Goal: Task Accomplishment & Management: Manage account settings

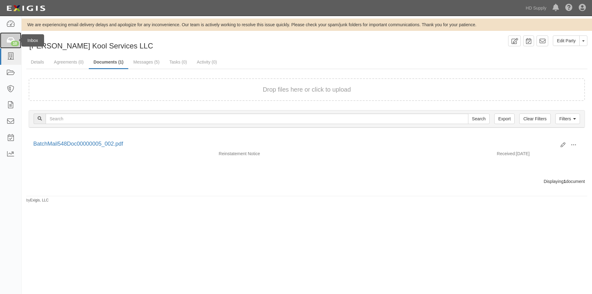
click at [6, 43] on icon at bounding box center [10, 40] width 9 height 7
click at [10, 42] on icon at bounding box center [10, 40] width 9 height 7
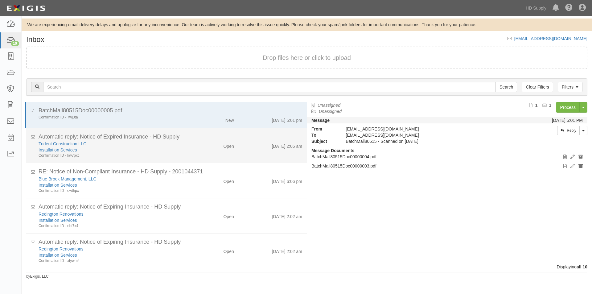
click at [147, 176] on div "Trident Construction LLC" at bounding box center [114, 179] width 150 height 6
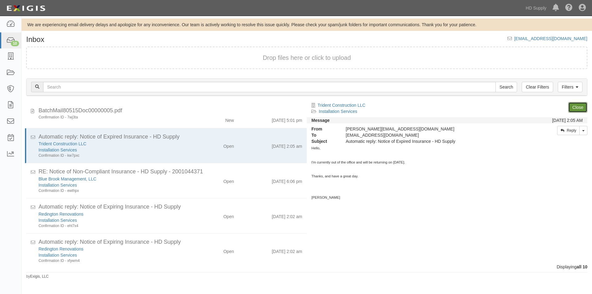
click at [580, 107] on link "Close" at bounding box center [577, 107] width 19 height 10
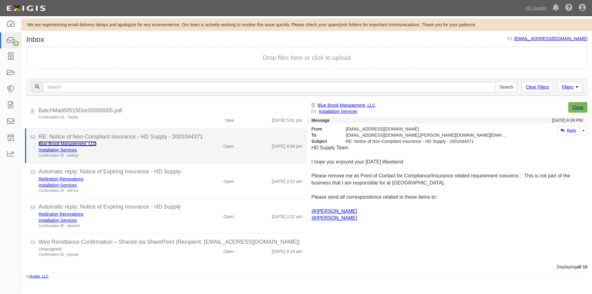
click at [78, 144] on link "Blue Brook Management, LLC" at bounding box center [68, 143] width 58 height 5
drag, startPoint x: 131, startPoint y: 148, endPoint x: 293, endPoint y: 148, distance: 162.2
click at [132, 149] on div "Installation Services" at bounding box center [114, 150] width 150 height 6
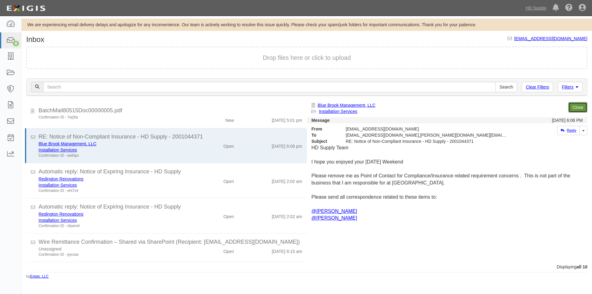
click at [575, 109] on link "Close" at bounding box center [577, 107] width 19 height 10
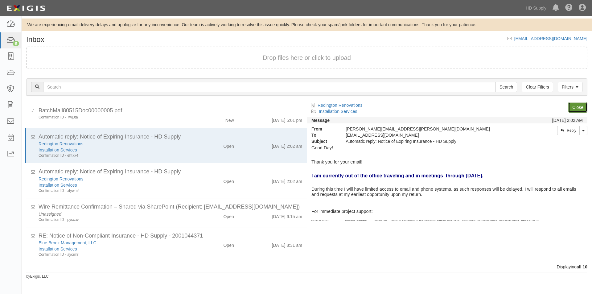
click at [573, 106] on link "Close" at bounding box center [577, 107] width 19 height 10
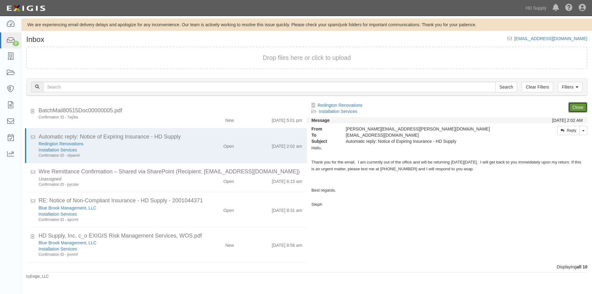
click at [573, 106] on link "Close" at bounding box center [577, 107] width 19 height 10
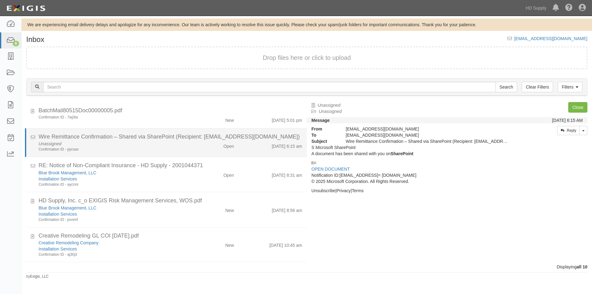
click at [153, 142] on div "Unassigned Confirmation ID - pycxav" at bounding box center [113, 146] width 159 height 11
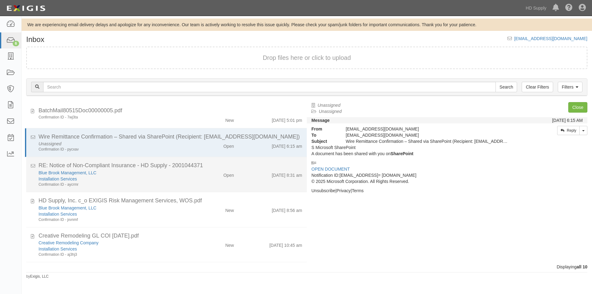
click at [154, 180] on div "Installation Services" at bounding box center [114, 179] width 150 height 6
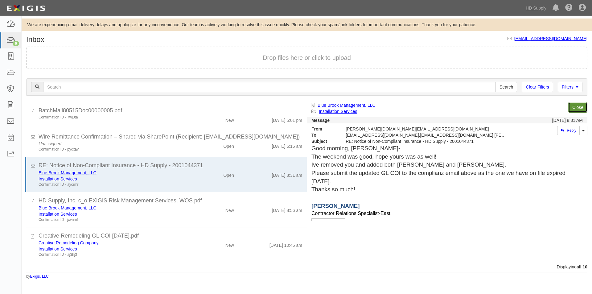
click at [580, 107] on link "Close" at bounding box center [577, 107] width 19 height 10
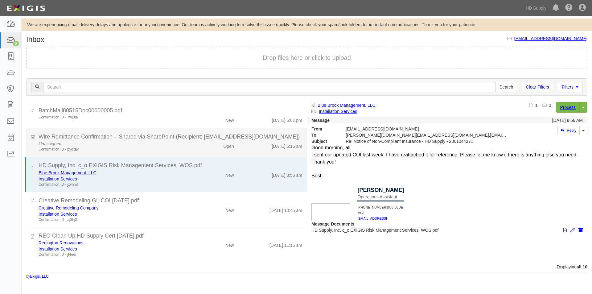
click at [194, 152] on li "Wire Remittance Confirmation – Shared via SharePoint (Recipient: inbox@hdsupply…" at bounding box center [166, 142] width 281 height 29
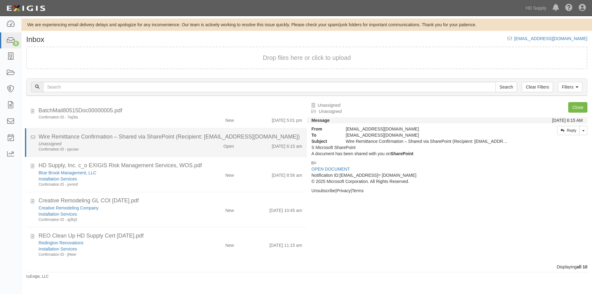
click at [194, 152] on div "Unassigned Confirmation ID - pycxav Open 9/2/25 6:15 am" at bounding box center [170, 146] width 273 height 11
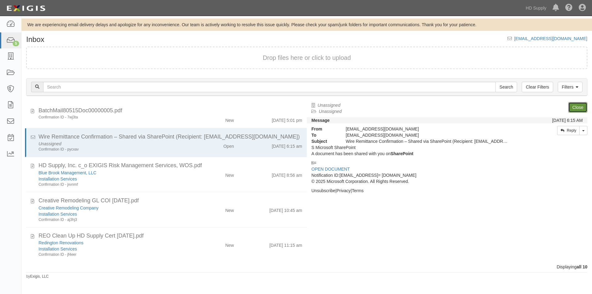
click at [579, 108] on link "Close" at bounding box center [577, 107] width 19 height 10
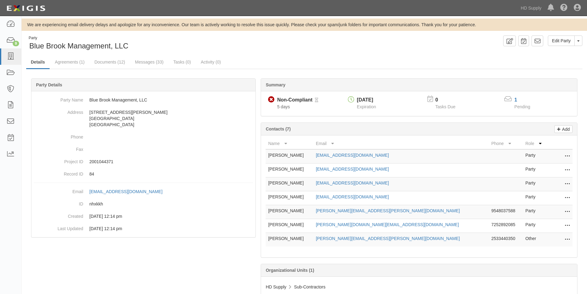
scroll to position [21, 0]
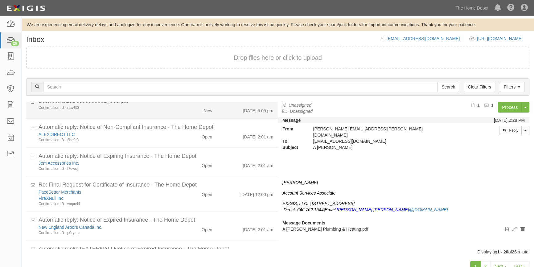
scroll to position [140, 0]
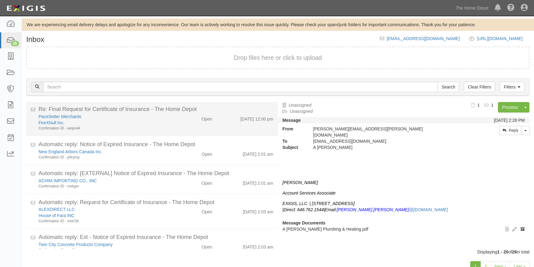
click at [153, 212] on div "FireXNull Inc." at bounding box center [105, 215] width 133 height 6
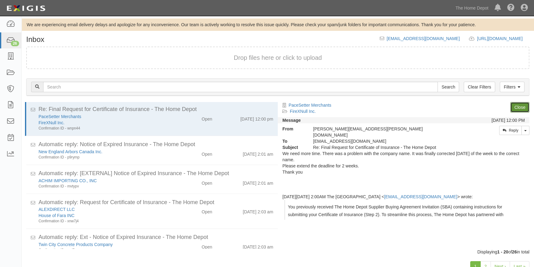
click at [519, 107] on link "Close" at bounding box center [519, 107] width 19 height 10
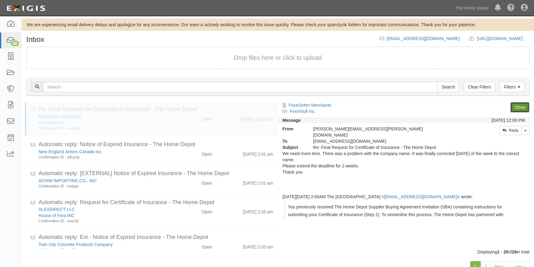
scroll to position [105, 0]
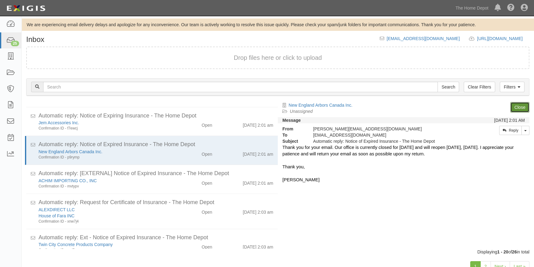
click at [519, 107] on link "Close" at bounding box center [519, 107] width 19 height 10
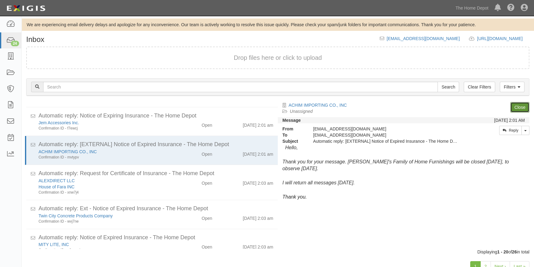
click at [519, 107] on link "Close" at bounding box center [519, 107] width 19 height 10
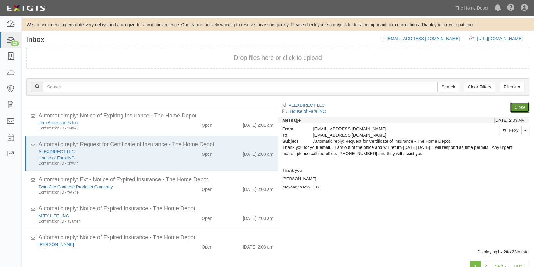
click at [519, 107] on link "Close" at bounding box center [519, 107] width 19 height 10
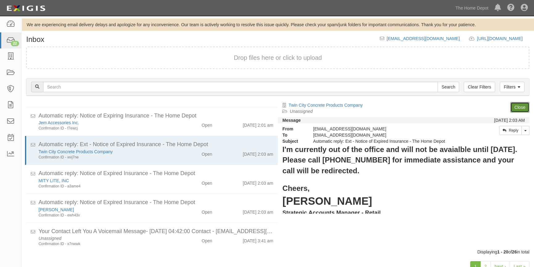
click at [519, 107] on link "Close" at bounding box center [519, 107] width 19 height 10
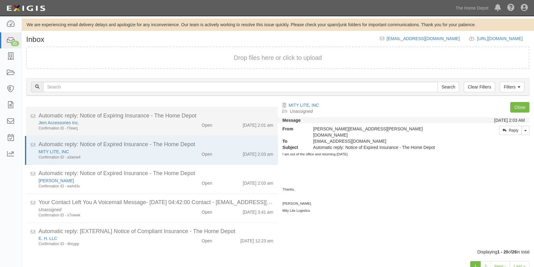
click at [0, 0] on div "Confirmation ID - f7ewcj" at bounding box center [0, 0] width 0 height 0
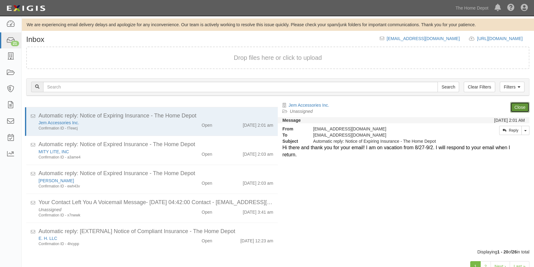
click at [517, 108] on link "Close" at bounding box center [519, 107] width 19 height 10
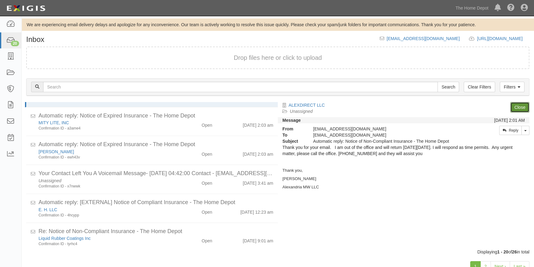
click at [517, 108] on link "Close" at bounding box center [519, 107] width 19 height 10
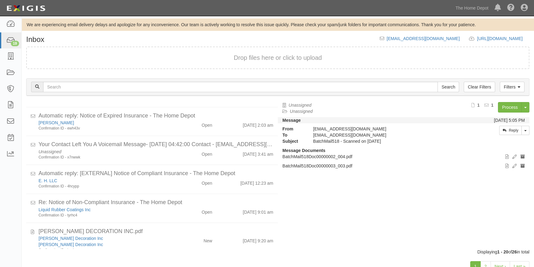
scroll to position [76, 0]
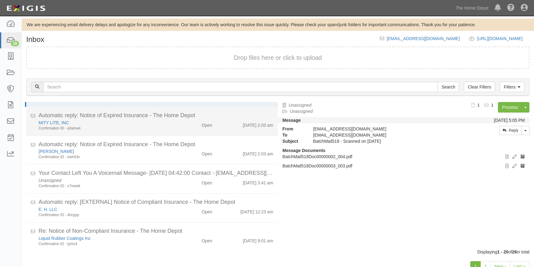
click at [168, 206] on div "MITY LITE, INC" at bounding box center [105, 209] width 133 height 6
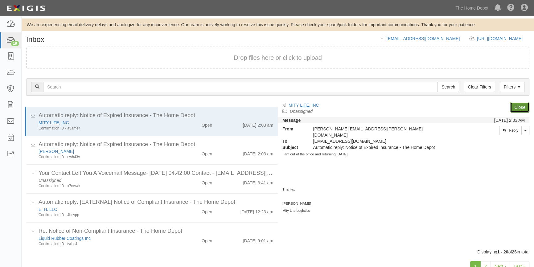
click at [523, 105] on link "Close" at bounding box center [519, 107] width 19 height 10
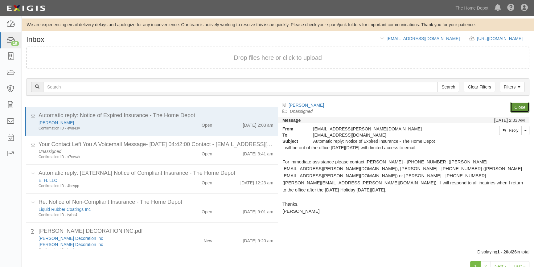
click at [521, 105] on link "Close" at bounding box center [519, 107] width 19 height 10
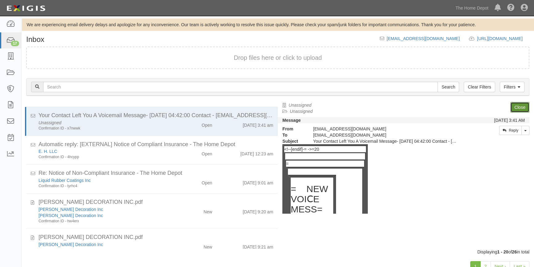
click at [521, 105] on link "Close" at bounding box center [519, 107] width 19 height 10
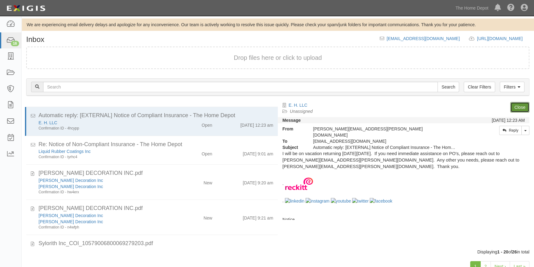
click at [521, 105] on link "Close" at bounding box center [519, 107] width 19 height 10
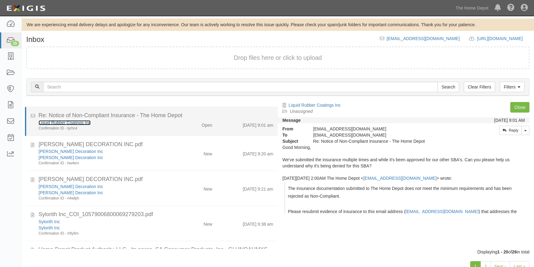
click at [75, 121] on link "Liquid Rubber Coatings Inc" at bounding box center [65, 122] width 52 height 5
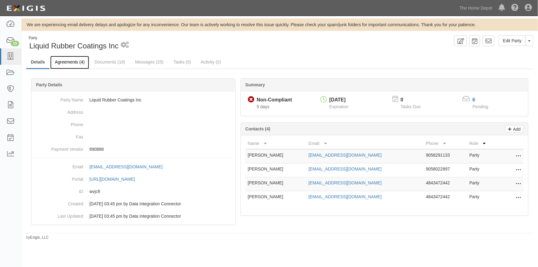
click at [79, 64] on link "Agreements (4)" at bounding box center [69, 62] width 39 height 13
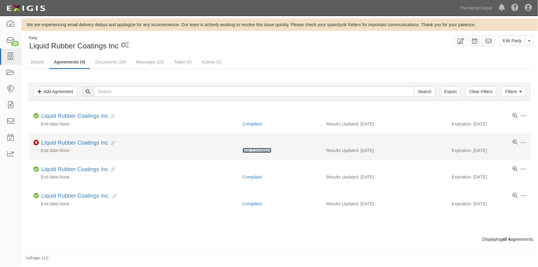
click at [251, 148] on link "Non-Compliant" at bounding box center [257, 150] width 29 height 5
click at [56, 142] on link "Liquid Rubber Coatings Inc" at bounding box center [74, 143] width 67 height 6
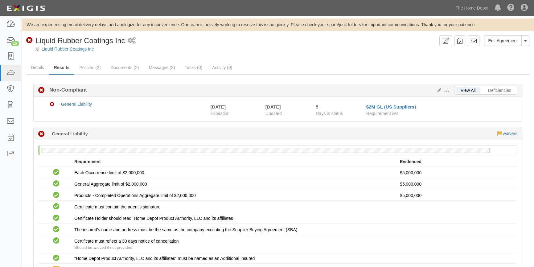
scroll to position [53, 0]
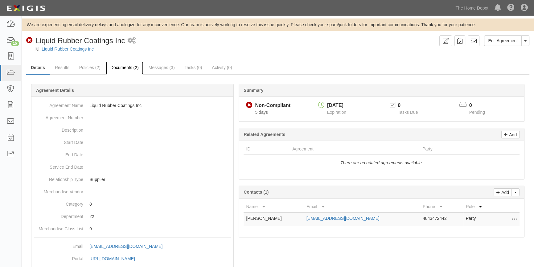
click at [117, 66] on link "Documents (2)" at bounding box center [125, 67] width 38 height 13
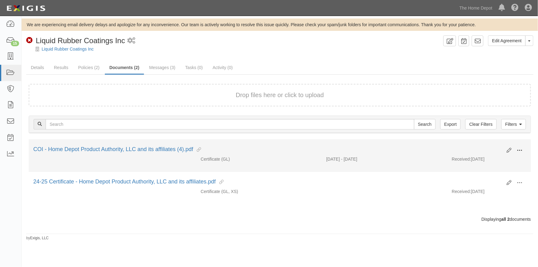
click at [520, 149] on span at bounding box center [520, 151] width 6 height 6
click at [481, 159] on link "View" at bounding box center [489, 159] width 49 height 11
click at [509, 150] on icon at bounding box center [509, 150] width 5 height 5
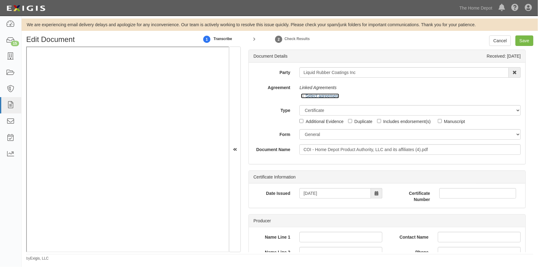
click at [313, 97] on link "Select agreement" at bounding box center [320, 95] width 38 height 5
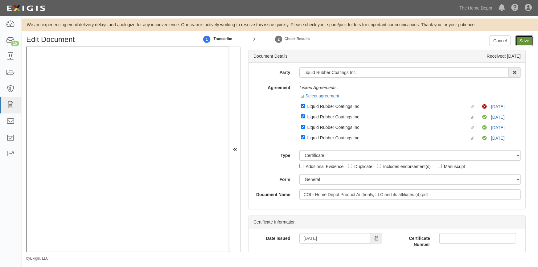
click at [527, 40] on input "Save" at bounding box center [525, 40] width 18 height 10
type input "5000000"
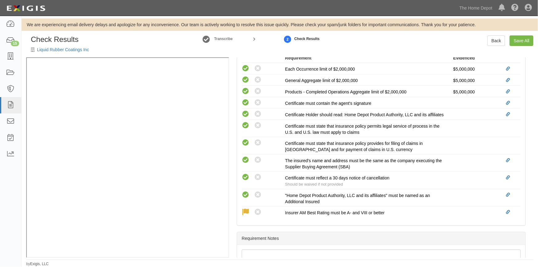
scroll to position [280, 0]
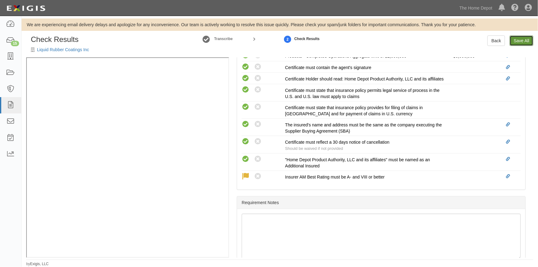
click at [519, 40] on link "Save All" at bounding box center [522, 40] width 24 height 10
radio input "false"
radio input "true"
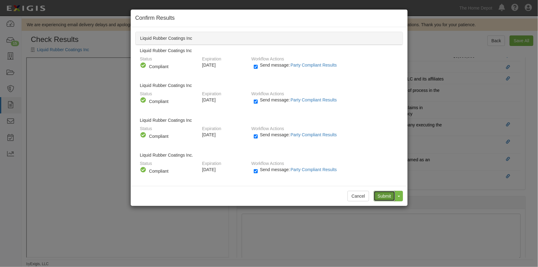
click at [382, 197] on input "Submit" at bounding box center [385, 196] width 22 height 10
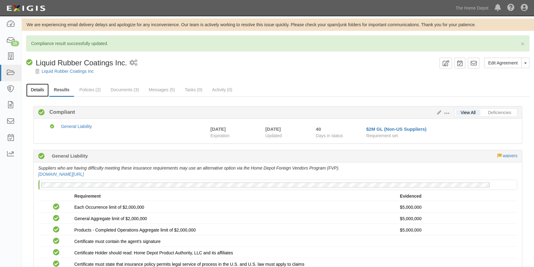
click at [36, 90] on link "Details" at bounding box center [37, 90] width 23 height 13
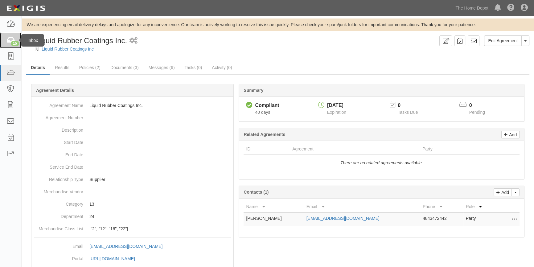
click at [12, 45] on div "15" at bounding box center [15, 44] width 8 height 6
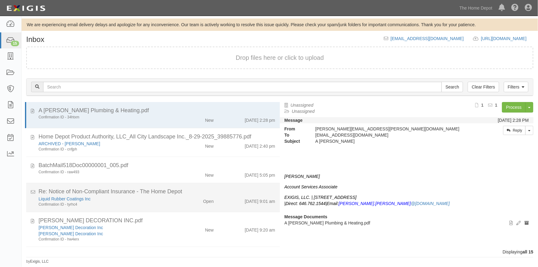
click at [147, 204] on div "Confirmation ID - tyrhc4" at bounding box center [106, 204] width 134 height 5
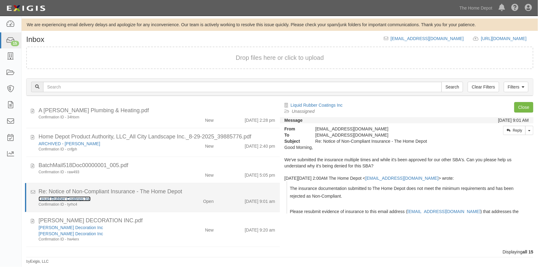
click at [64, 198] on link "Liquid Rubber Coatings Inc" at bounding box center [65, 198] width 52 height 5
click at [142, 203] on div "Confirmation ID - tyrhc4" at bounding box center [106, 204] width 134 height 5
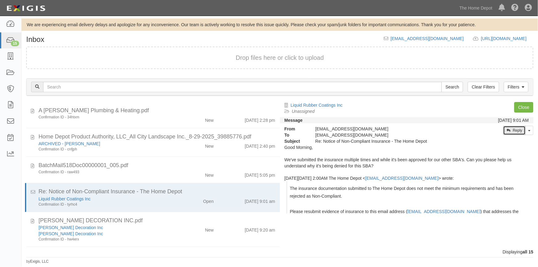
click at [512, 127] on link "Reply" at bounding box center [514, 130] width 23 height 9
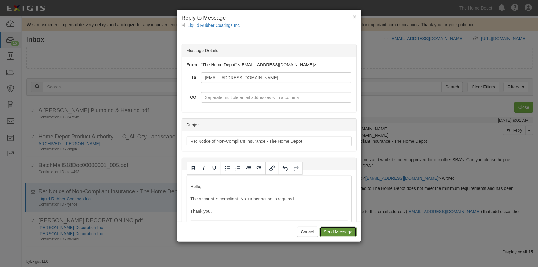
click at [337, 235] on input "Send Message" at bounding box center [338, 232] width 37 height 10
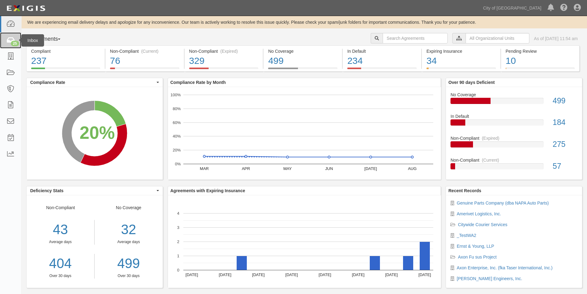
click at [13, 42] on div "25" at bounding box center [15, 44] width 8 height 6
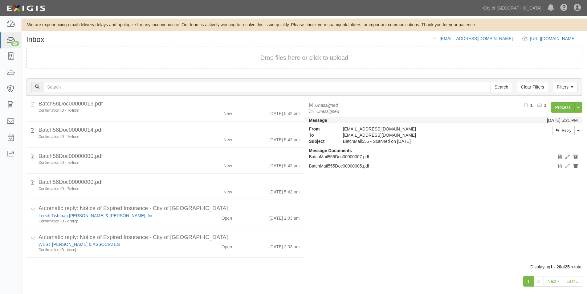
scroll to position [369, 0]
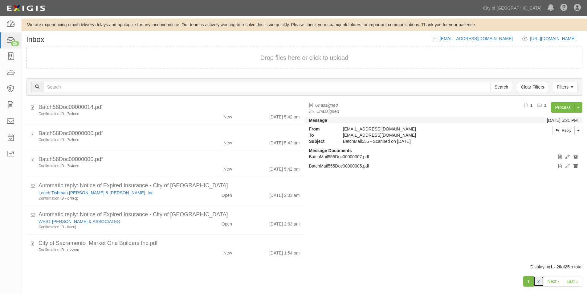
click at [538, 284] on link "2" at bounding box center [539, 281] width 10 height 10
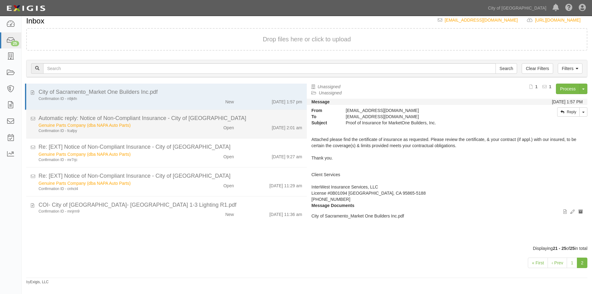
click at [200, 151] on div "Open" at bounding box center [215, 155] width 45 height 9
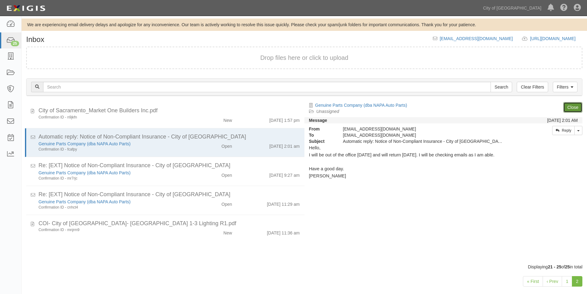
click at [575, 109] on link "Close" at bounding box center [573, 107] width 19 height 10
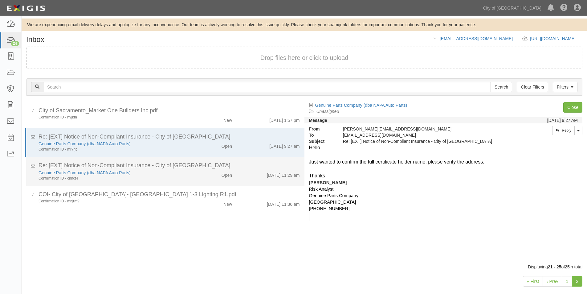
click at [162, 181] on div "Confirmation ID - cnhct4" at bounding box center [113, 178] width 149 height 5
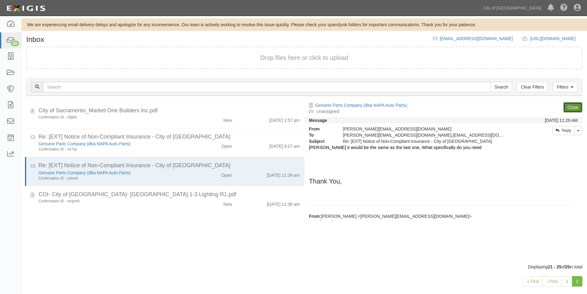
click at [573, 108] on link "Close" at bounding box center [573, 107] width 19 height 10
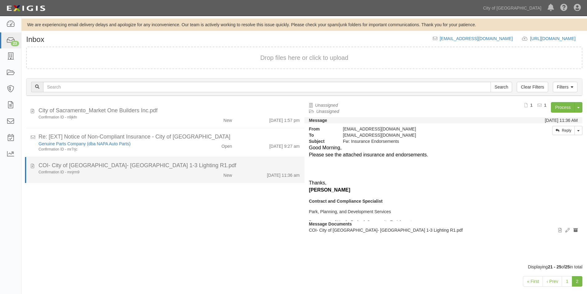
click at [115, 176] on div "Confirmation ID - mnjrm9 New 9/2/25 11:36 am" at bounding box center [169, 174] width 271 height 9
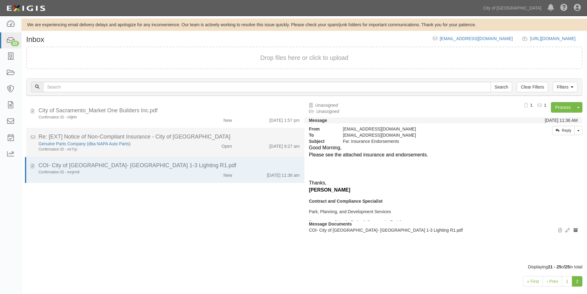
click at [142, 146] on div "Genuine Parts Company (dba NAPA Auto Parts)" at bounding box center [113, 144] width 149 height 6
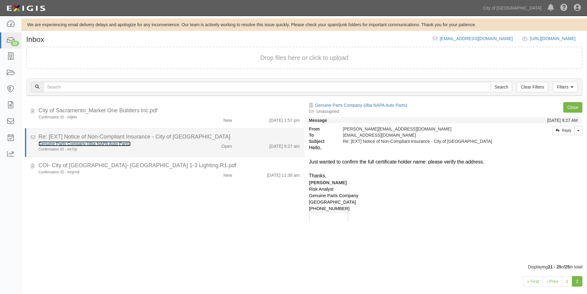
click at [69, 144] on link "Genuine Parts Company (dba NAPA Auto Parts)" at bounding box center [85, 143] width 92 height 5
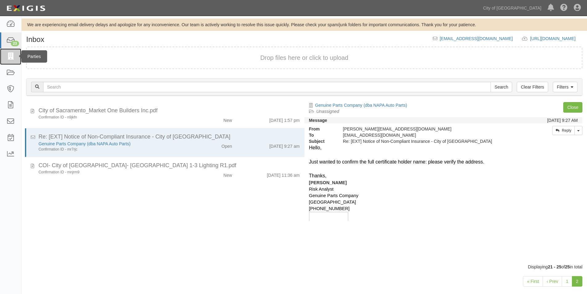
click at [15, 58] on link at bounding box center [10, 56] width 21 height 16
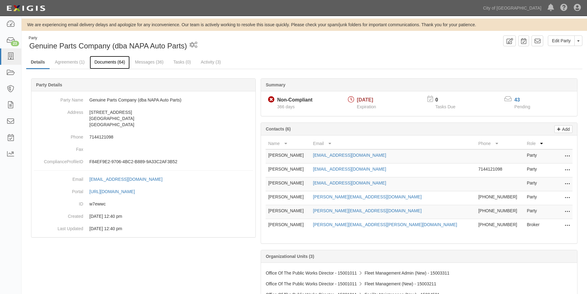
click at [113, 63] on link "Documents (64)" at bounding box center [110, 62] width 40 height 13
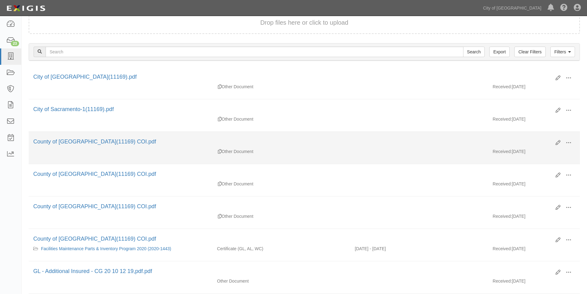
scroll to position [93, 0]
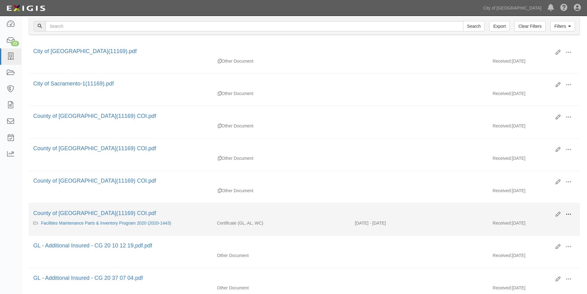
click at [569, 213] on span at bounding box center [569, 215] width 6 height 6
click at [539, 224] on link "View" at bounding box center [539, 223] width 49 height 11
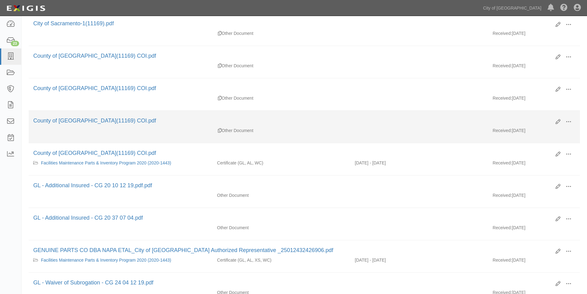
scroll to position [185, 0]
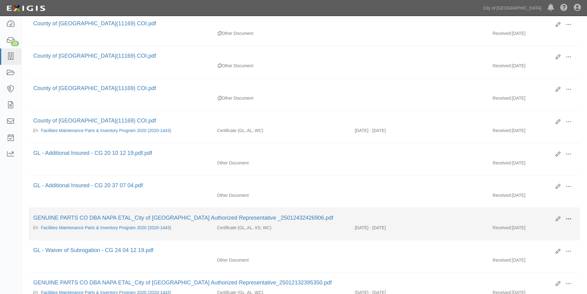
click at [569, 216] on span at bounding box center [569, 219] width 6 height 6
click at [543, 225] on link "View" at bounding box center [539, 227] width 49 height 11
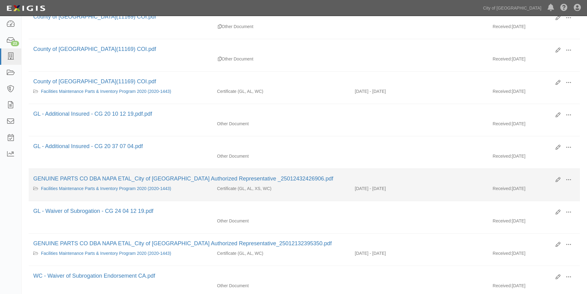
scroll to position [247, 0]
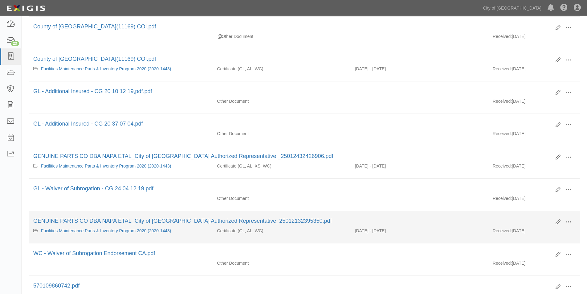
click at [569, 223] on span at bounding box center [569, 222] width 6 height 6
click at [542, 233] on link "View" at bounding box center [539, 230] width 49 height 11
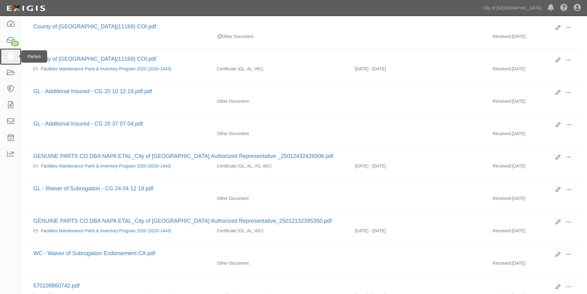
click at [12, 57] on icon at bounding box center [10, 56] width 9 height 7
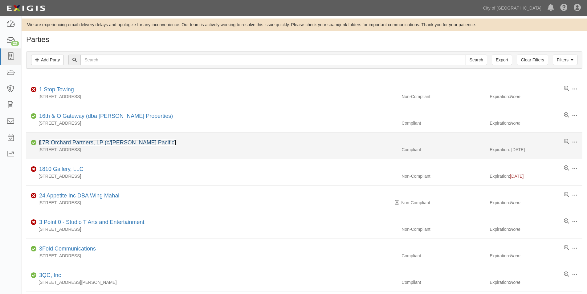
click at [113, 145] on link "17R Orchard Partners, LP (c/[PERSON_NAME] Pacific)" at bounding box center [107, 142] width 137 height 6
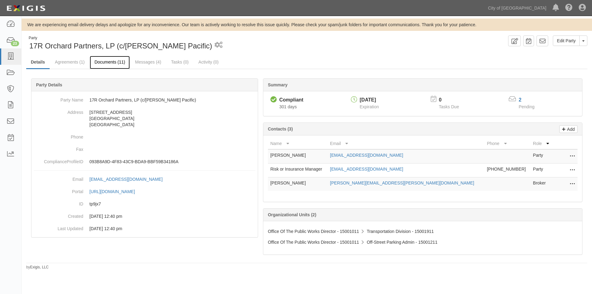
click at [105, 61] on link "Documents (11)" at bounding box center [110, 62] width 40 height 13
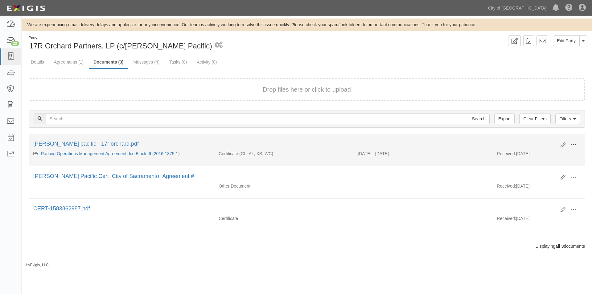
click at [573, 145] on span at bounding box center [574, 145] width 6 height 6
click at [533, 159] on link "View" at bounding box center [543, 153] width 49 height 11
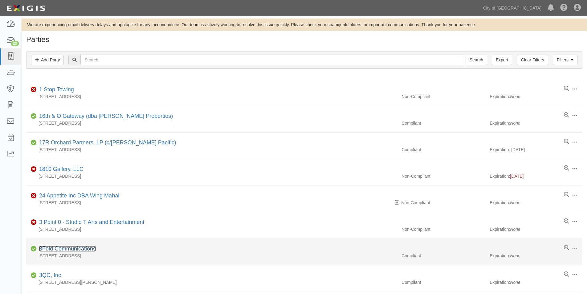
click at [83, 248] on link "3Fold Communications" at bounding box center [67, 248] width 57 height 6
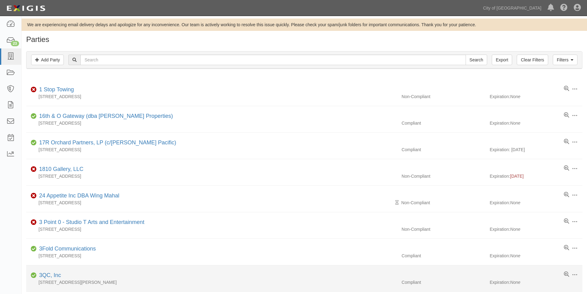
click at [44, 278] on div "3QC, Inc" at bounding box center [49, 275] width 24 height 8
click at [48, 275] on link "3QC, Inc" at bounding box center [50, 275] width 22 height 6
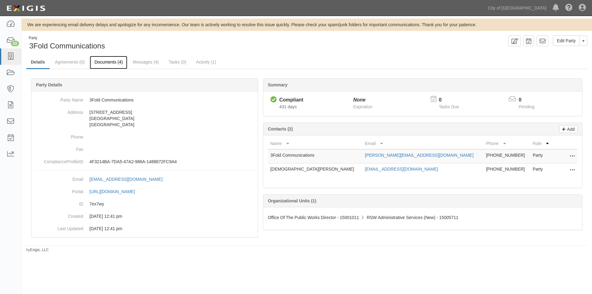
click at [115, 62] on link "Documents (4)" at bounding box center [109, 62] width 38 height 13
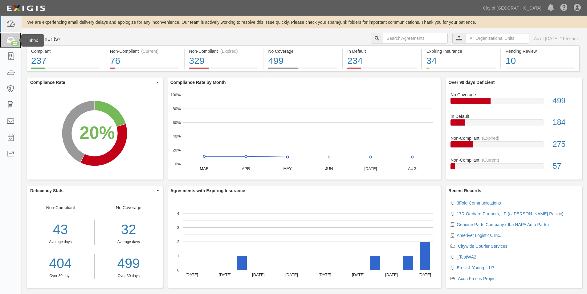
click at [13, 42] on div "23" at bounding box center [15, 44] width 8 height 6
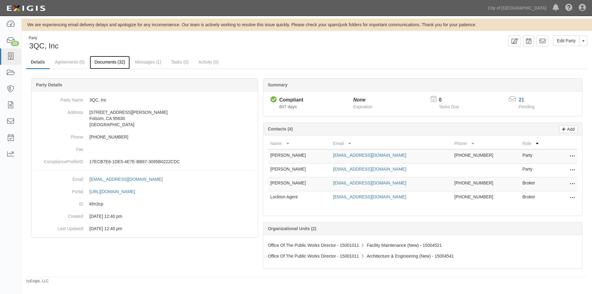
click at [104, 62] on link "Documents (32)" at bounding box center [110, 62] width 40 height 13
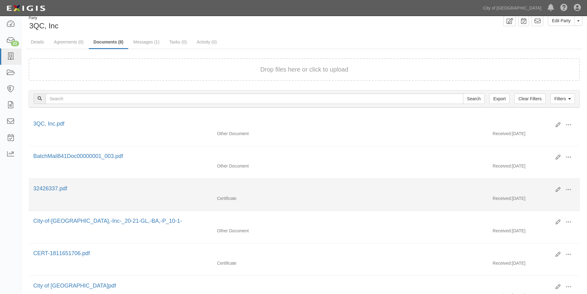
scroll to position [31, 0]
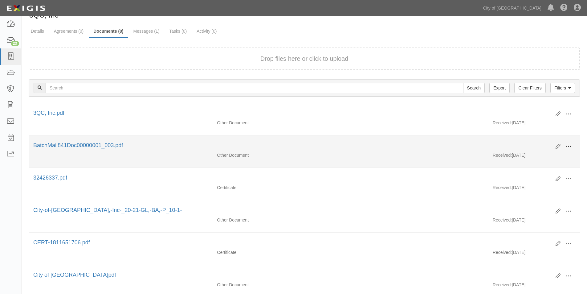
click at [567, 148] on span at bounding box center [569, 147] width 6 height 6
click at [545, 158] on link "View" at bounding box center [539, 155] width 49 height 11
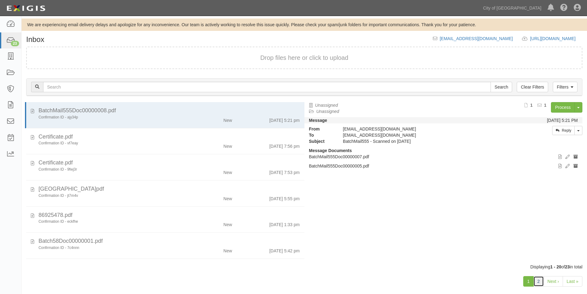
click at [539, 282] on link "2" at bounding box center [539, 281] width 10 height 10
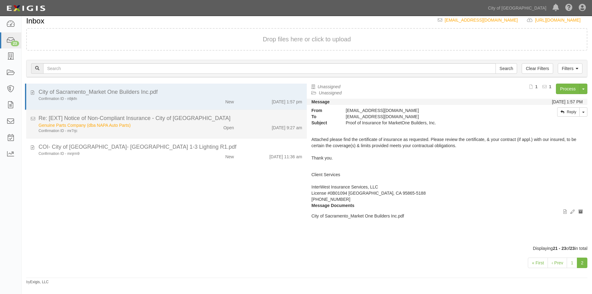
click at [154, 127] on div "Genuine Parts Company (dba NAPA Auto Parts)" at bounding box center [114, 125] width 150 height 6
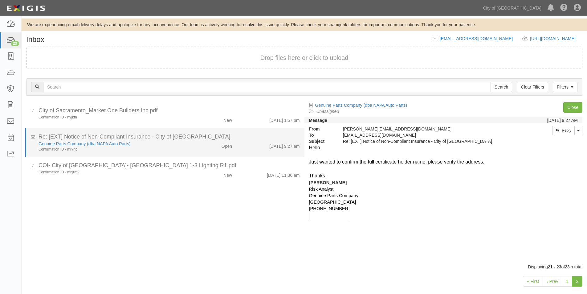
click at [156, 148] on div "Confirmation ID - mr7rjc" at bounding box center [113, 149] width 149 height 5
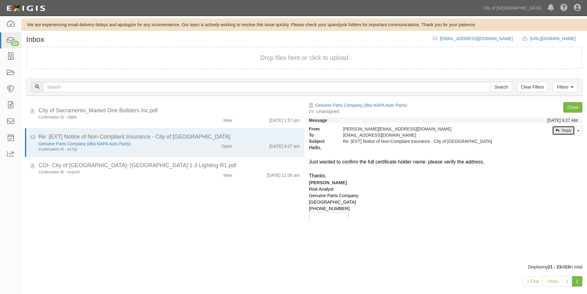
click at [559, 132] on link "Reply" at bounding box center [564, 130] width 23 height 9
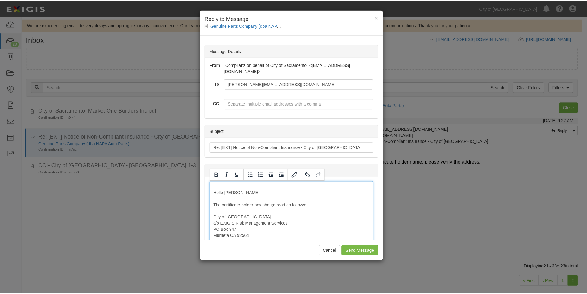
scroll to position [10, 0]
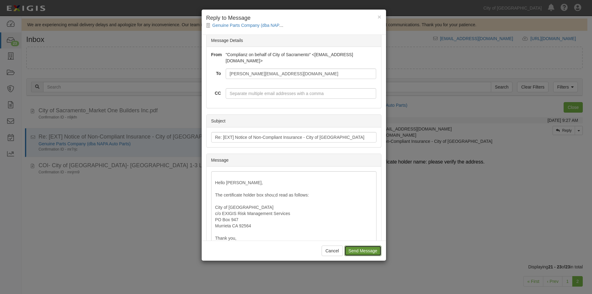
click at [357, 248] on input "Send Message" at bounding box center [362, 250] width 37 height 10
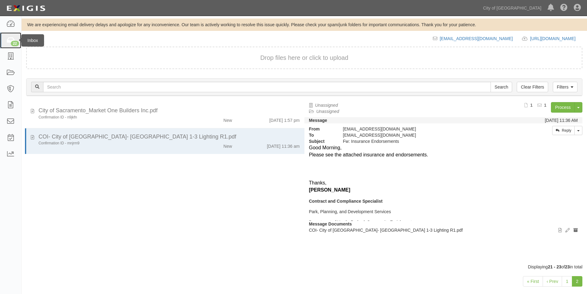
click at [9, 43] on icon at bounding box center [10, 40] width 9 height 7
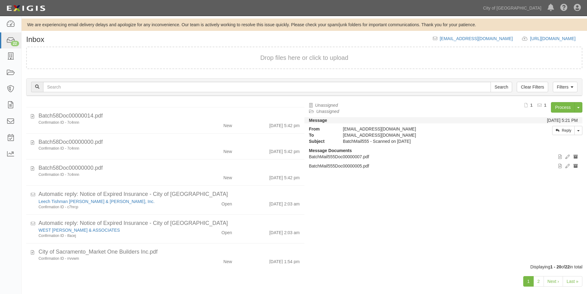
scroll to position [369, 0]
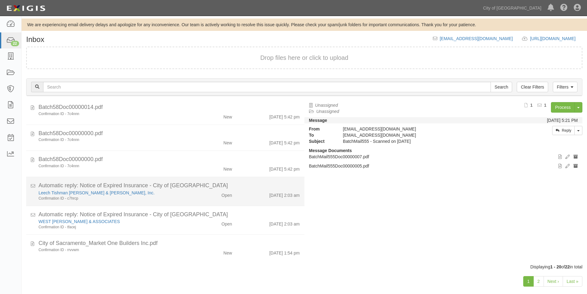
click at [151, 198] on div "Confirmation ID - c7hrcp" at bounding box center [113, 198] width 149 height 5
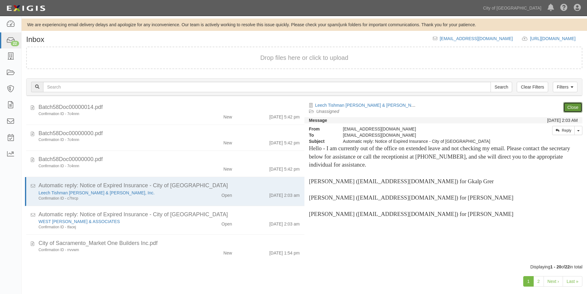
click at [578, 105] on link "Close" at bounding box center [573, 107] width 19 height 10
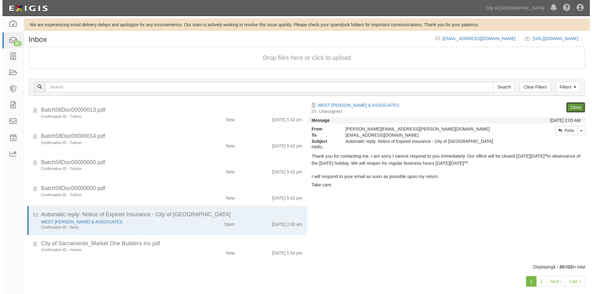
scroll to position [340, 0]
click at [578, 105] on link "Close" at bounding box center [573, 107] width 19 height 10
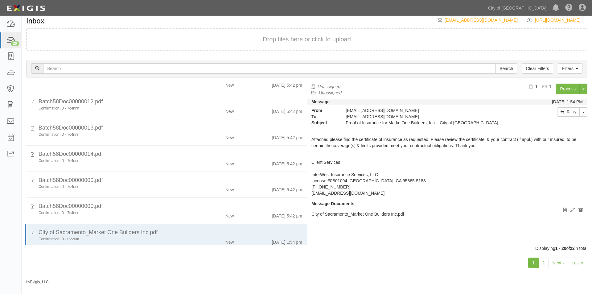
scroll to position [311, 0]
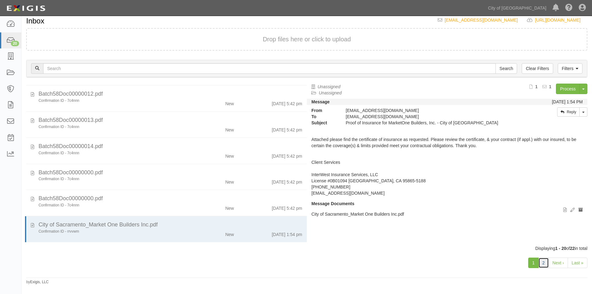
click at [543, 262] on link "2" at bounding box center [543, 262] width 10 height 10
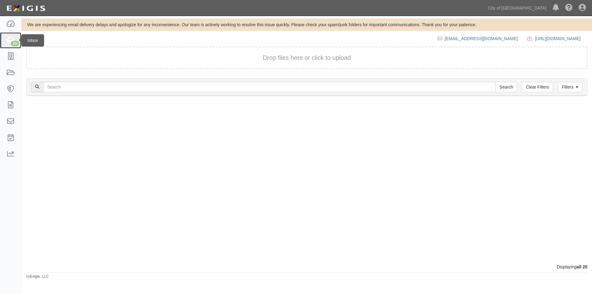
click at [10, 38] on icon at bounding box center [10, 40] width 9 height 7
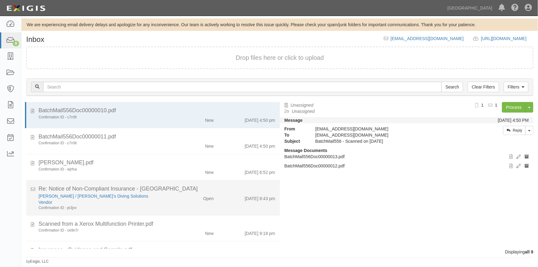
click at [151, 200] on div "Vendor" at bounding box center [106, 202] width 134 height 6
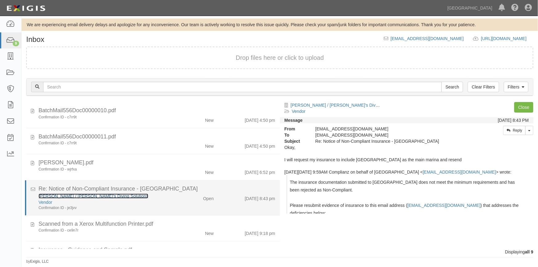
click at [98, 197] on link "[PERSON_NAME] / [PERSON_NAME]'s Diving Solutions" at bounding box center [94, 196] width 110 height 5
click at [160, 200] on div "Vendor" at bounding box center [106, 202] width 134 height 6
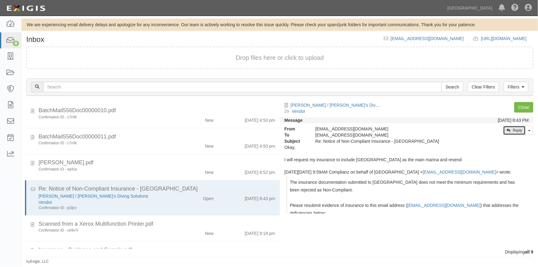
click at [509, 130] on icon at bounding box center [509, 131] width 4 height 4
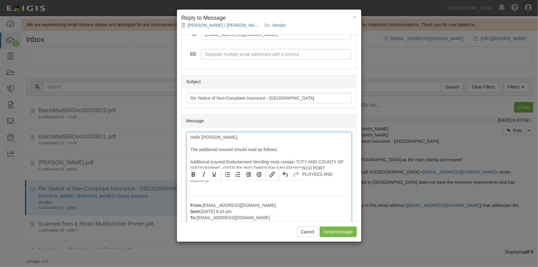
scroll to position [84, 0]
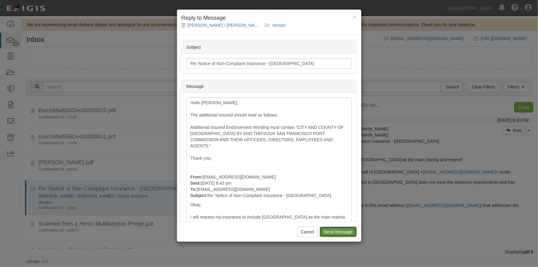
click at [328, 231] on input "Send Message" at bounding box center [338, 232] width 37 height 10
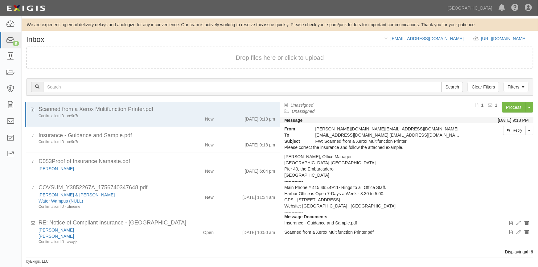
scroll to position [82, 0]
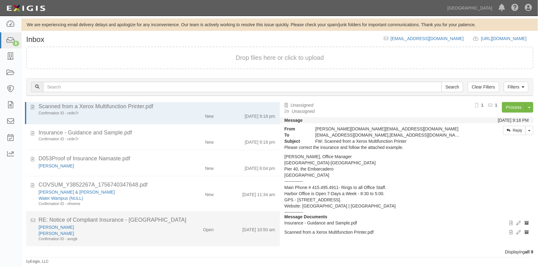
click at [171, 237] on div "Robert E. Izmirian Jane Doe Confirmation ID - avxyjk" at bounding box center [105, 233] width 143 height 18
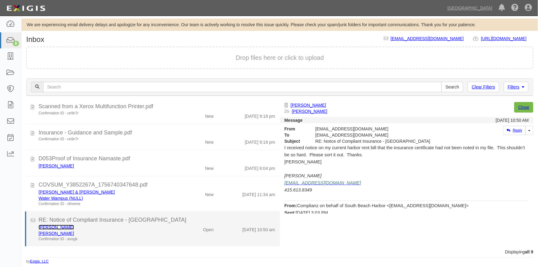
click at [65, 228] on link "Robert E. Izmirian" at bounding box center [56, 227] width 35 height 5
click at [105, 237] on div "Confirmation ID - avxyjk" at bounding box center [106, 239] width 134 height 5
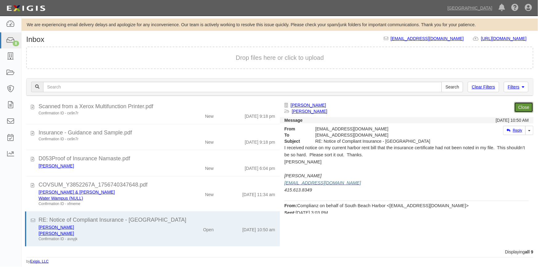
click at [522, 111] on link "Close" at bounding box center [523, 107] width 19 height 10
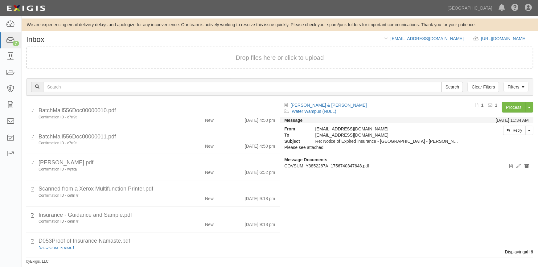
scroll to position [47, 0]
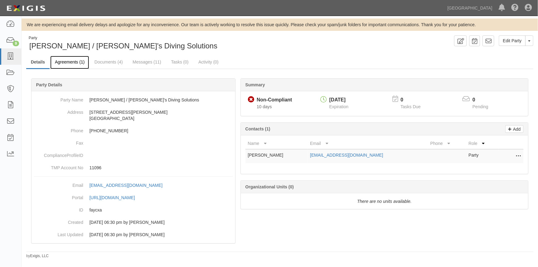
click at [66, 63] on link "Agreements (1)" at bounding box center [69, 62] width 39 height 13
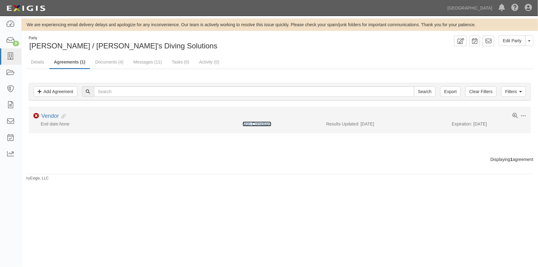
click at [266, 123] on link "Non-Compliant" at bounding box center [257, 123] width 29 height 5
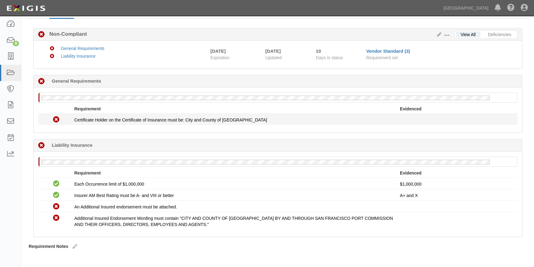
scroll to position [63, 0]
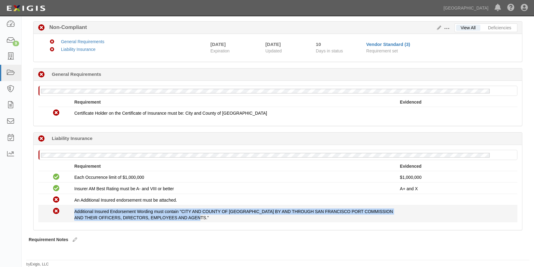
drag, startPoint x: 74, startPoint y: 210, endPoint x: 200, endPoint y: 216, distance: 126.3
click at [200, 216] on div "Additional Insured Endorsement Wording must contain "CITY AND COUNTY OF SAN FRA…" at bounding box center [237, 214] width 326 height 12
copy span "Additional Insured Endorsement Wording must contain "CITY AND COUNTY OF SAN FRA…"
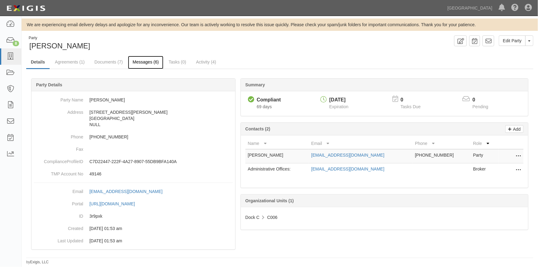
click at [144, 62] on link "Messages (6)" at bounding box center [145, 62] width 35 height 13
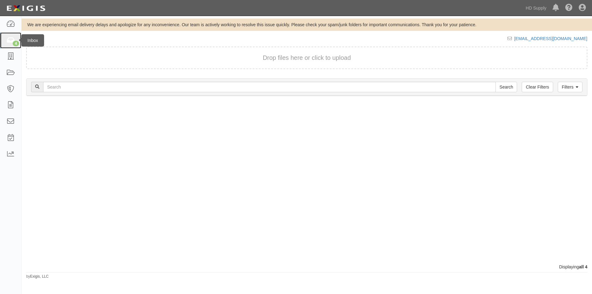
click at [10, 38] on icon at bounding box center [10, 40] width 9 height 7
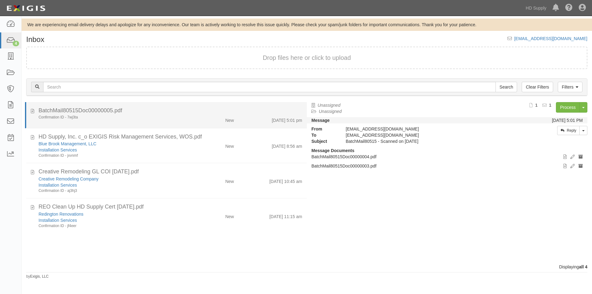
click at [176, 113] on div "BatchMail80515Doc00000005.pdf" at bounding box center [171, 111] width 264 height 8
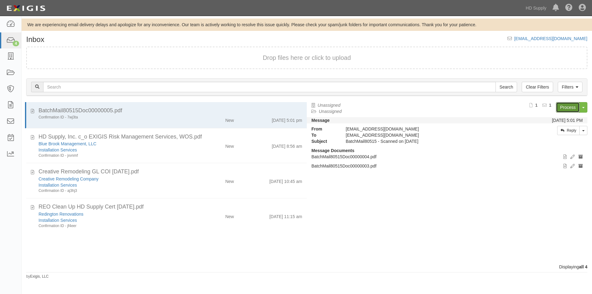
click at [564, 106] on link "Process" at bounding box center [568, 107] width 24 height 10
click at [44, 251] on div "BatchMail80515Doc00000005.pdf Confirmation ID - 7wj3ta New 8/29/25 5:01 pm HD S…" at bounding box center [164, 183] width 285 height 162
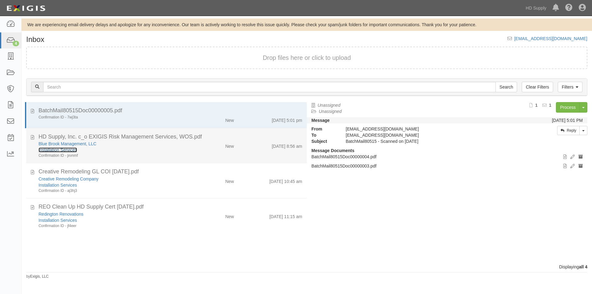
click at [66, 148] on link "Installation Services" at bounding box center [58, 149] width 39 height 5
click at [31, 136] on icon at bounding box center [32, 136] width 3 height 7
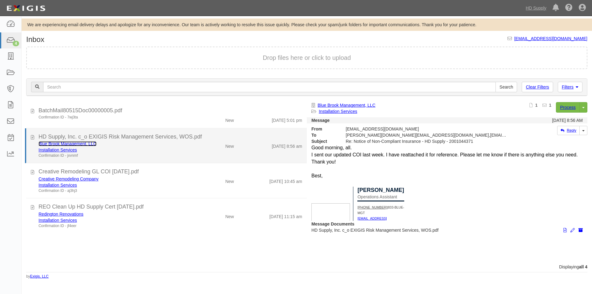
click at [86, 145] on link "Blue Brook Management, LLC" at bounding box center [68, 143] width 58 height 5
click at [168, 152] on div "Installation Services" at bounding box center [114, 150] width 150 height 6
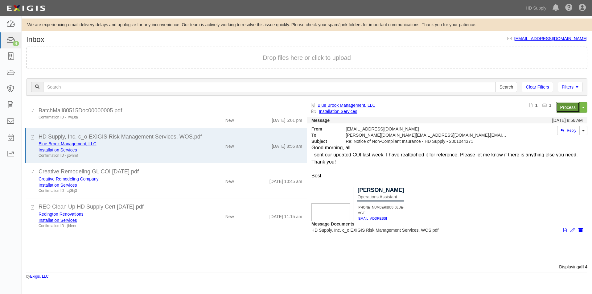
click at [567, 106] on link "Process" at bounding box center [568, 107] width 24 height 10
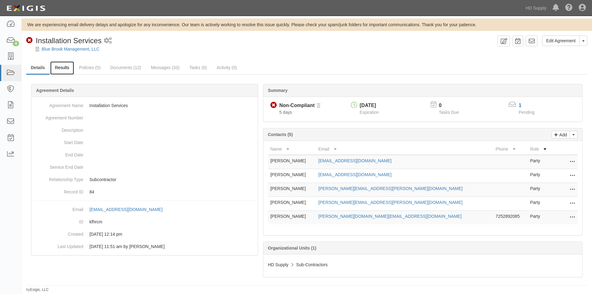
click at [64, 67] on link "Results" at bounding box center [62, 67] width 24 height 13
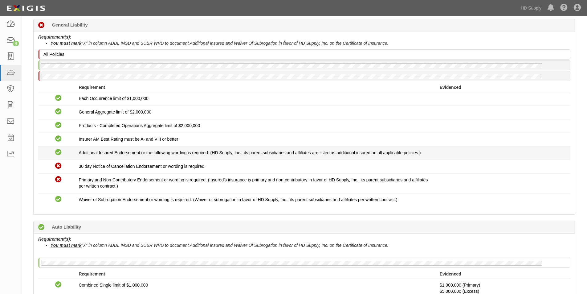
scroll to position [154, 0]
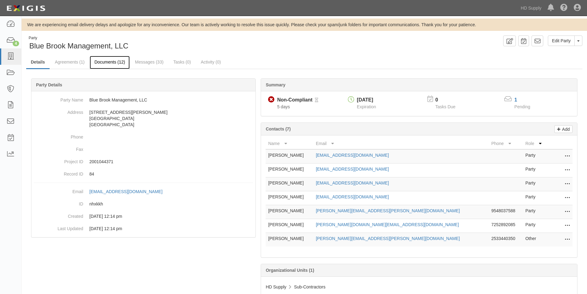
click at [114, 64] on link "Documents (12)" at bounding box center [110, 62] width 40 height 13
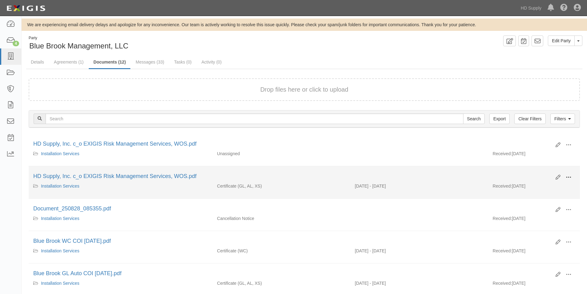
click at [572, 176] on button at bounding box center [569, 177] width 14 height 10
click at [546, 185] on link "View" at bounding box center [539, 186] width 49 height 11
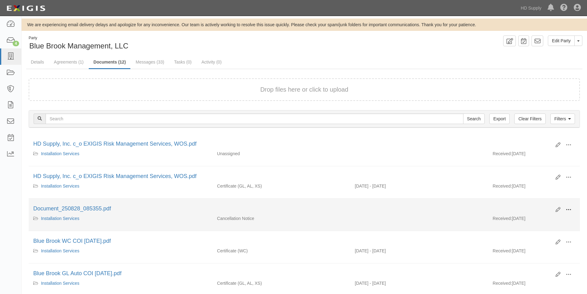
click at [571, 209] on span at bounding box center [569, 210] width 6 height 6
click at [534, 218] on link "View" at bounding box center [539, 218] width 49 height 11
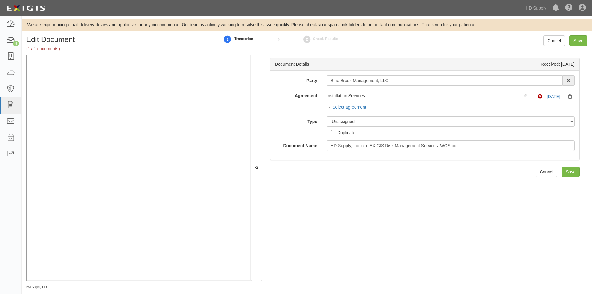
click at [335, 207] on div "Document Details Received: 09/02/2025 Party Blue Brook Management, LLC 1888 MIL…" at bounding box center [424, 168] width 325 height 226
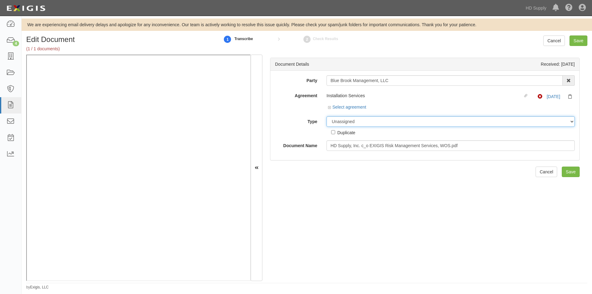
click at [333, 118] on select "Unassigned Binder Cancellation Notice Certificate Contract Endorsement Insuranc…" at bounding box center [451, 121] width 248 height 10
select select "OtherDetail"
click at [327, 116] on select "Unassigned Binder Cancellation Notice Certificate Contract Endorsement Insuranc…" at bounding box center [451, 121] width 248 height 10
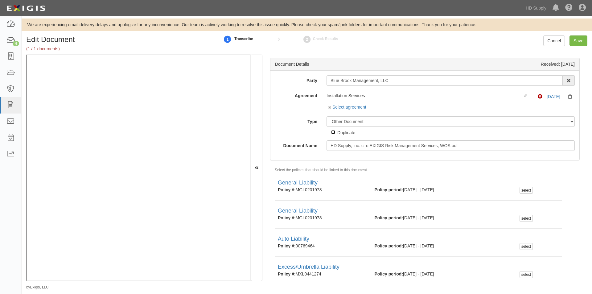
click at [333, 133] on input "Duplicate" at bounding box center [333, 132] width 4 height 4
checkbox input "true"
click at [580, 37] on input "Save" at bounding box center [579, 40] width 18 height 10
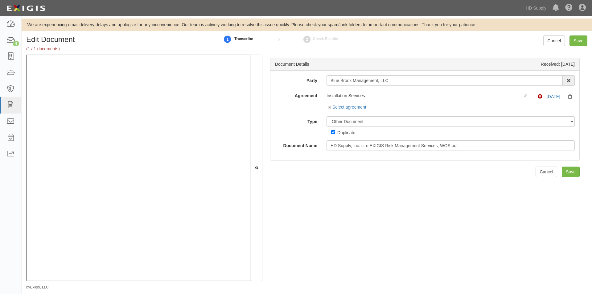
select select "OtherDetail"
drag, startPoint x: 395, startPoint y: 80, endPoint x: 330, endPoint y: 80, distance: 65.1
click at [312, 81] on div "Party Blue Brook Management, LLC 1888 MILLS 1888 MILLS - IMPORT 2 PATRICIA 12 2…" at bounding box center [424, 80] width 309 height 10
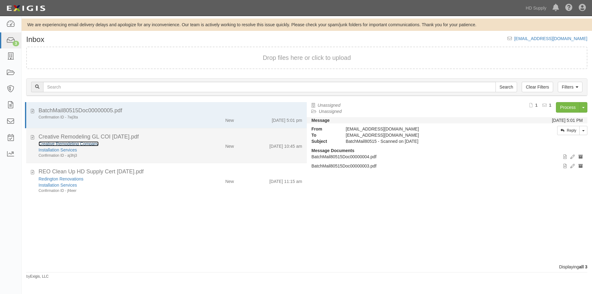
click at [64, 144] on link "Creative Remodeling Company" at bounding box center [69, 143] width 60 height 5
click at [113, 144] on div "Creative Remodeling Company" at bounding box center [114, 144] width 150 height 6
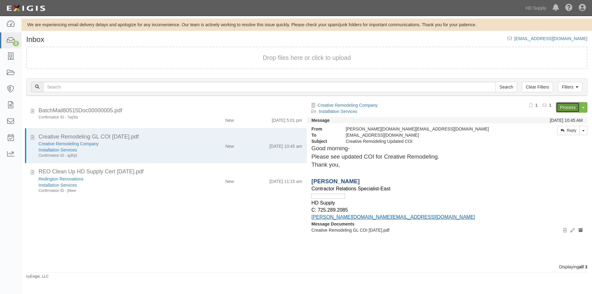
click at [564, 103] on link "Process" at bounding box center [568, 107] width 24 height 10
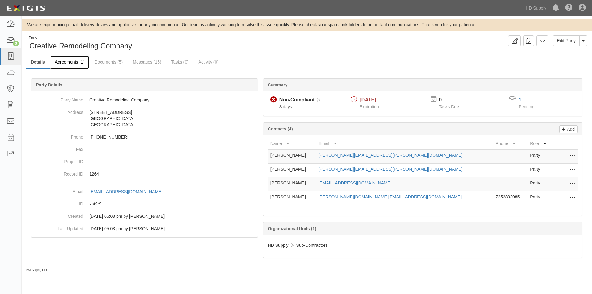
click at [69, 61] on link "Agreements (1)" at bounding box center [69, 62] width 39 height 13
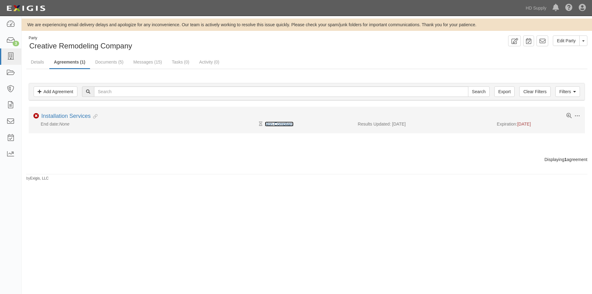
click at [269, 125] on link "Non-Compliant" at bounding box center [279, 123] width 29 height 5
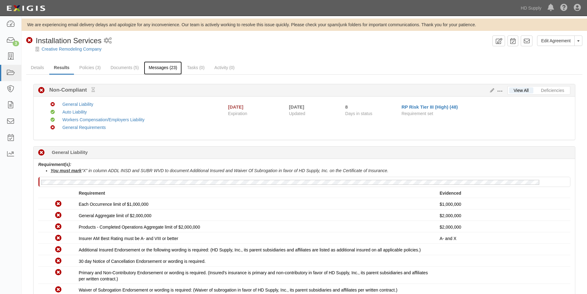
click at [164, 66] on link "Messages (23)" at bounding box center [163, 67] width 38 height 13
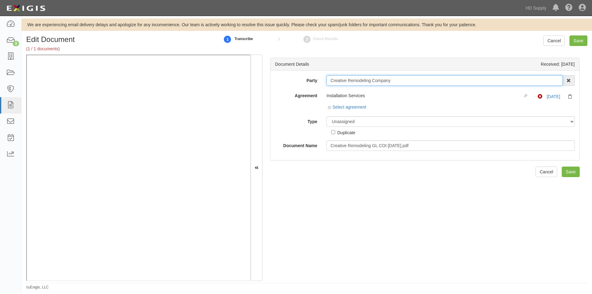
drag, startPoint x: 398, startPoint y: 81, endPoint x: 306, endPoint y: 82, distance: 91.9
click at [306, 82] on div "Party Creative Remodeling Company 1888 MILLS 1888 MILLS - IMPORT 2 PATRICIA 12 …" at bounding box center [424, 80] width 309 height 10
click at [353, 105] on link "Select agreement" at bounding box center [347, 107] width 38 height 5
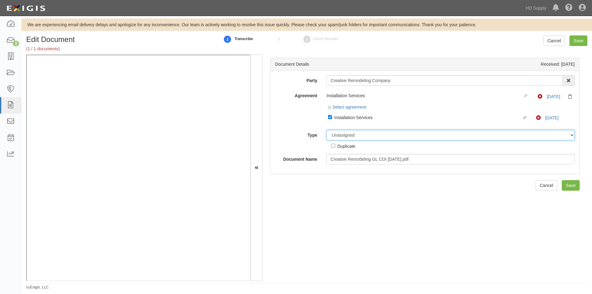
click at [353, 132] on select "Unassigned Binder Cancellation Notice Certificate Contract Endorsement Insuranc…" at bounding box center [451, 135] width 248 height 10
select select "CertificateDetail"
click at [327, 130] on select "Unassigned Binder Cancellation Notice Certificate Contract Endorsement Insuranc…" at bounding box center [451, 135] width 248 height 10
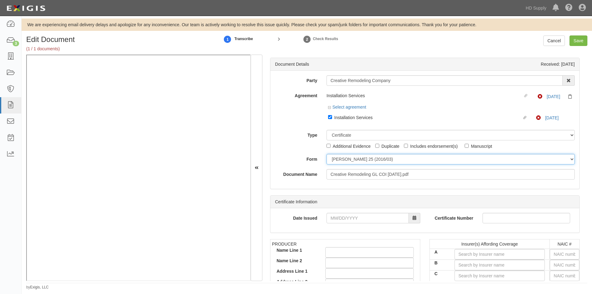
click at [342, 159] on select "[PERSON_NAME] 25 (2016/03) [PERSON_NAME] 101 [PERSON_NAME] 855 NY (2014/05) Gen…" at bounding box center [451, 159] width 248 height 10
select select "GeneralFormDetail"
click at [327, 154] on select "[PERSON_NAME] 25 (2016/03) [PERSON_NAME] 101 [PERSON_NAME] 855 NY (2014/05) Gen…" at bounding box center [451, 159] width 248 height 10
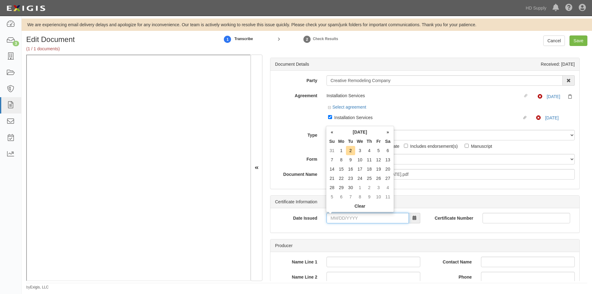
click at [364, 218] on input "Date Issued" at bounding box center [368, 218] width 82 height 10
click at [447, 212] on div "Date Issued Certificate Number" at bounding box center [424, 220] width 309 height 24
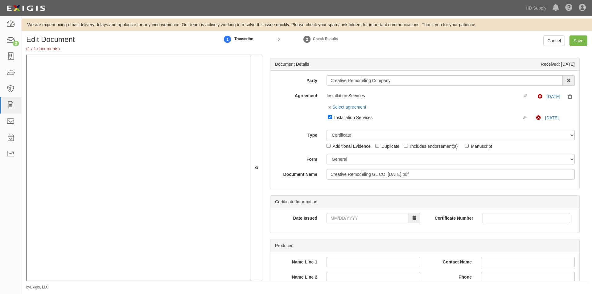
scroll to position [93, 0]
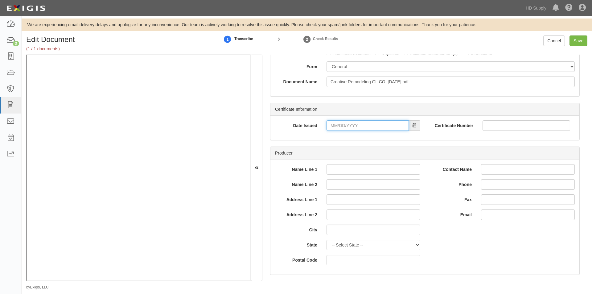
click at [355, 123] on input "Date Issued" at bounding box center [368, 125] width 82 height 10
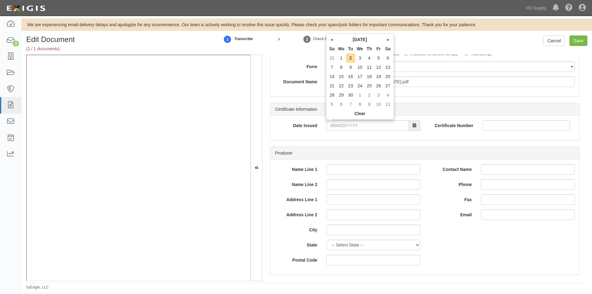
click at [368, 67] on td "11" at bounding box center [369, 67] width 9 height 9
type input "09/11/2025"
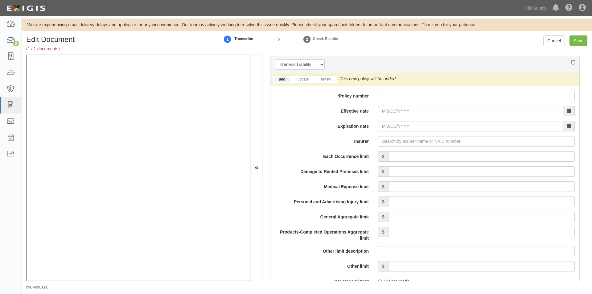
scroll to position [459, 0]
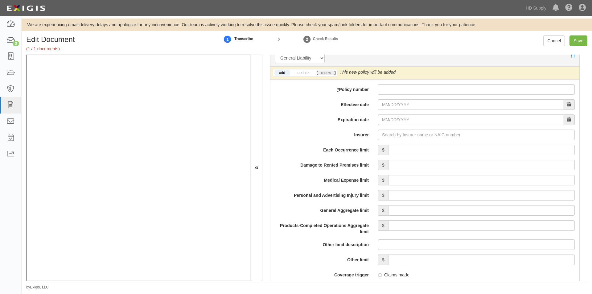
click at [328, 72] on link "renew" at bounding box center [325, 72] width 19 height 5
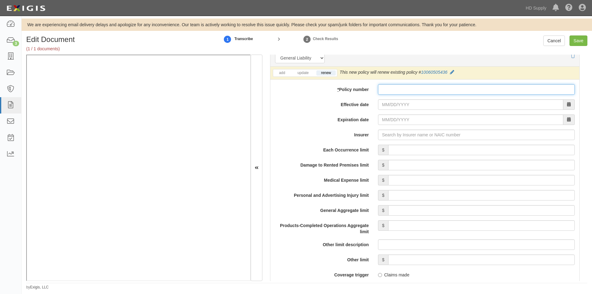
paste input "10060505436"
type input "10060505436"
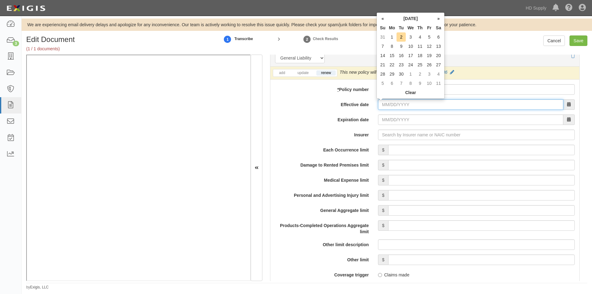
paste input "08/25/2025"
type input "08/25/2025"
type input "08/25/2026"
click at [406, 135] on input "Insurer" at bounding box center [476, 135] width 197 height 10
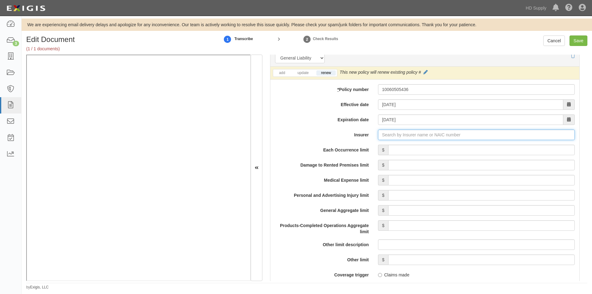
paste input "43540"
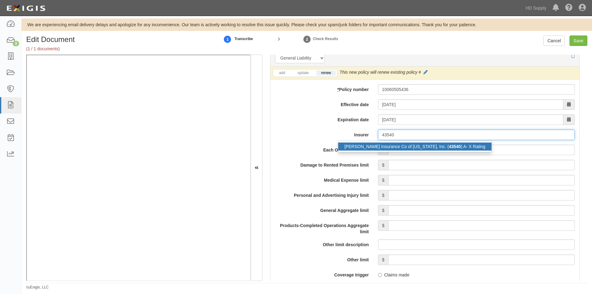
click at [368, 146] on div "Mercer Insurance Co of New Jersey, Inc. ( 43540 ) A- X Rating" at bounding box center [414, 146] width 153 height 8
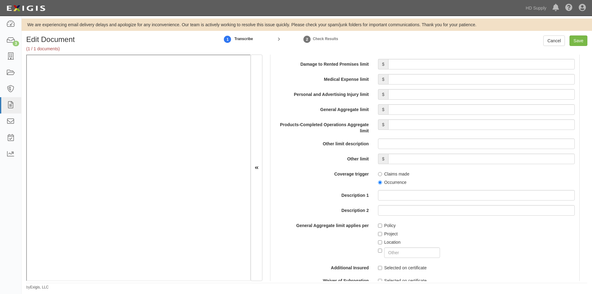
scroll to position [582, 0]
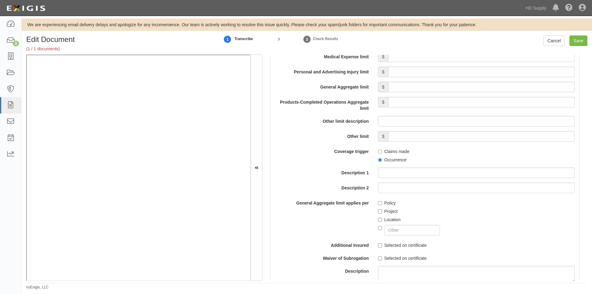
type input "Mercer Insurance Co of New Jersey, Inc. (43540) A- X Rating"
click at [380, 160] on input "Occurrence" at bounding box center [380, 160] width 4 height 4
radio input "true"
click at [379, 203] on input "Policy" at bounding box center [380, 203] width 4 height 4
checkbox input "true"
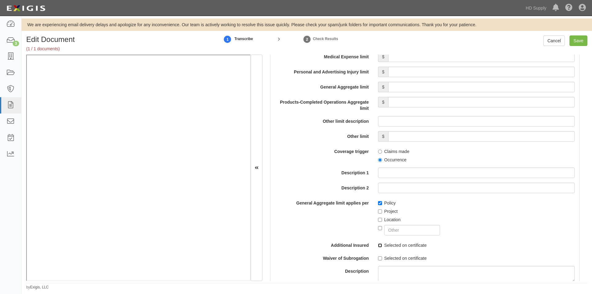
click at [380, 245] on input "Selected on certificate" at bounding box center [380, 245] width 4 height 4
checkbox input "true"
click at [379, 258] on input "Selected on certificate" at bounding box center [380, 258] width 4 height 4
checkbox input "true"
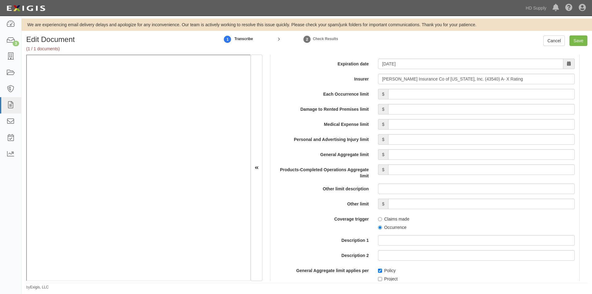
scroll to position [485, 0]
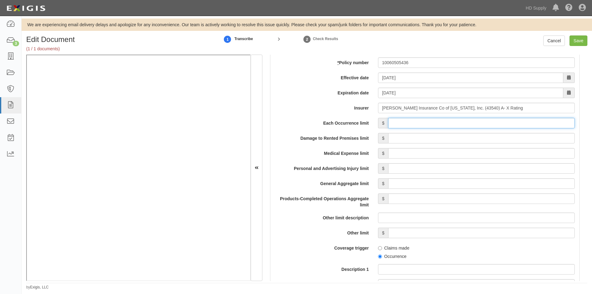
click at [404, 123] on input "Each Occurrence limit" at bounding box center [481, 123] width 187 height 10
type input "1,000,000"
click at [499, 141] on input "Damage to Rented Premises limit" at bounding box center [481, 138] width 187 height 10
type input "100,000"
click at [497, 152] on input "Medical Expense limit" at bounding box center [481, 153] width 187 height 10
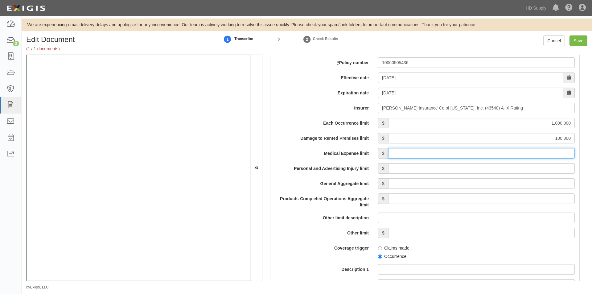
type input "5,000"
click at [500, 168] on input "Personal and Advertising Injury limit" at bounding box center [481, 168] width 187 height 10
type input "1,000,000"
click at [500, 182] on input "General Aggregate limit" at bounding box center [481, 183] width 187 height 10
type input "2,000,000"
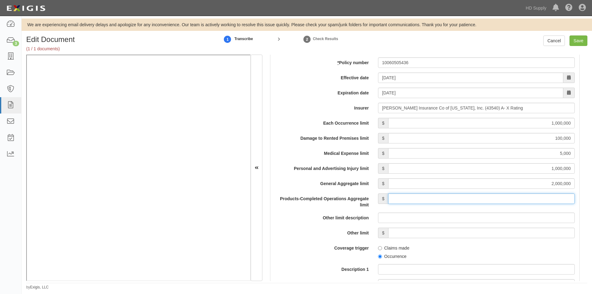
click at [502, 198] on input "Products-Completed Operations Aggregate limit" at bounding box center [481, 198] width 187 height 10
type input "2,000,000"
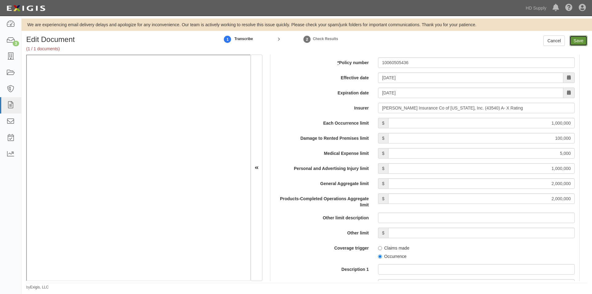
click at [578, 43] on input "Save" at bounding box center [579, 40] width 18 height 10
type input "1000000"
type input "100000"
type input "5000"
type input "1000000"
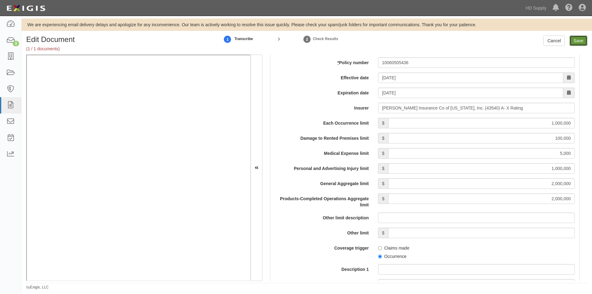
type input "2000000"
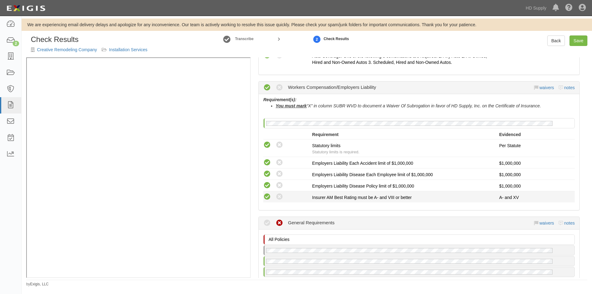
scroll to position [432, 0]
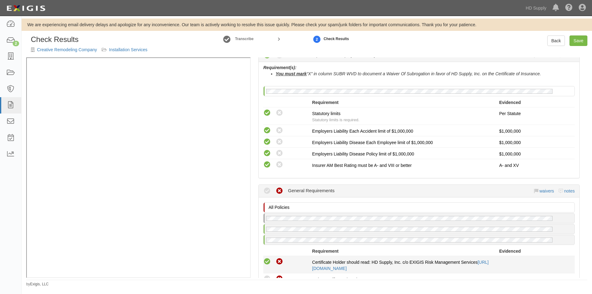
click at [266, 261] on icon at bounding box center [267, 262] width 8 height 8
radio input "true"
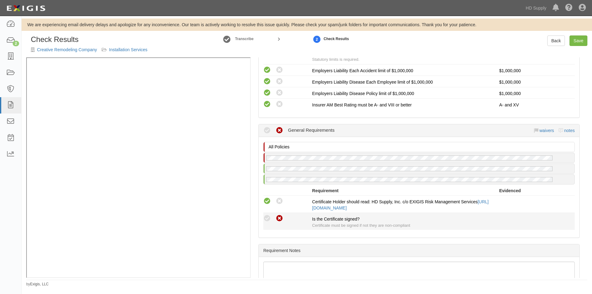
scroll to position [524, 0]
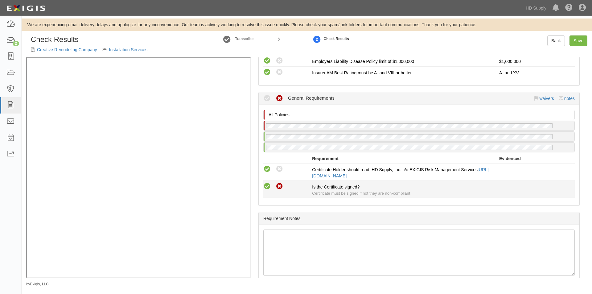
click at [266, 187] on icon at bounding box center [267, 187] width 8 height 8
radio input "true"
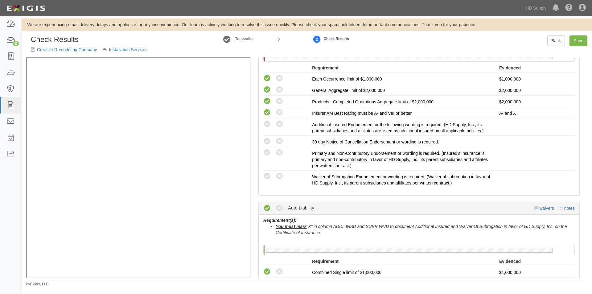
scroll to position [150, 0]
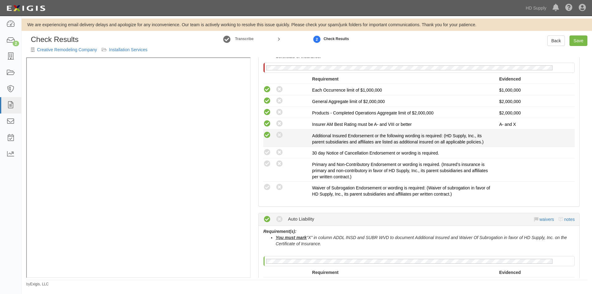
click at [267, 138] on icon at bounding box center [267, 135] width 8 height 8
radio input "true"
click at [267, 155] on icon at bounding box center [267, 153] width 8 height 8
radio input "true"
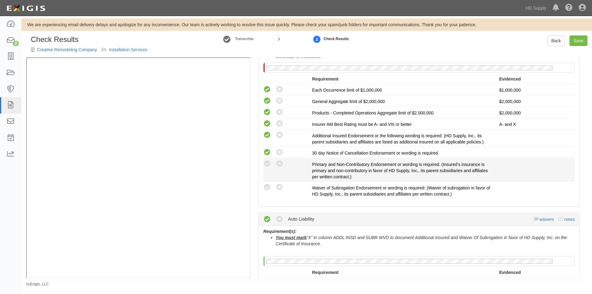
drag, startPoint x: 267, startPoint y: 162, endPoint x: 268, endPoint y: 180, distance: 18.2
click at [267, 163] on icon at bounding box center [267, 164] width 8 height 8
radio input "true"
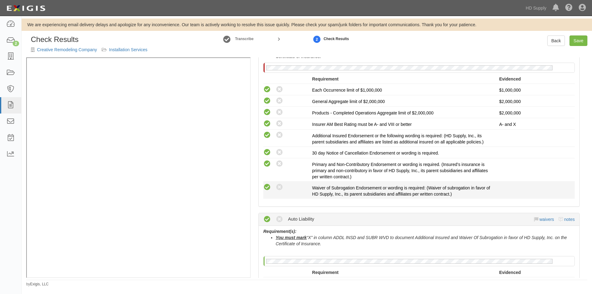
click at [267, 186] on icon at bounding box center [267, 187] width 8 height 8
radio input "true"
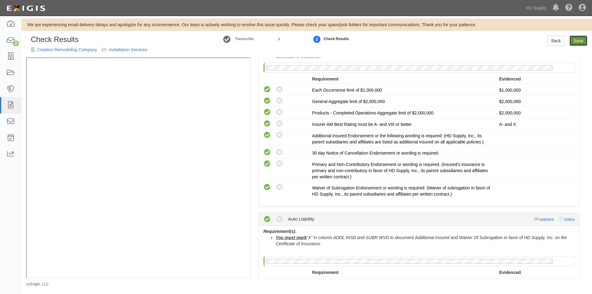
click at [579, 40] on link "Save" at bounding box center [579, 40] width 18 height 10
radio input "true"
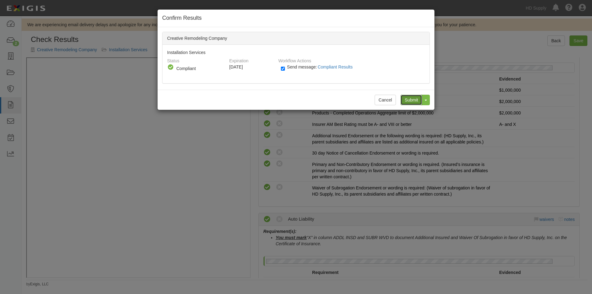
click at [410, 100] on input "Submit" at bounding box center [412, 100] width 22 height 10
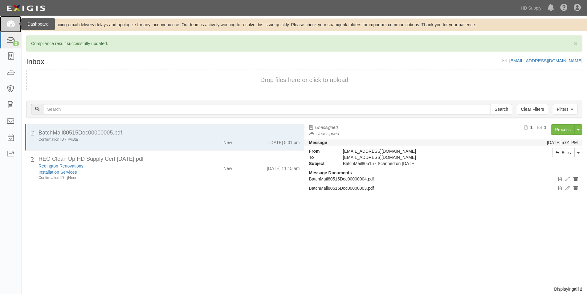
click at [11, 23] on icon at bounding box center [10, 24] width 9 height 7
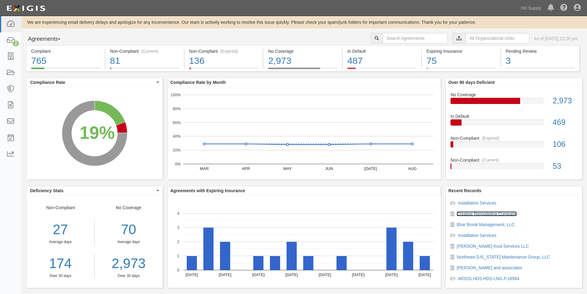
click at [493, 212] on link "Creative Remodeling Company" at bounding box center [487, 213] width 60 height 5
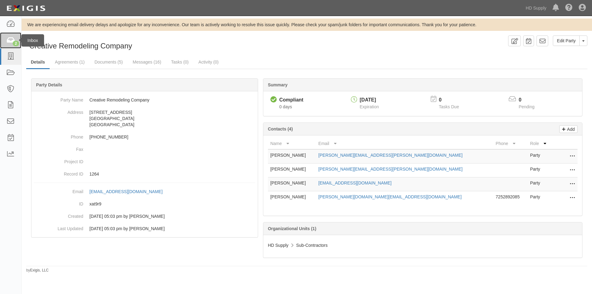
click at [11, 43] on icon at bounding box center [10, 40] width 9 height 7
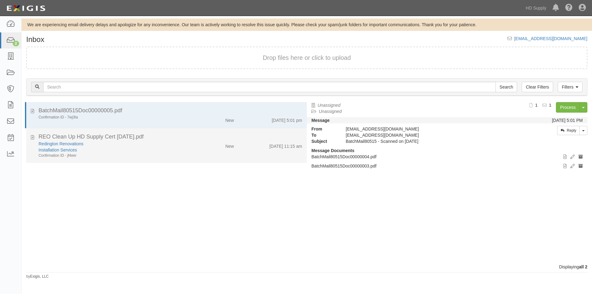
click at [81, 146] on div "Redington Renovations" at bounding box center [114, 144] width 150 height 6
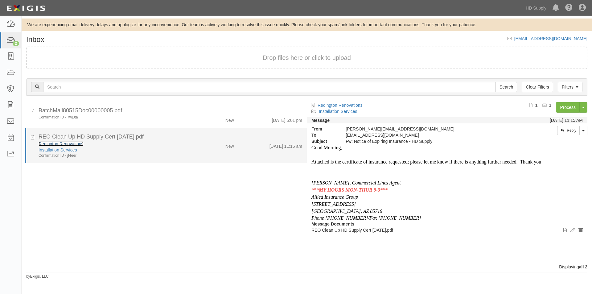
click at [67, 142] on link "Redington Renovations" at bounding box center [61, 143] width 45 height 5
drag, startPoint x: 150, startPoint y: 152, endPoint x: 190, endPoint y: 154, distance: 40.4
click at [149, 152] on div "Installation Services" at bounding box center [114, 150] width 150 height 6
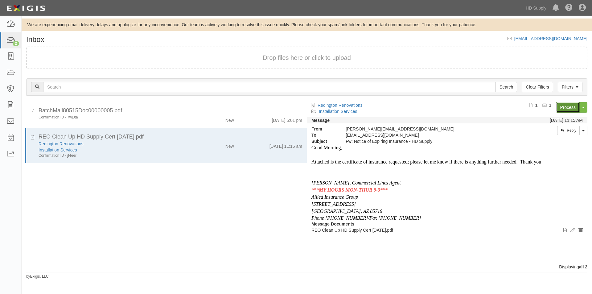
click at [564, 109] on link "Process" at bounding box center [568, 107] width 24 height 10
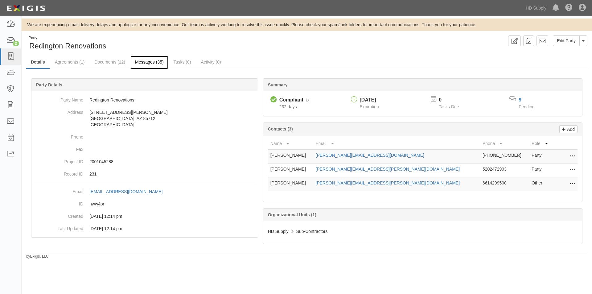
click at [138, 64] on link "Messages (35)" at bounding box center [149, 62] width 38 height 13
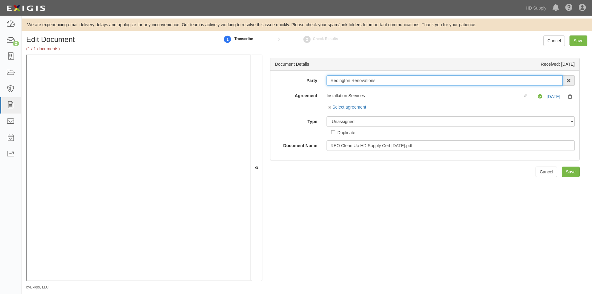
drag, startPoint x: 379, startPoint y: 79, endPoint x: 323, endPoint y: 83, distance: 55.9
click at [323, 83] on div "Redington Renovations 1888 [PERSON_NAME] 1888 [PERSON_NAME] - IMPORT 2 [PERSON_…" at bounding box center [450, 80] width 257 height 10
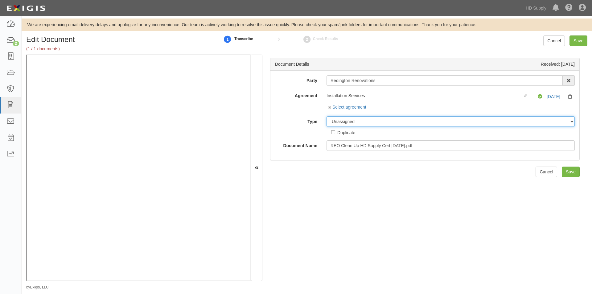
click at [344, 125] on select "Unassigned Binder Cancellation Notice Certificate Contract Endorsement Insuranc…" at bounding box center [451, 121] width 248 height 10
select select "CertificateDetail"
click at [327, 116] on select "Unassigned Binder Cancellation Notice Certificate Contract Endorsement Insuranc…" at bounding box center [451, 121] width 248 height 10
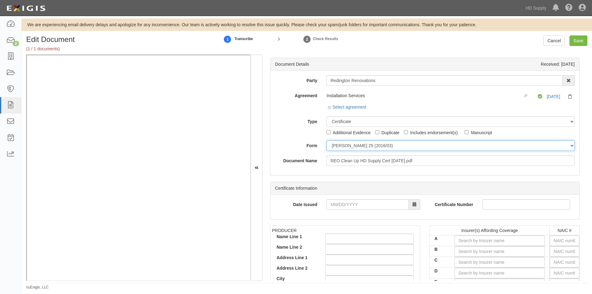
click at [342, 147] on select "[PERSON_NAME] 25 (2016/03) [PERSON_NAME] 101 [PERSON_NAME] 855 NY (2014/05) Gen…" at bounding box center [451, 145] width 248 height 10
select select "GeneralFormDetail"
click at [327, 140] on select "[PERSON_NAME] 25 (2016/03) [PERSON_NAME] 101 [PERSON_NAME] 855 NY (2014/05) Gen…" at bounding box center [451, 145] width 248 height 10
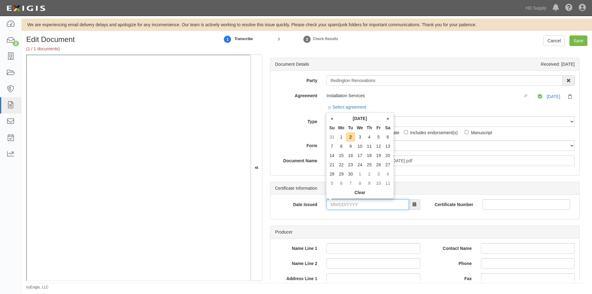
click at [339, 208] on input "Date Issued" at bounding box center [368, 204] width 82 height 10
click at [354, 137] on td "2" at bounding box center [350, 136] width 9 height 9
type input "09/02/2025"
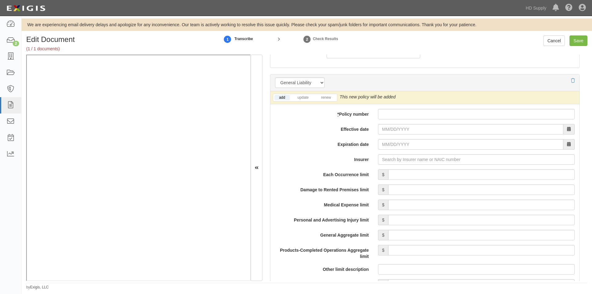
scroll to position [446, 0]
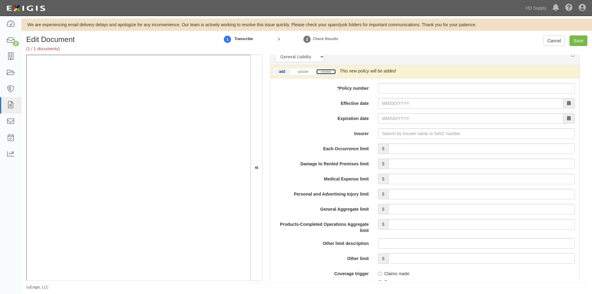
click at [322, 72] on link "renew" at bounding box center [325, 71] width 19 height 5
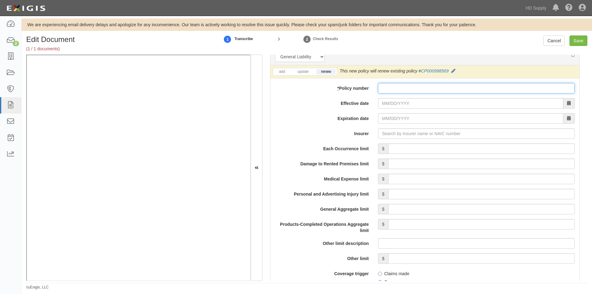
paste input "CP000998569"
type input "CP000998569"
click at [301, 72] on link "update" at bounding box center [303, 71] width 20 height 5
click at [401, 105] on input "Effective date" at bounding box center [470, 103] width 185 height 10
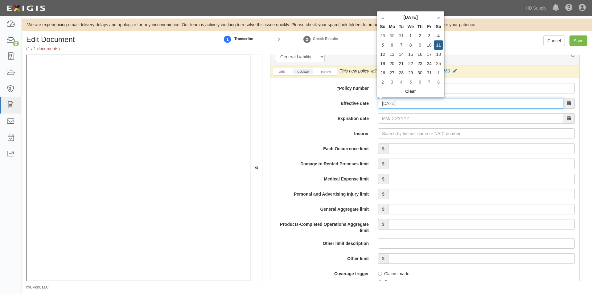
type input "01/11/2025"
type input "[DATE]"
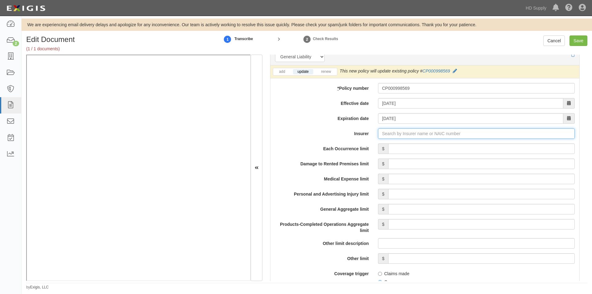
click at [398, 135] on input "Insurer" at bounding box center [476, 133] width 197 height 10
type input "180 Seguros S.A. (0) NR Rating"
type input "1"
click at [397, 145] on strong "14788" at bounding box center [403, 145] width 12 height 5
type input "NGM Insurance Company (14788) A XV Rating"
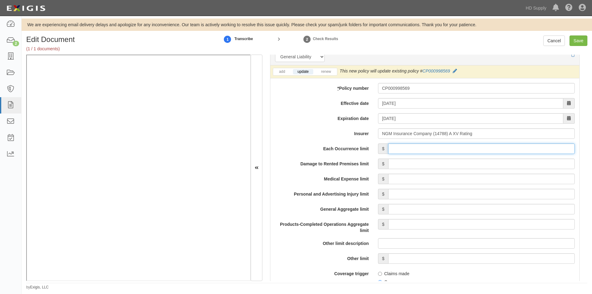
drag, startPoint x: 469, startPoint y: 149, endPoint x: 478, endPoint y: 154, distance: 9.8
click at [469, 149] on input "Each Occurrence limit" at bounding box center [481, 148] width 187 height 10
type input "1,000,000"
click at [509, 167] on input "Damage to Rented Premises limit" at bounding box center [481, 164] width 187 height 10
type input "300,000"
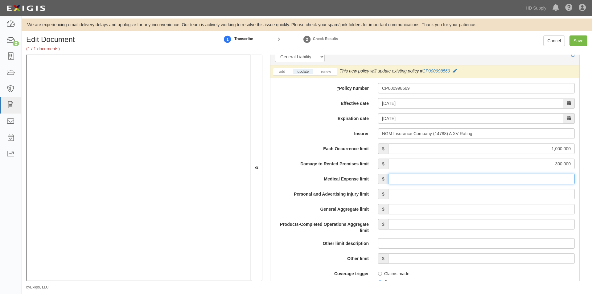
click at [504, 178] on input "Medical Expense limit" at bounding box center [481, 179] width 187 height 10
type input "15,000"
click at [504, 194] on input "Personal and Advertising Injury limit" at bounding box center [481, 194] width 187 height 10
type input "1,000,000"
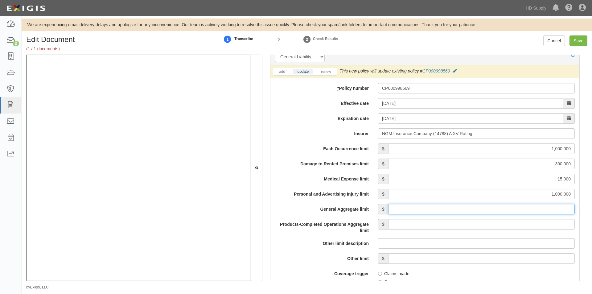
click at [504, 209] on input "General Aggregate limit" at bounding box center [481, 209] width 187 height 10
type input "2,000,000"
click at [504, 224] on input "Products-Completed Operations Aggregate limit" at bounding box center [481, 224] width 187 height 10
type input "2,000,000"
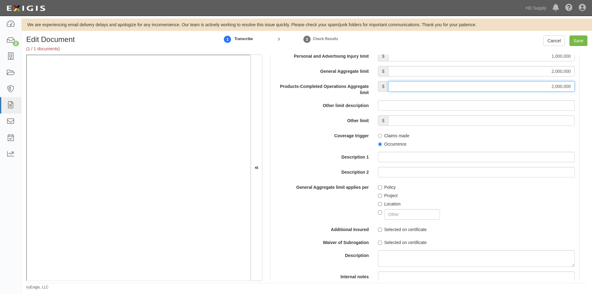
scroll to position [600, 0]
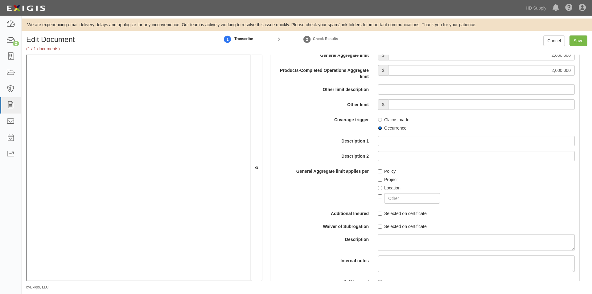
click at [380, 128] on input "Occurrence" at bounding box center [380, 128] width 4 height 4
radio input "true"
click at [378, 169] on input "Policy" at bounding box center [380, 171] width 4 height 4
checkbox input "true"
drag, startPoint x: 377, startPoint y: 213, endPoint x: 378, endPoint y: 218, distance: 5.0
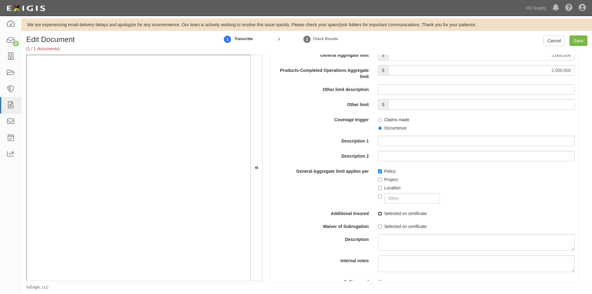
click at [378, 213] on input "Selected on certificate" at bounding box center [380, 214] width 4 height 4
checkbox input "true"
click at [379, 227] on input "Selected on certificate" at bounding box center [380, 226] width 4 height 4
checkbox input "true"
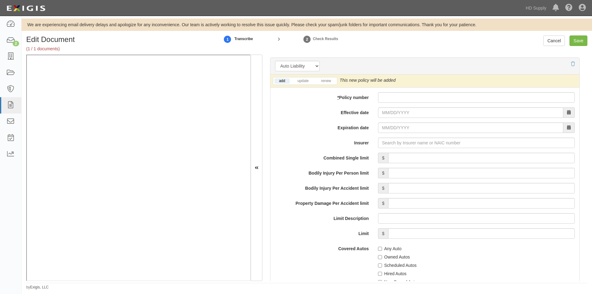
scroll to position [863, 0]
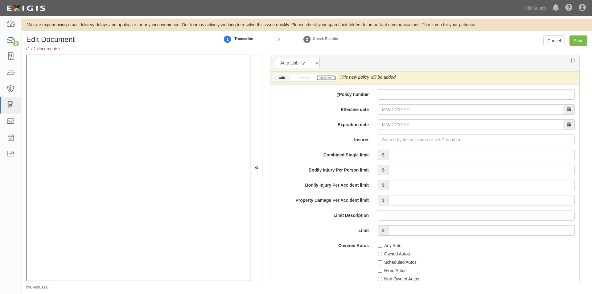
click at [324, 78] on link "renew" at bounding box center [325, 77] width 19 height 5
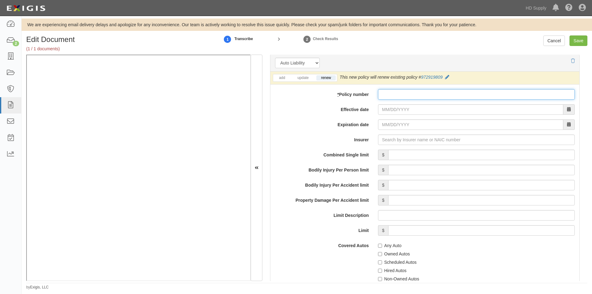
paste input "972919809"
type input "972919809"
click at [407, 109] on input "Effective date" at bounding box center [470, 109] width 185 height 10
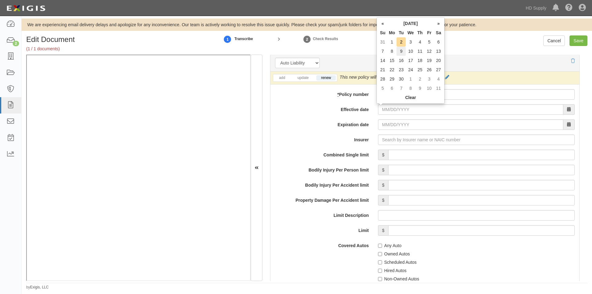
click at [400, 53] on td "9" at bounding box center [401, 51] width 9 height 9
type input "09/09/2025"
type input "09/09/2026"
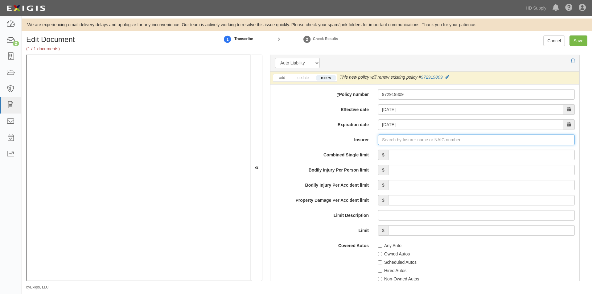
click at [408, 143] on input "Insurer" at bounding box center [476, 139] width 197 height 10
click at [382, 142] on input "Insurer" at bounding box center [476, 139] width 197 height 10
type input "180 Seguros S.A. (0) NR Rating"
type input "1"
click at [384, 150] on div "United Financial Casualty Company ( 11770 ) A+ XV Rating" at bounding box center [400, 151] width 124 height 8
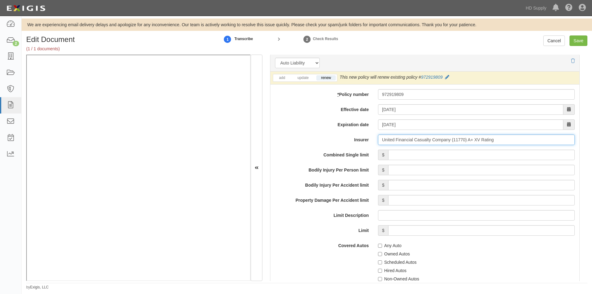
type input "United Financial Casualty Company (11770) A+ XV Rating"
click at [432, 153] on input "Combined Single limit" at bounding box center [481, 155] width 187 height 10
type input "1,000,000"
click at [378, 245] on input "Any Auto" at bounding box center [380, 246] width 4 height 4
checkbox input "true"
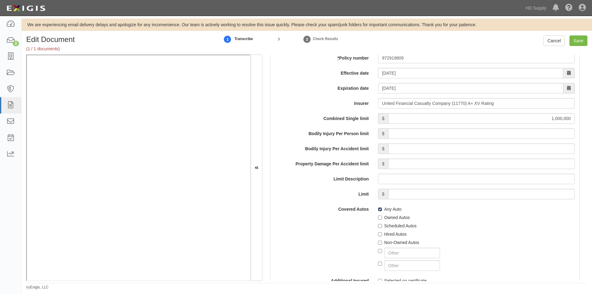
scroll to position [925, 0]
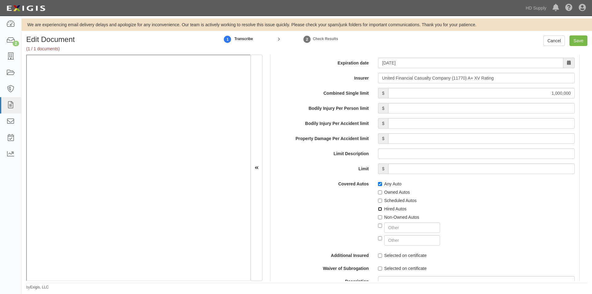
click at [379, 210] on input "Hired Autos" at bounding box center [380, 209] width 4 height 4
checkbox input "true"
click at [379, 217] on input "Non-Owned Autos" at bounding box center [380, 217] width 4 height 4
checkbox input "true"
click at [379, 258] on label "Selected on certificate" at bounding box center [402, 255] width 49 height 6
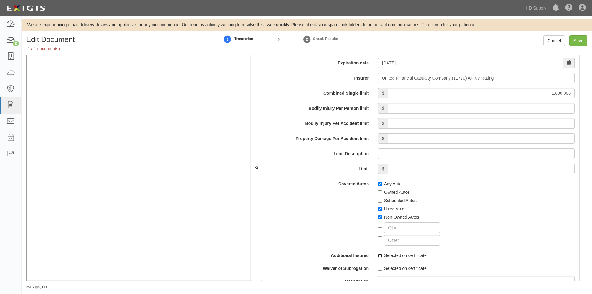
click at [379, 257] on input "Selected on certificate" at bounding box center [380, 255] width 4 height 4
checkbox input "true"
click at [378, 268] on input "Selected on certificate" at bounding box center [380, 268] width 4 height 4
checkbox input "true"
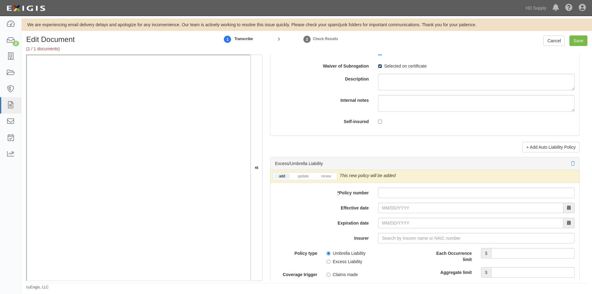
scroll to position [1172, 0]
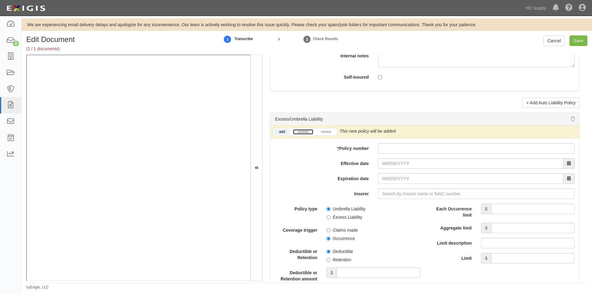
click at [300, 132] on link "update" at bounding box center [303, 131] width 20 height 5
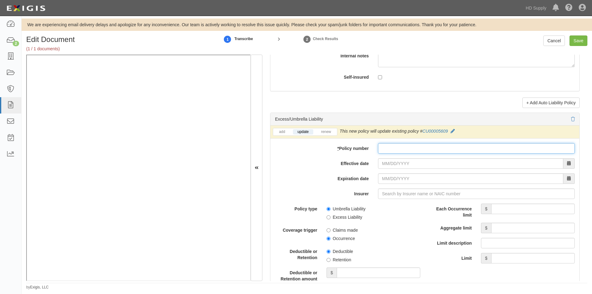
paste input "CU00005609"
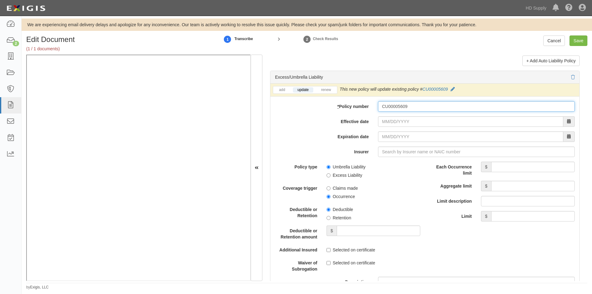
scroll to position [1220, 0]
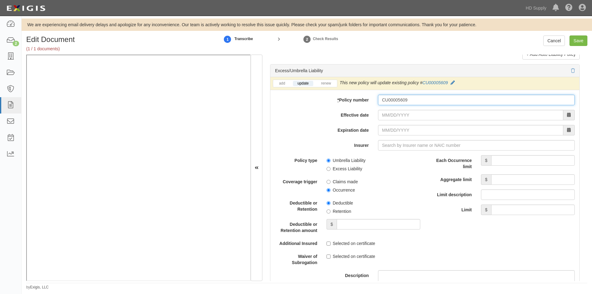
type input "CU00005609"
click at [411, 116] on input "Effective date" at bounding box center [470, 115] width 185 height 10
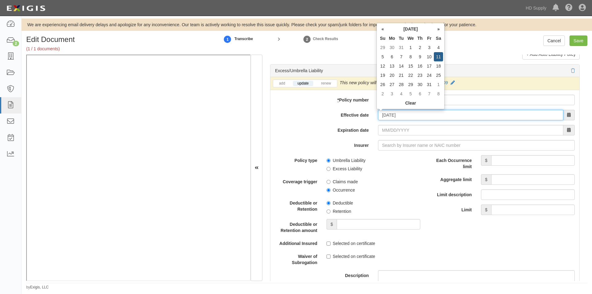
type input "[DATE]"
type input "01/11/2026"
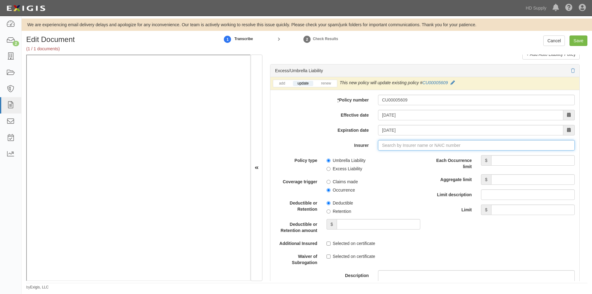
click at [393, 145] on input "Insurer" at bounding box center [476, 145] width 197 height 10
type input "180 Seguros S.A. (0) NR Rating"
type input "1"
click at [383, 153] on div "NGM Insurance Company ( 14788 ) A XV Rating" at bounding box center [389, 157] width 103 height 8
type input "NGM Insurance Company (14788) A XV Rating"
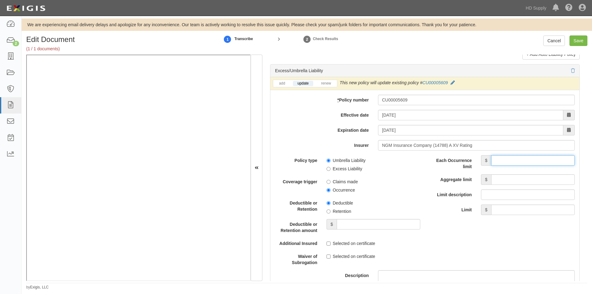
click at [510, 162] on input "Each Occurrence limit" at bounding box center [533, 160] width 84 height 10
type input "1,000,000"
click at [509, 181] on input "Aggregate limit" at bounding box center [533, 179] width 84 height 10
type input "1,000,000"
click at [327, 162] on input "Umbrella Liability" at bounding box center [329, 161] width 4 height 4
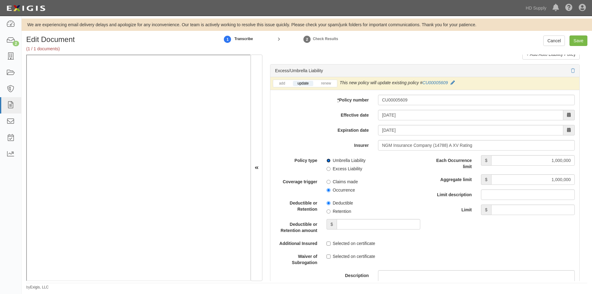
radio input "true"
click at [329, 188] on input "Occurrence" at bounding box center [329, 190] width 4 height 4
radio input "true"
click at [328, 245] on input "Selected on certificate" at bounding box center [329, 243] width 4 height 4
checkbox input "true"
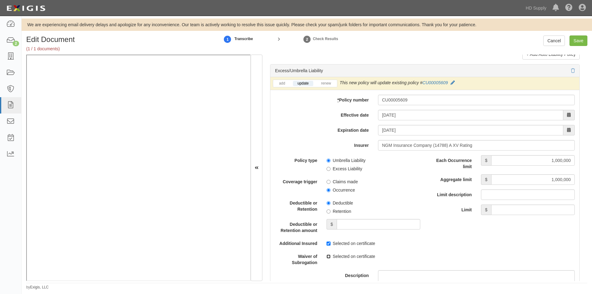
click at [328, 257] on input "Selected on certificate" at bounding box center [329, 256] width 4 height 4
checkbox input "true"
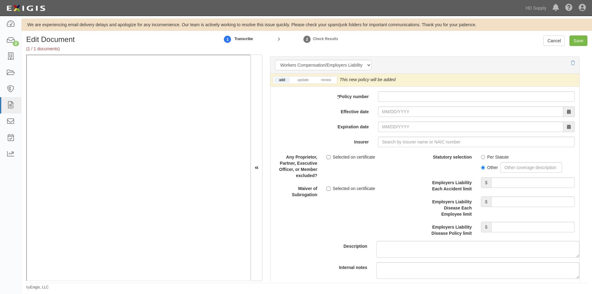
scroll to position [1538, 0]
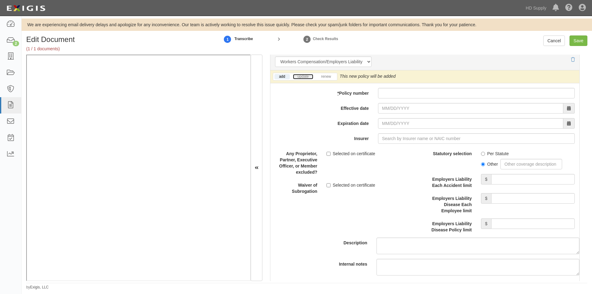
click at [299, 74] on link "update" at bounding box center [303, 76] width 20 height 5
paste input "KWC1344336"
type input "KWC1344336"
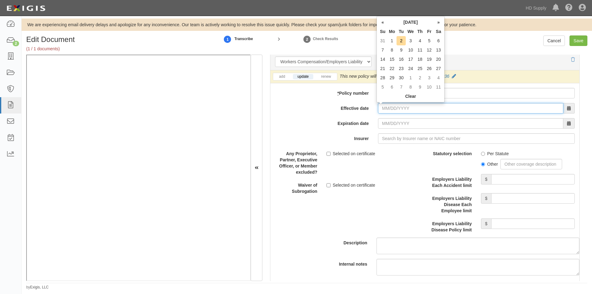
click at [395, 110] on input "Effective date" at bounding box center [470, 108] width 185 height 10
type input "02/11/2025"
type input "02/11/2026"
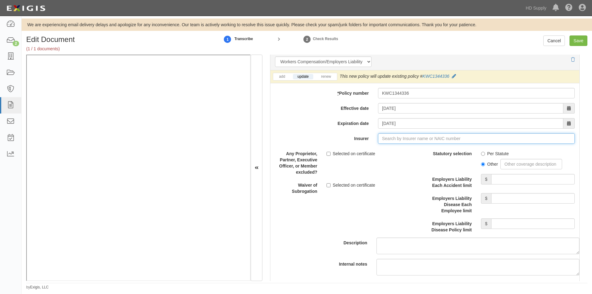
click at [382, 137] on input "Insurer" at bounding box center [476, 138] width 197 height 10
type input "5Rivers Insurance Company, Inc. (17459) NR Rating"
type input "5"
type input "52"
type input "5Rivers Insurance Company, Inc. (17459) NR Rating"
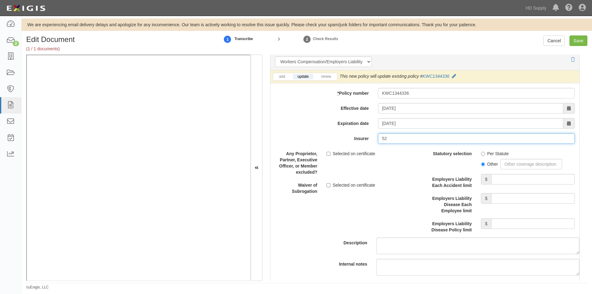
type input "5"
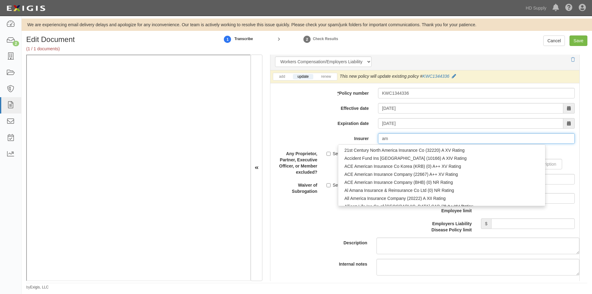
type input "am"
type input "amtrust Assicurazioni S.p.A. (0) A- IX Rating"
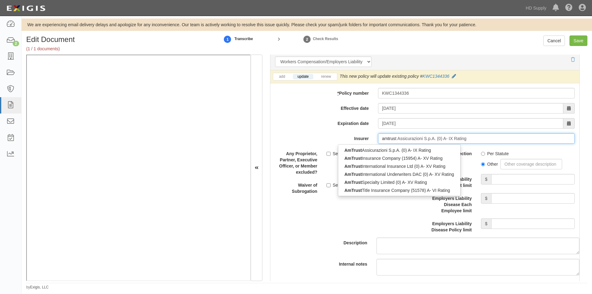
type input "amtrust"
click at [379, 158] on div "AmTrust Insurance Company (15954) A- XV Rating" at bounding box center [399, 158] width 122 height 8
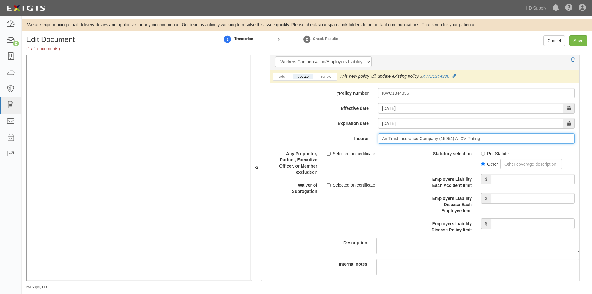
type input "AmTrust Insurance Company (15954) A- XV Rating"
click at [481, 154] on input "Per Statute" at bounding box center [483, 154] width 4 height 4
radio input "true"
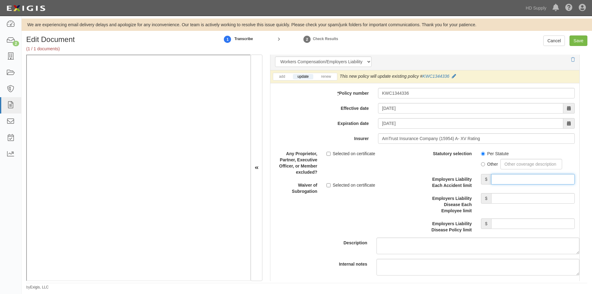
click at [540, 182] on input "Employers Liability Each Accident limit" at bounding box center [533, 179] width 84 height 10
type input "1,000,000"
click at [517, 200] on input "Employers Liability Disease Each Employee limit" at bounding box center [533, 198] width 84 height 10
type input "1,000,000"
click at [509, 223] on input "Employers Liability Disease Policy limit" at bounding box center [533, 223] width 84 height 10
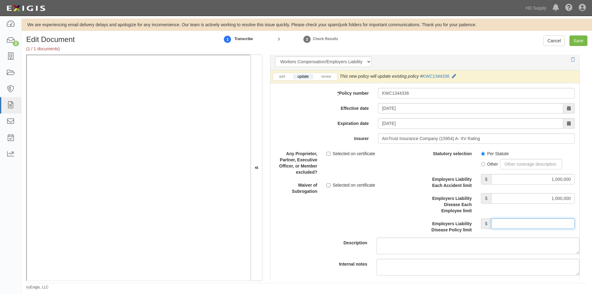
type input "1,000,000"
click at [327, 184] on input "Selected on certificate" at bounding box center [329, 185] width 4 height 4
checkbox input "true"
click at [576, 43] on input "Save" at bounding box center [579, 40] width 18 height 10
type input "1000000"
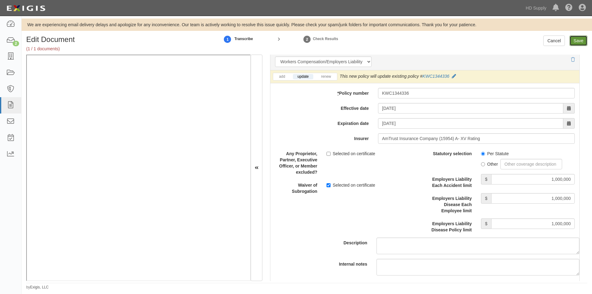
type input "300000"
type input "15000"
type input "1000000"
type input "2000000"
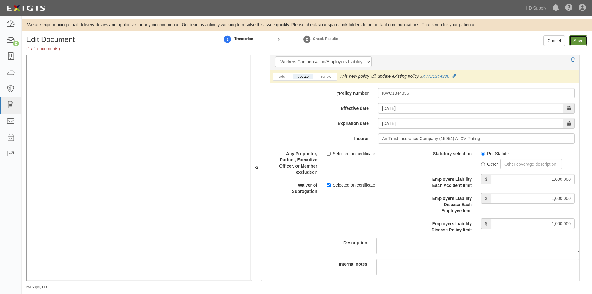
type input "1000000"
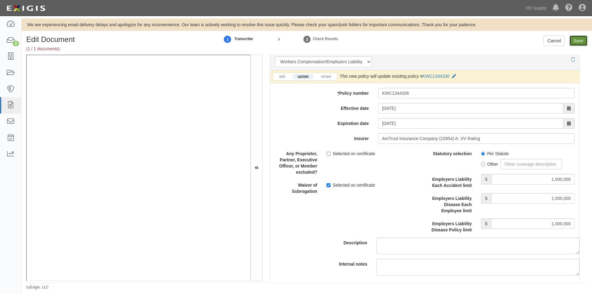
type input "1000000"
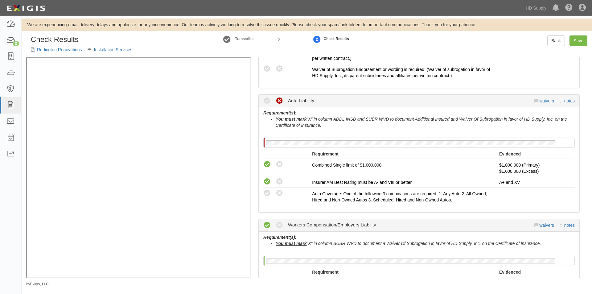
scroll to position [308, 0]
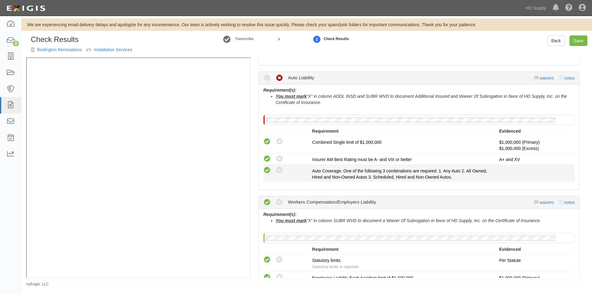
click at [266, 171] on icon at bounding box center [267, 171] width 8 height 8
radio input "true"
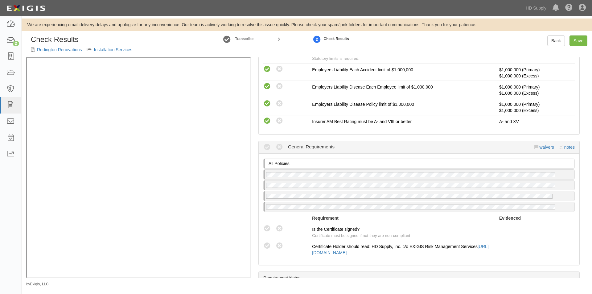
scroll to position [555, 0]
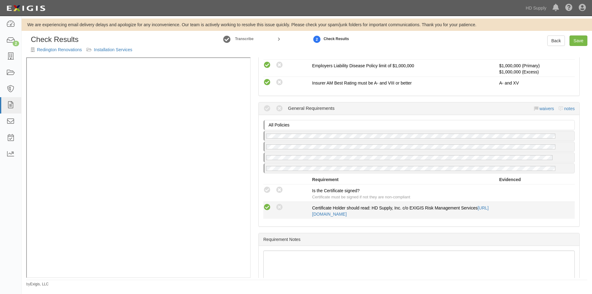
click at [265, 205] on icon at bounding box center [267, 208] width 8 height 8
radio input "true"
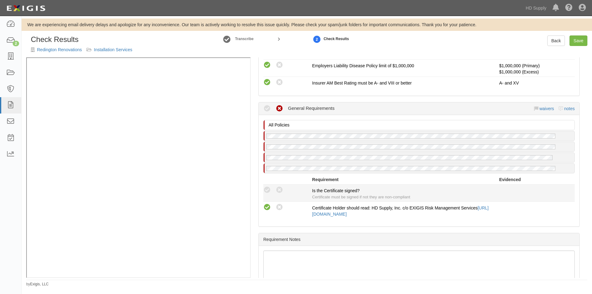
click at [267, 195] on div "Compliant Waived Non-Compliant Is the Certificate signed? Certificate must be s…" at bounding box center [419, 193] width 321 height 14
click at [267, 192] on icon at bounding box center [267, 190] width 8 height 8
radio input "true"
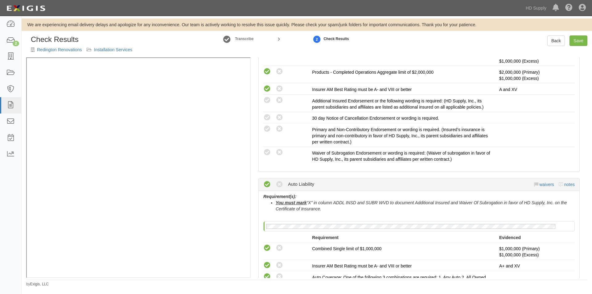
scroll to position [196, 0]
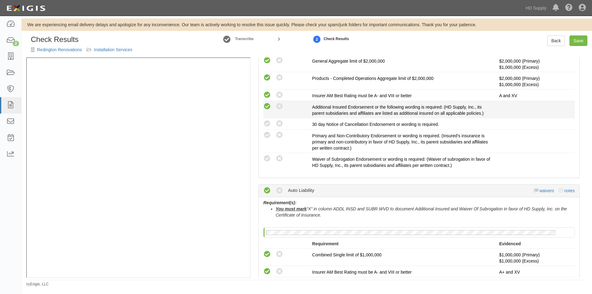
click at [268, 108] on icon at bounding box center [267, 107] width 8 height 8
radio input "true"
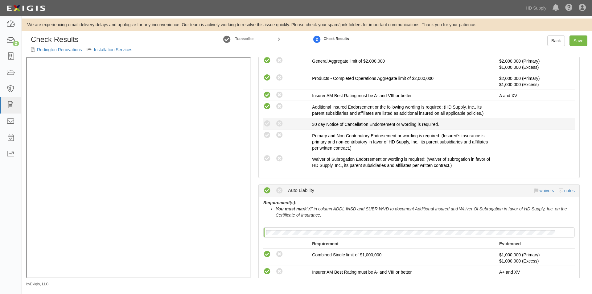
drag, startPoint x: 269, startPoint y: 122, endPoint x: 270, endPoint y: 129, distance: 7.2
click at [269, 124] on icon at bounding box center [267, 124] width 8 height 8
radio input "true"
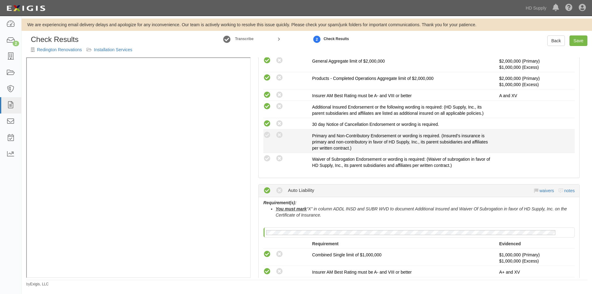
drag, startPoint x: 270, startPoint y: 135, endPoint x: 270, endPoint y: 147, distance: 11.7
click at [270, 138] on icon at bounding box center [267, 135] width 8 height 8
radio input "true"
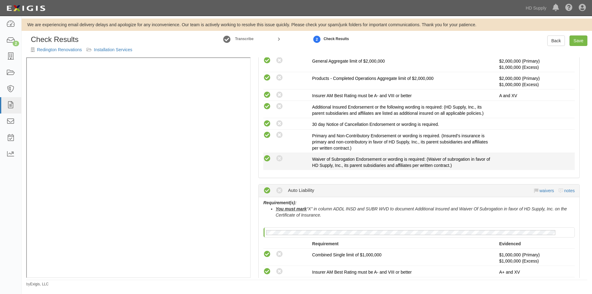
click at [269, 159] on icon at bounding box center [267, 159] width 8 height 8
radio input "true"
click at [581, 40] on link "Save" at bounding box center [579, 40] width 18 height 10
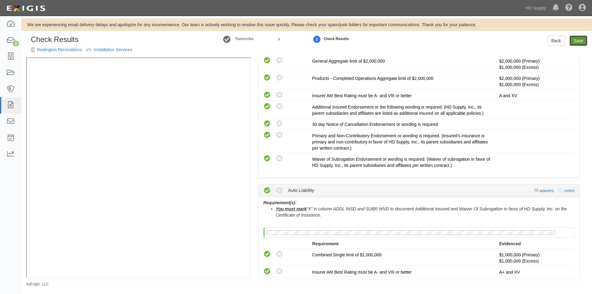
radio input "true"
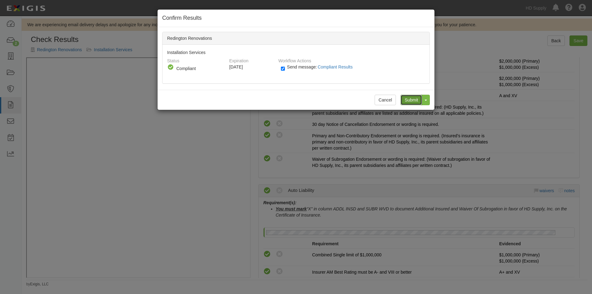
click at [414, 101] on input "Submit" at bounding box center [412, 100] width 22 height 10
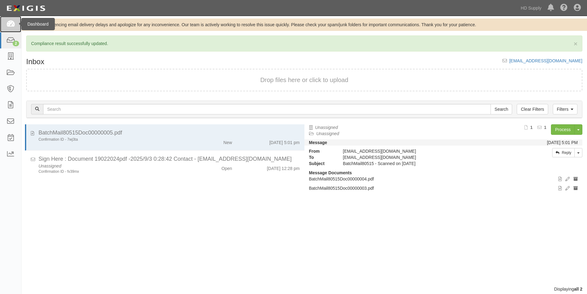
click at [12, 25] on icon at bounding box center [10, 24] width 9 height 7
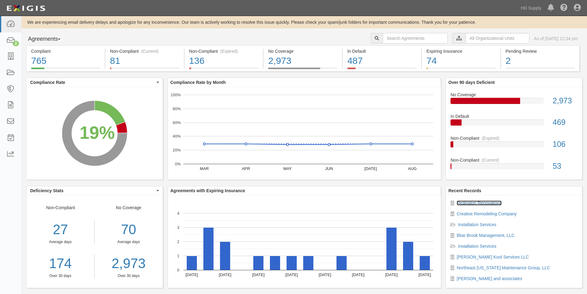
click at [469, 201] on link "Redington Renovations" at bounding box center [479, 202] width 45 height 5
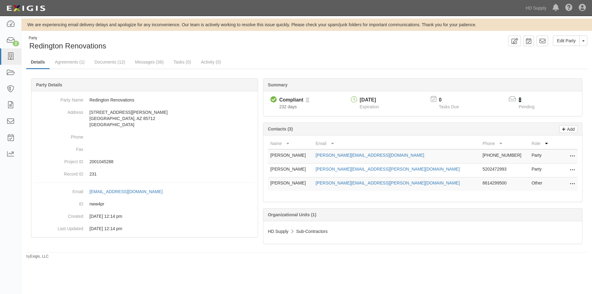
click at [520, 100] on link "8" at bounding box center [520, 99] width 3 height 5
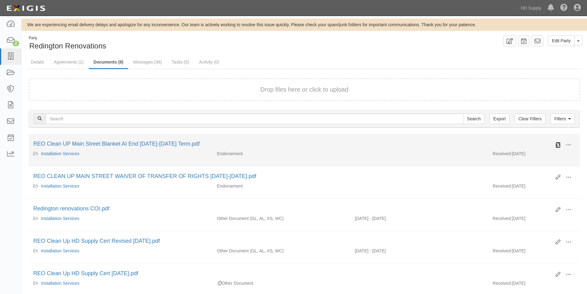
click at [556, 146] on icon at bounding box center [558, 144] width 5 height 5
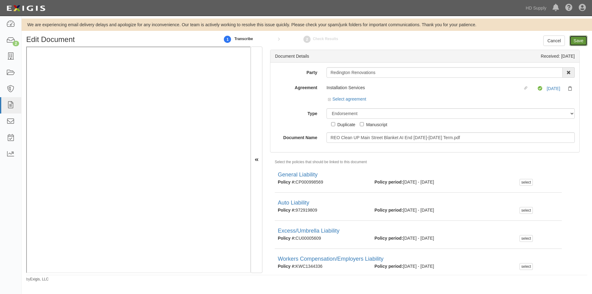
click at [578, 42] on input "Save" at bounding box center [579, 40] width 18 height 10
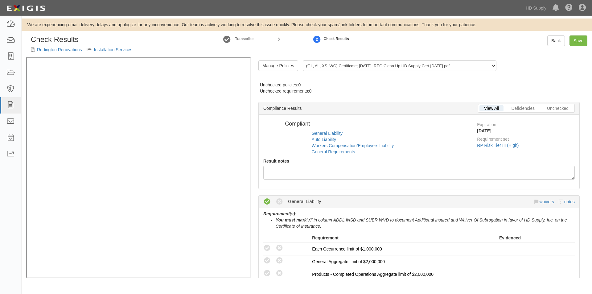
radio input "false"
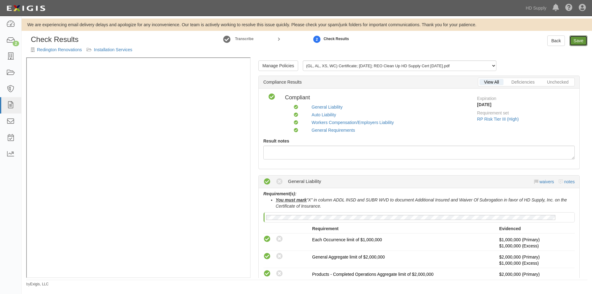
click at [578, 42] on link "Save" at bounding box center [579, 40] width 18 height 10
radio input "true"
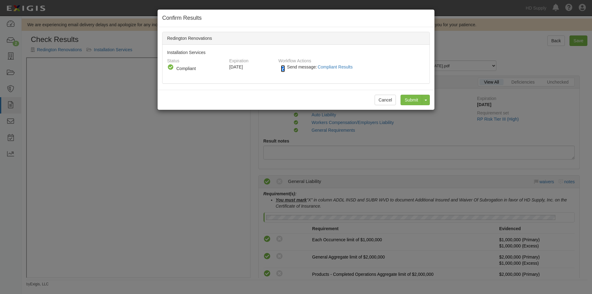
click at [284, 70] on input "Send message: Compliant Results" at bounding box center [283, 68] width 4 height 7
checkbox input "false"
click at [408, 100] on input "Submit" at bounding box center [412, 100] width 22 height 10
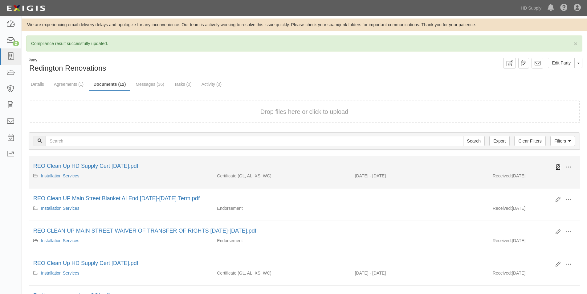
click at [557, 168] on icon at bounding box center [558, 167] width 5 height 5
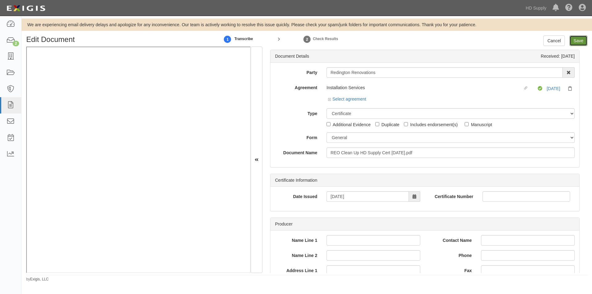
click at [579, 39] on input "Save" at bounding box center [579, 40] width 18 height 10
type input "1000000"
type input "300000"
type input "15000"
type input "1000000"
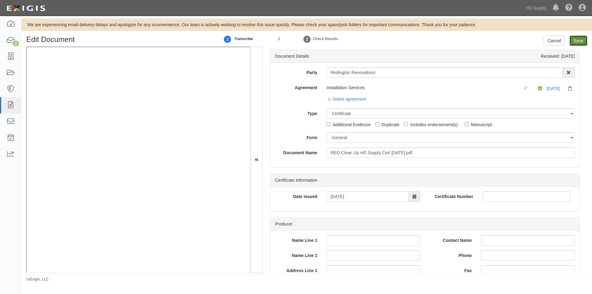
type input "2000000"
type input "1000000"
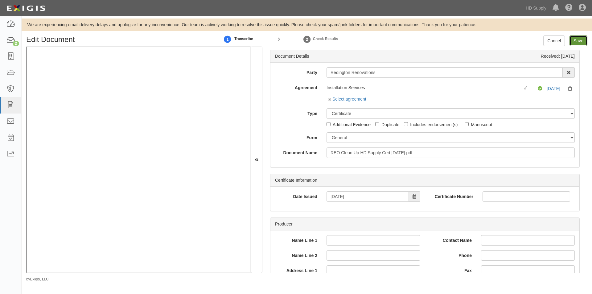
type input "1000000"
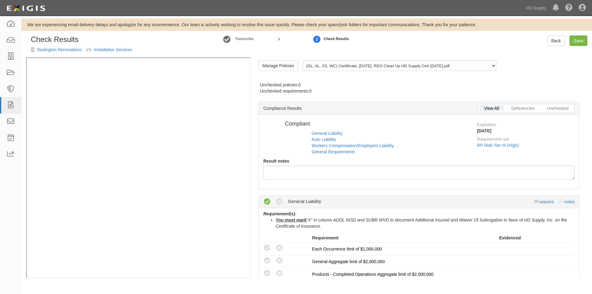
radio input "false"
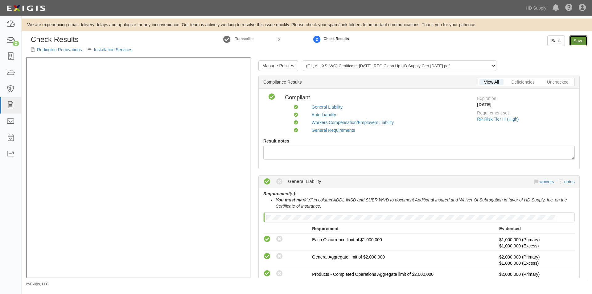
click at [579, 39] on link "Save" at bounding box center [579, 40] width 18 height 10
radio input "true"
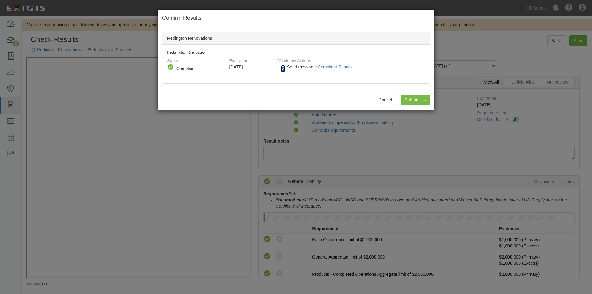
click at [282, 68] on input "Send message: Compliant Results" at bounding box center [283, 68] width 4 height 7
checkbox input "false"
click at [410, 98] on input "Submit" at bounding box center [412, 100] width 22 height 10
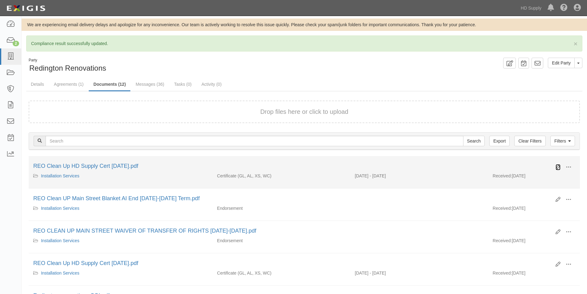
click at [557, 165] on icon at bounding box center [558, 167] width 5 height 5
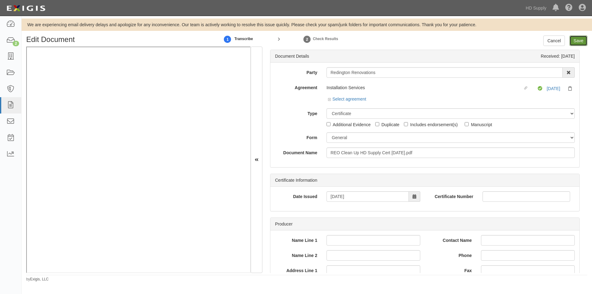
click at [581, 42] on input "Save" at bounding box center [579, 40] width 18 height 10
type input "1000000"
type input "300000"
type input "15000"
type input "1000000"
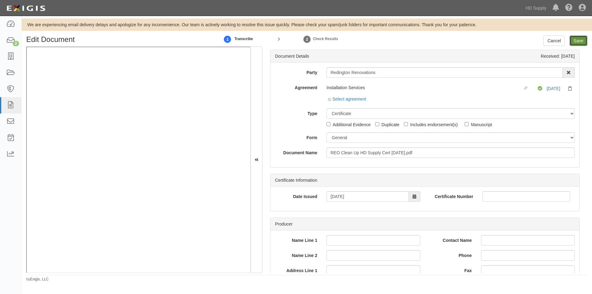
type input "2000000"
type input "1000000"
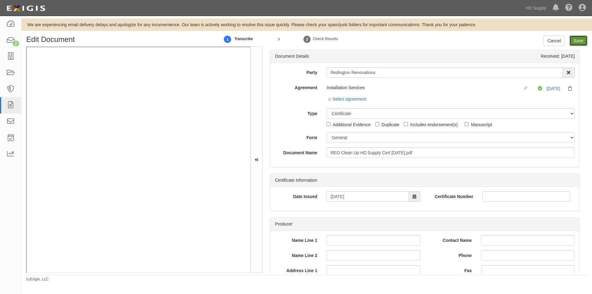
type input "1000000"
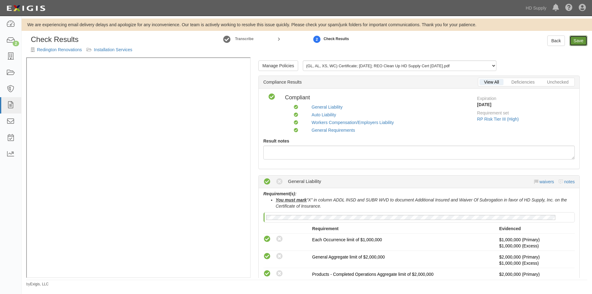
click at [578, 41] on link "Save" at bounding box center [579, 40] width 18 height 10
radio input "true"
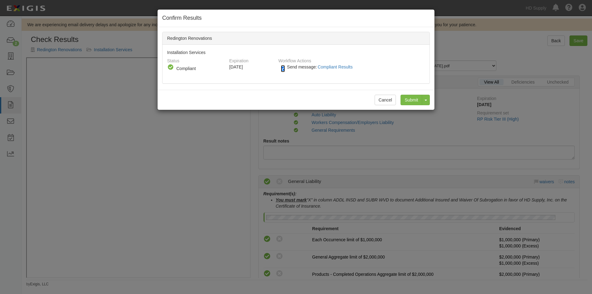
click at [282, 67] on input "Send message: Compliant Results" at bounding box center [283, 68] width 4 height 7
checkbox input "false"
click at [414, 99] on input "Submit" at bounding box center [412, 100] width 22 height 10
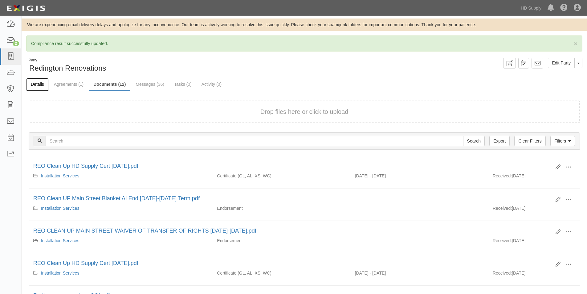
click at [39, 86] on link "Details" at bounding box center [37, 84] width 23 height 13
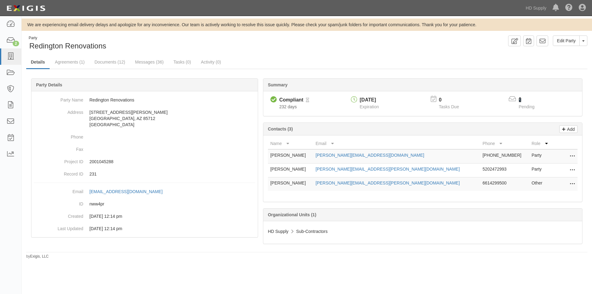
click at [521, 99] on link "7" at bounding box center [520, 99] width 3 height 5
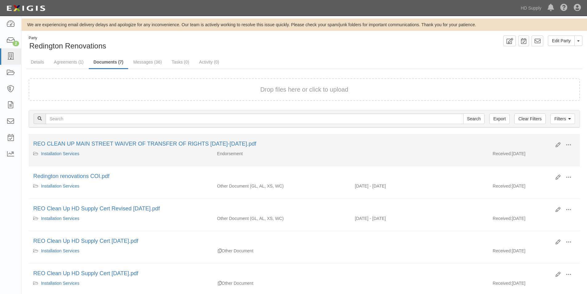
click at [561, 142] on div "Edit View View details Archive" at bounding box center [563, 145] width 24 height 10
click at [558, 144] on icon at bounding box center [558, 144] width 5 height 5
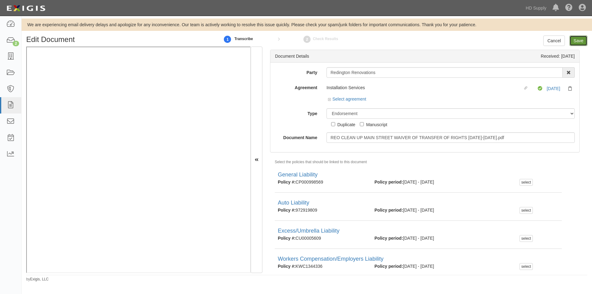
click at [577, 41] on input "Save" at bounding box center [579, 40] width 18 height 10
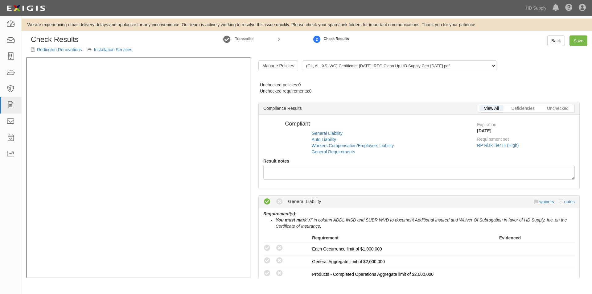
radio input "false"
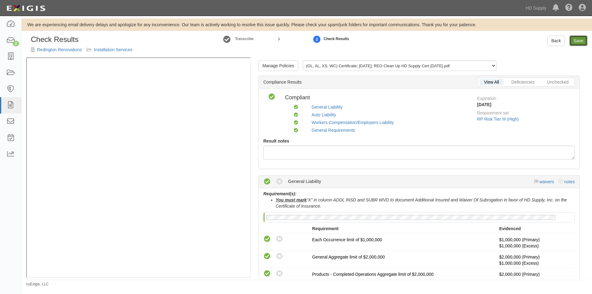
click at [575, 41] on link "Save" at bounding box center [579, 40] width 18 height 10
radio input "true"
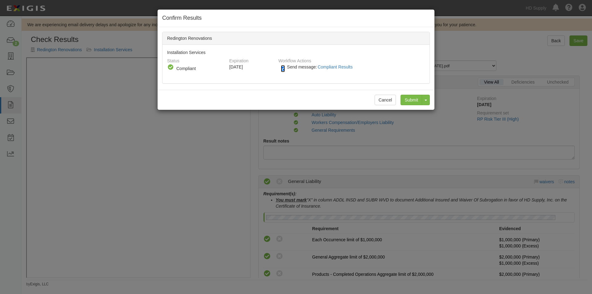
click at [282, 67] on input "Send message: Compliant Results" at bounding box center [283, 68] width 4 height 7
checkbox input "false"
click at [415, 101] on input "Submit" at bounding box center [412, 100] width 22 height 10
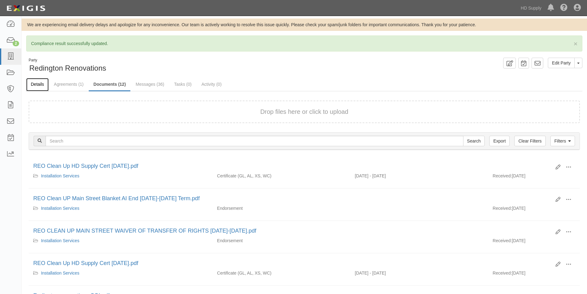
click at [38, 85] on link "Details" at bounding box center [37, 84] width 23 height 13
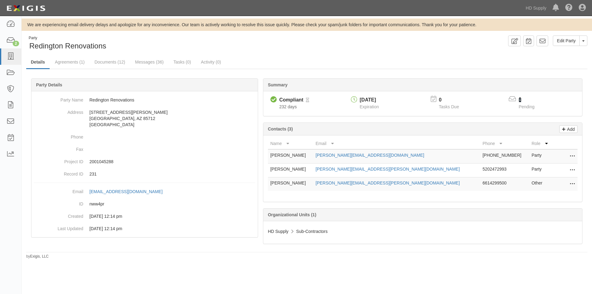
click at [520, 102] on link "6" at bounding box center [520, 99] width 3 height 5
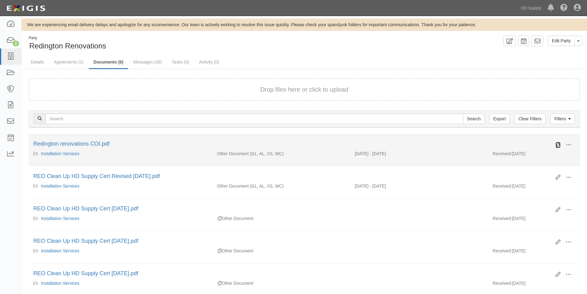
click at [560, 148] on link at bounding box center [558, 145] width 5 height 6
click at [559, 144] on icon at bounding box center [558, 144] width 5 height 5
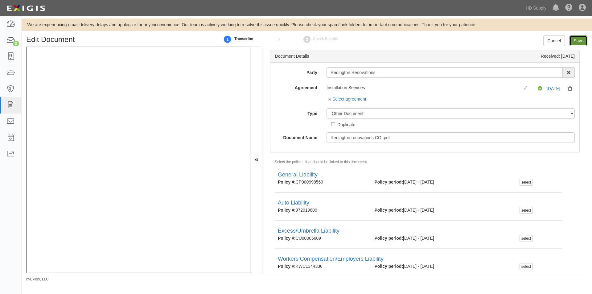
click at [576, 41] on input "Save" at bounding box center [579, 40] width 18 height 10
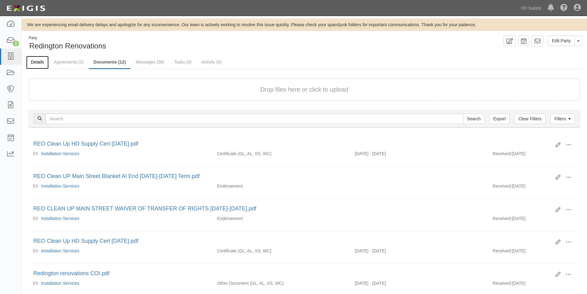
click at [34, 61] on link "Details" at bounding box center [37, 62] width 23 height 13
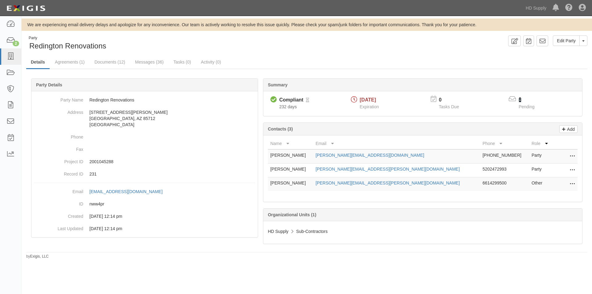
click at [519, 101] on link "5" at bounding box center [520, 99] width 3 height 5
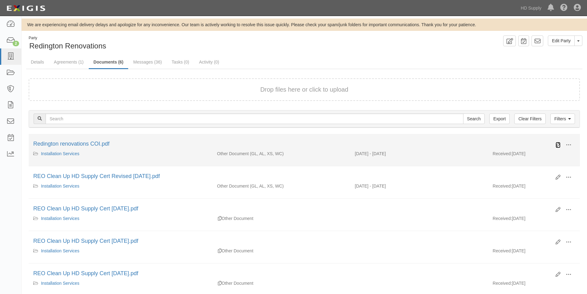
click at [558, 145] on icon at bounding box center [558, 144] width 5 height 5
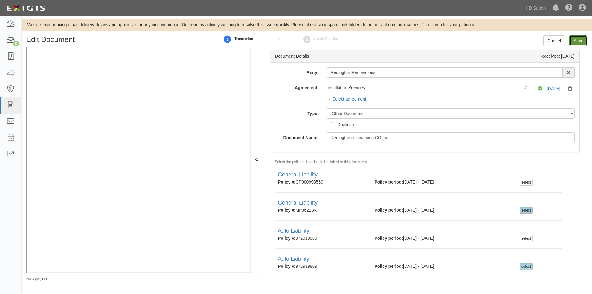
click at [579, 44] on input "Save" at bounding box center [579, 40] width 18 height 10
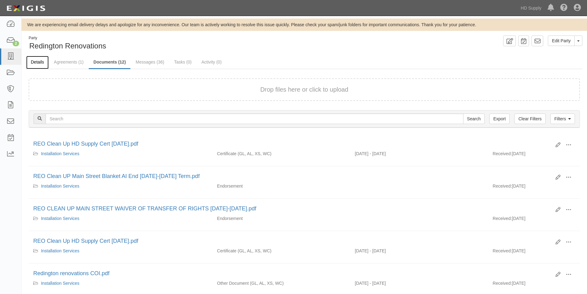
click at [31, 61] on link "Details" at bounding box center [37, 62] width 23 height 13
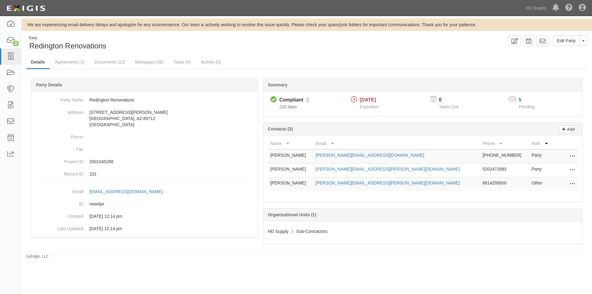
click at [523, 100] on div "5" at bounding box center [530, 100] width 23 height 7
click at [521, 101] on link "5" at bounding box center [520, 99] width 3 height 5
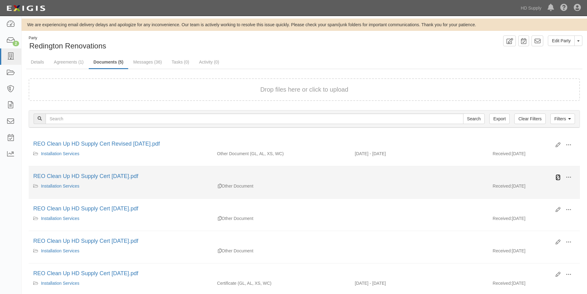
click at [560, 177] on icon at bounding box center [558, 177] width 5 height 5
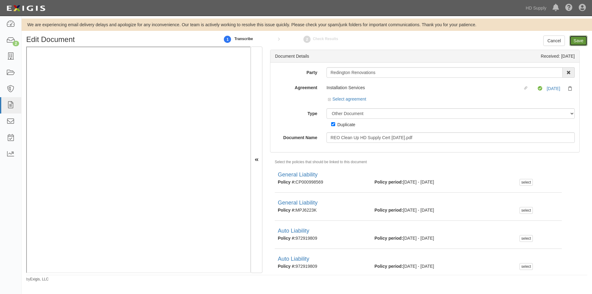
click at [581, 41] on input "Save" at bounding box center [579, 40] width 18 height 10
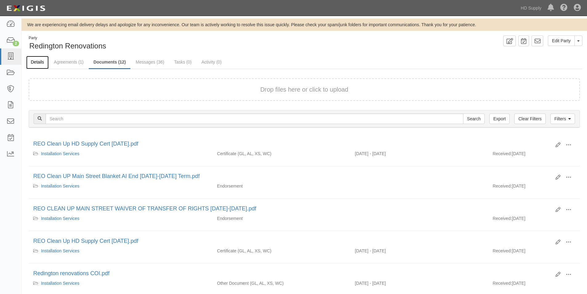
click at [35, 64] on link "Details" at bounding box center [37, 62] width 23 height 13
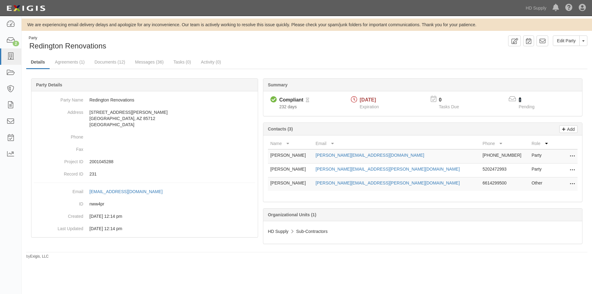
click at [520, 100] on link "4" at bounding box center [520, 99] width 3 height 5
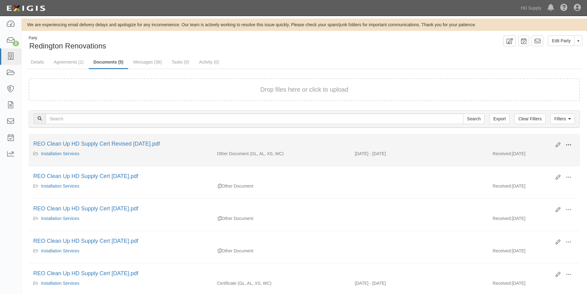
click at [568, 143] on span at bounding box center [569, 145] width 6 height 6
click at [520, 144] on link "Edit" at bounding box center [539, 142] width 49 height 11
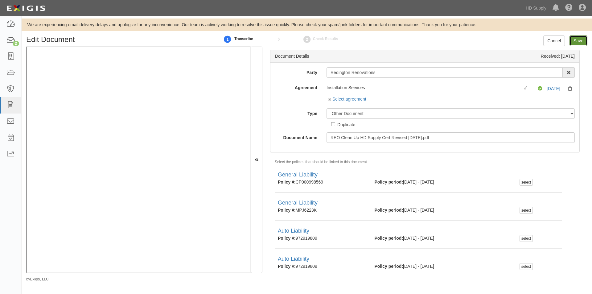
click at [574, 43] on input "Save" at bounding box center [579, 40] width 18 height 10
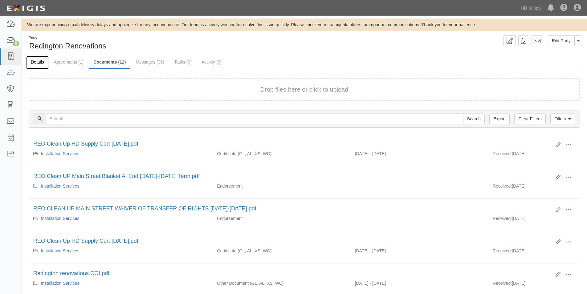
click at [37, 61] on link "Details" at bounding box center [37, 62] width 23 height 13
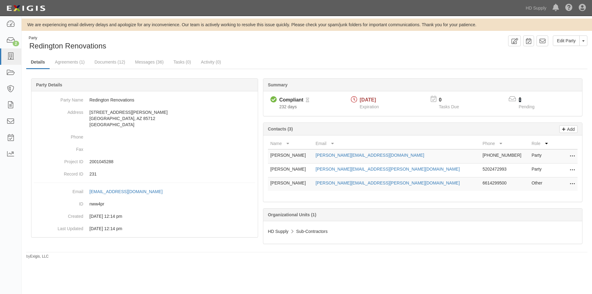
click at [520, 97] on link "3" at bounding box center [520, 99] width 3 height 5
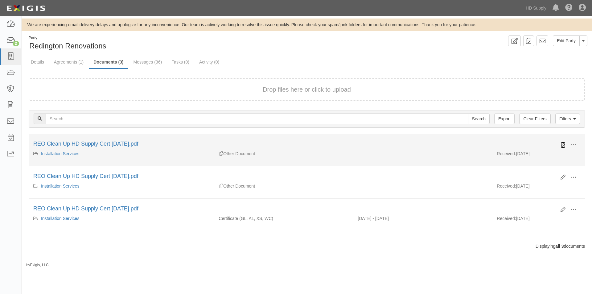
click at [563, 145] on icon at bounding box center [563, 144] width 5 height 5
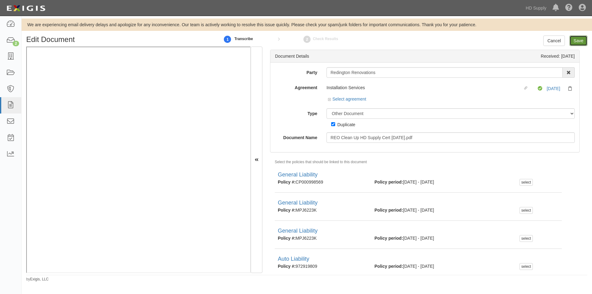
click at [574, 42] on input "Save" at bounding box center [579, 40] width 18 height 10
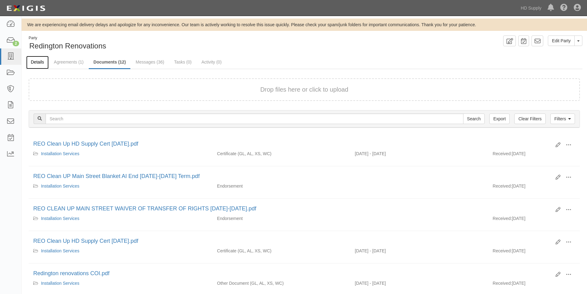
click at [38, 61] on link "Details" at bounding box center [37, 62] width 23 height 13
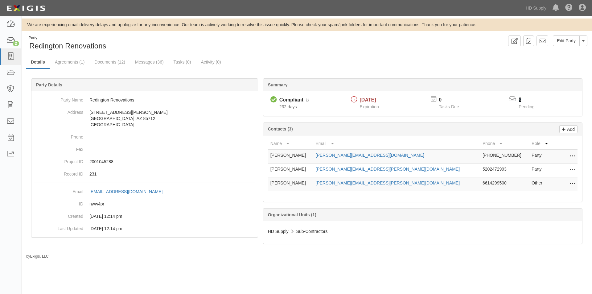
click at [520, 101] on link "2" at bounding box center [520, 99] width 3 height 5
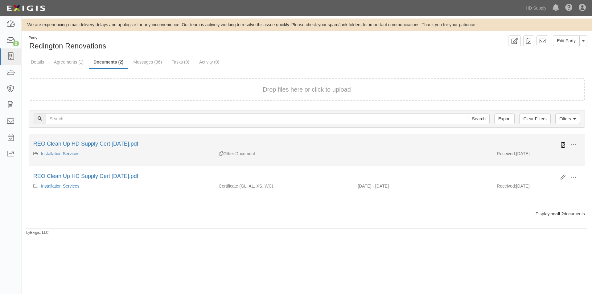
click at [561, 143] on icon at bounding box center [563, 144] width 5 height 5
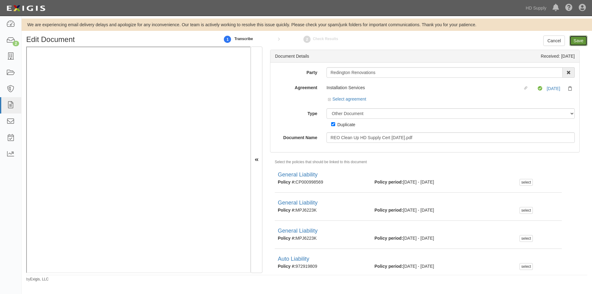
click at [581, 40] on input "Save" at bounding box center [579, 40] width 18 height 10
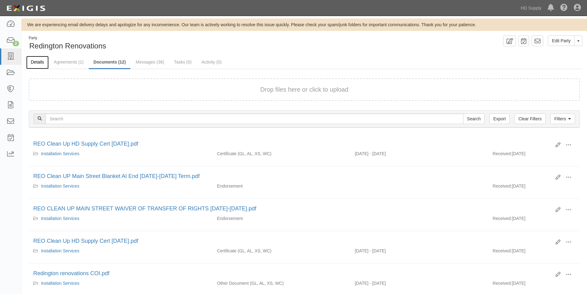
click at [39, 64] on link "Details" at bounding box center [37, 62] width 23 height 13
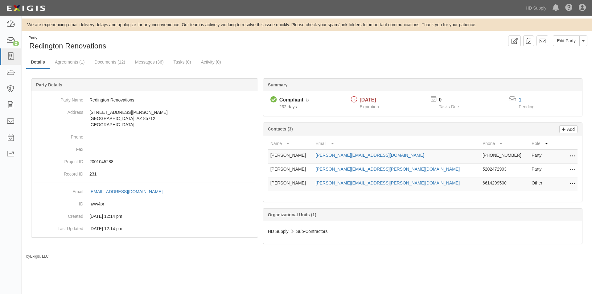
click at [524, 98] on div "1" at bounding box center [530, 100] width 23 height 7
click at [520, 98] on link "1" at bounding box center [520, 99] width 3 height 5
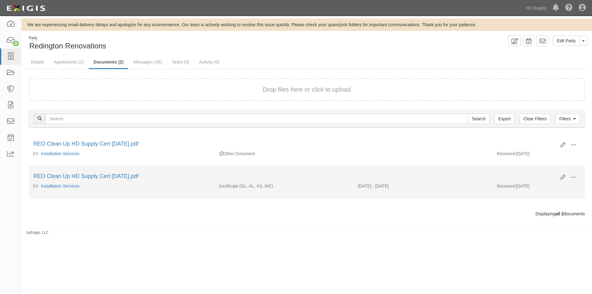
click at [559, 179] on div "Edit View View details Archive" at bounding box center [568, 177] width 24 height 10
click at [563, 175] on icon at bounding box center [563, 177] width 5 height 5
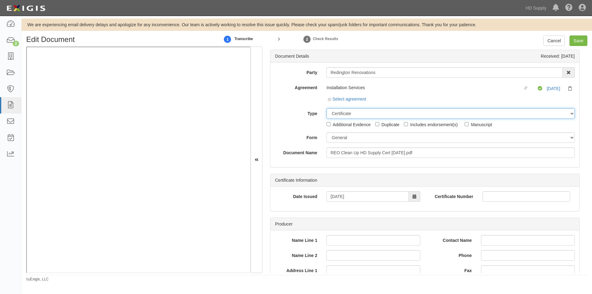
click at [345, 114] on select "Unassigned Binder Cancellation Notice Certificate Contract Endorsement Insuranc…" at bounding box center [451, 113] width 248 height 10
click at [327, 108] on select "Unassigned Binder Cancellation Notice Certificate Contract Endorsement Insuranc…" at bounding box center [451, 113] width 248 height 10
select select "CertificateDetail"
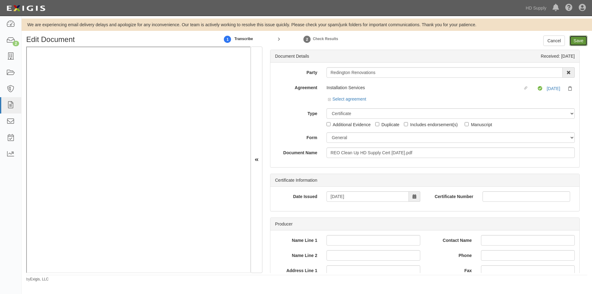
click at [578, 39] on input "Save" at bounding box center [579, 40] width 18 height 10
type input "1000000"
type input "300000"
type input "15000"
type input "1000000"
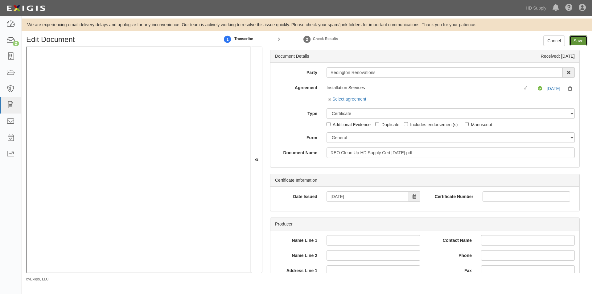
type input "2000000"
type input "1000000"
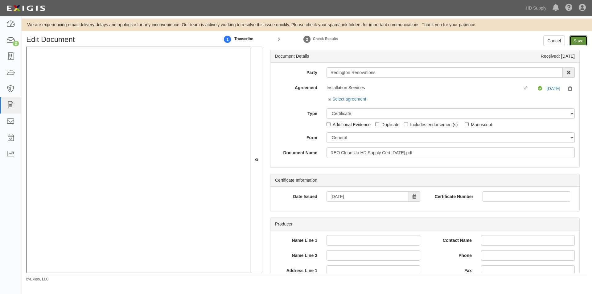
type input "1000000"
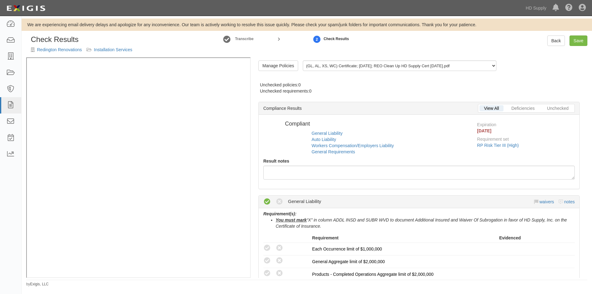
radio input "true"
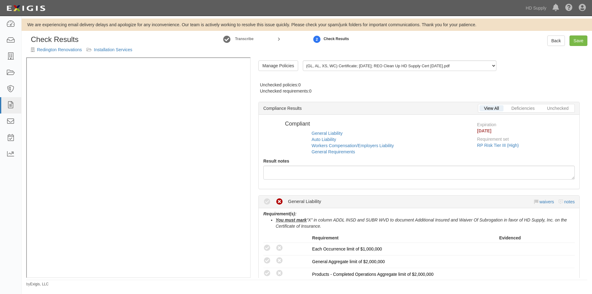
radio input "true"
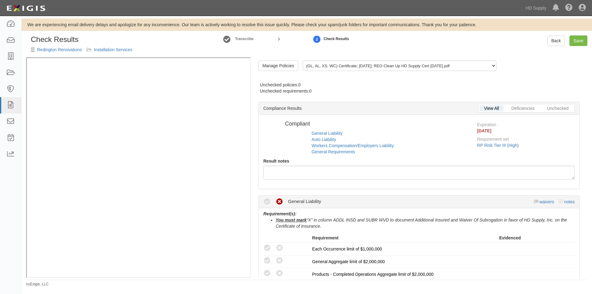
radio input "true"
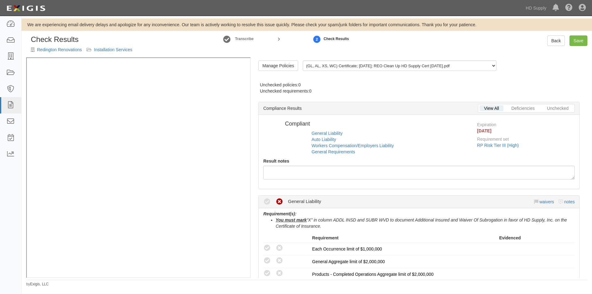
radio input "true"
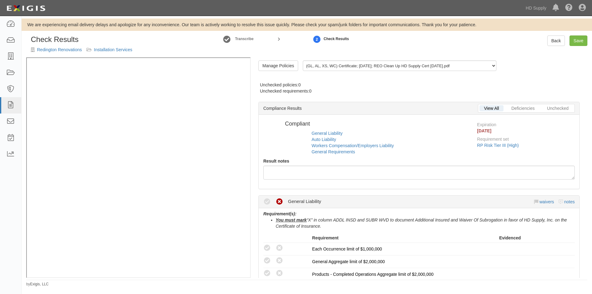
radio input "true"
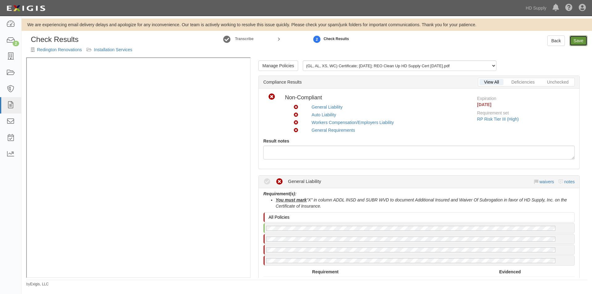
click at [583, 39] on link "Save" at bounding box center [579, 40] width 18 height 10
radio input "true"
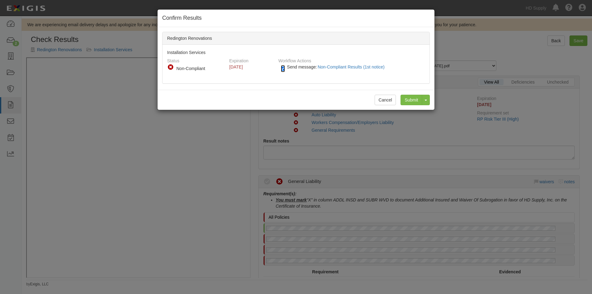
click at [285, 67] on input "Send message: Non-Compliant Results (1st notice)" at bounding box center [283, 68] width 4 height 7
checkbox input "false"
click at [409, 100] on input "Submit" at bounding box center [412, 100] width 22 height 10
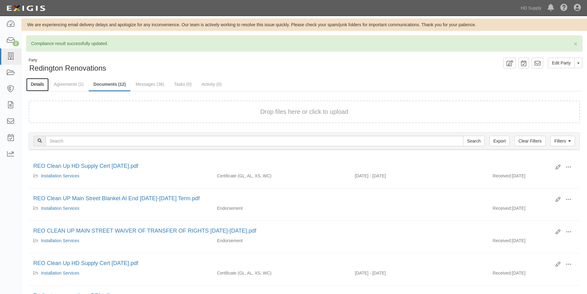
click at [39, 84] on link "Details" at bounding box center [37, 84] width 23 height 13
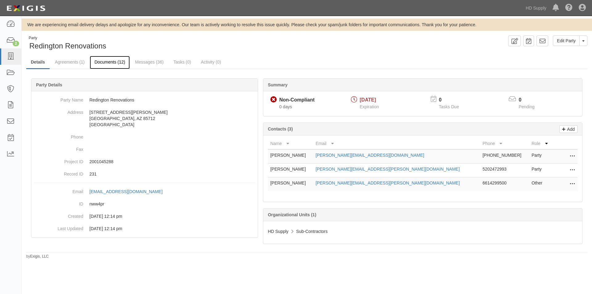
click at [103, 61] on link "Documents (12)" at bounding box center [110, 62] width 40 height 13
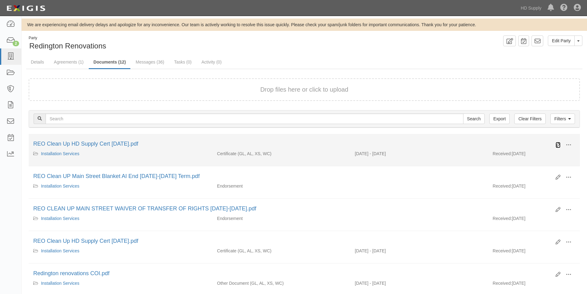
click at [556, 145] on icon at bounding box center [558, 144] width 5 height 5
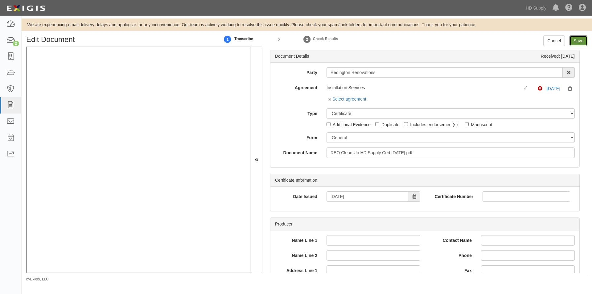
click at [575, 39] on input "Save" at bounding box center [579, 40] width 18 height 10
type input "1000000"
type input "300000"
type input "15000"
type input "1000000"
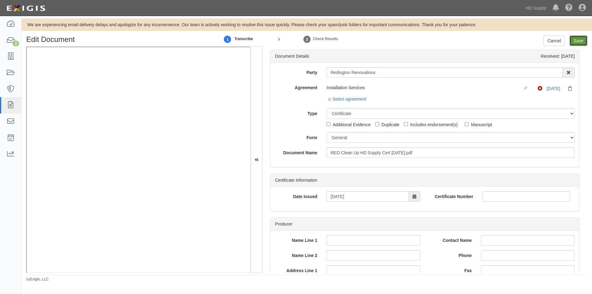
type input "2000000"
type input "1000000"
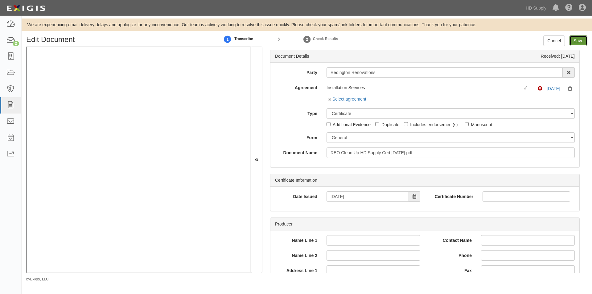
type input "1000000"
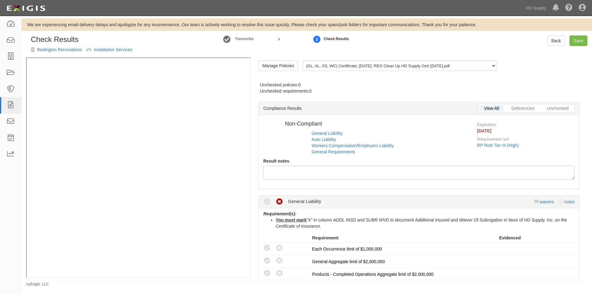
radio input "true"
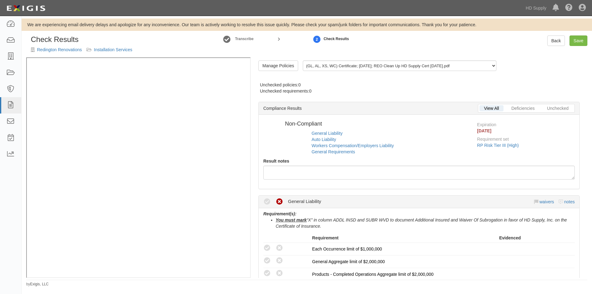
radio input "true"
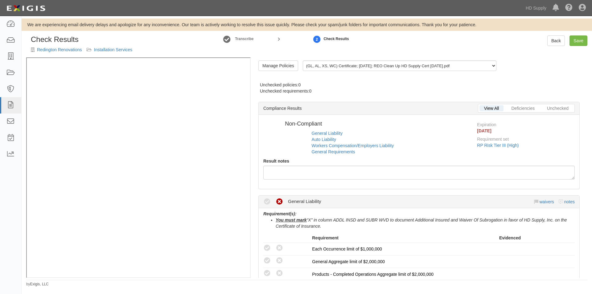
radio input "true"
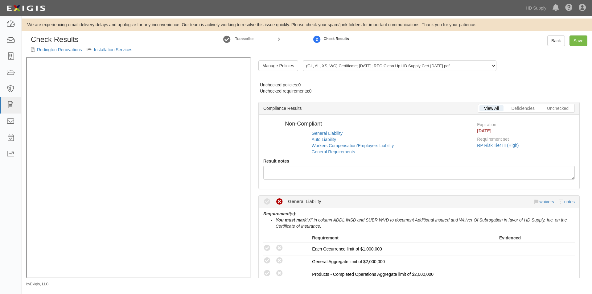
radio input "true"
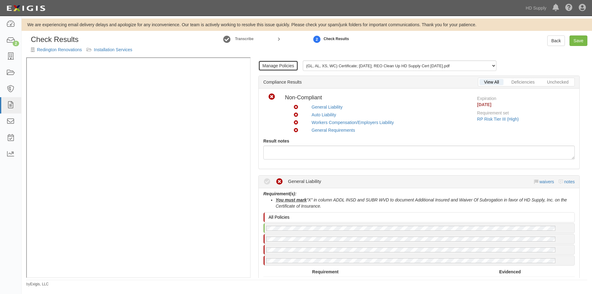
click at [278, 66] on link "Manage Policies" at bounding box center [278, 65] width 40 height 10
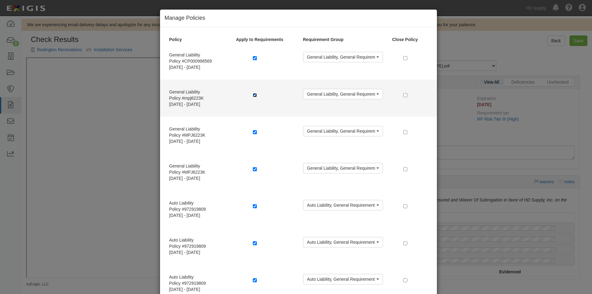
click at [253, 95] on input "checkbox" at bounding box center [255, 95] width 4 height 4
checkbox input "false"
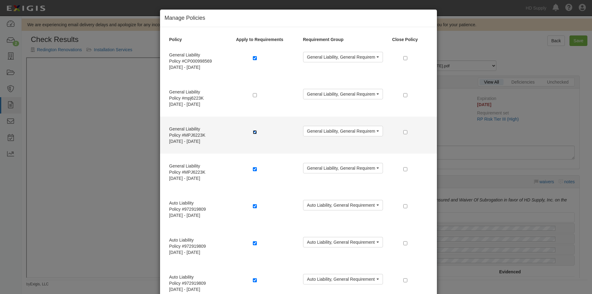
click at [253, 133] on input "checkbox" at bounding box center [255, 132] width 4 height 4
checkbox input "false"
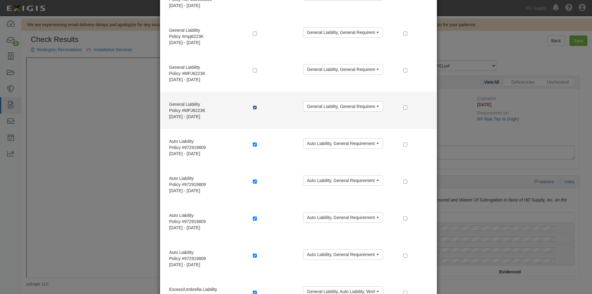
click at [253, 109] on input "checkbox" at bounding box center [255, 107] width 4 height 4
checkbox input "false"
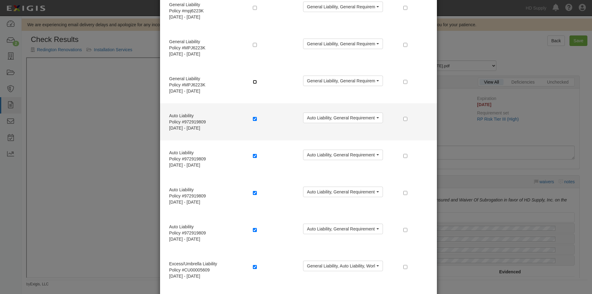
scroll to position [154, 0]
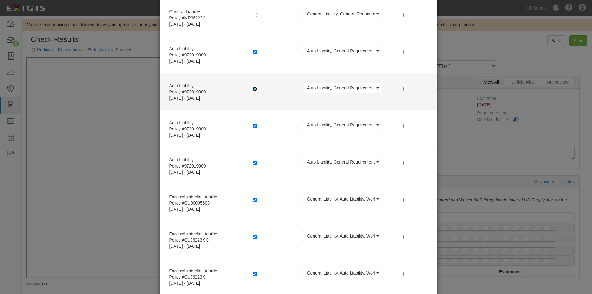
click at [254, 90] on input "checkbox" at bounding box center [255, 89] width 4 height 4
checkbox input "false"
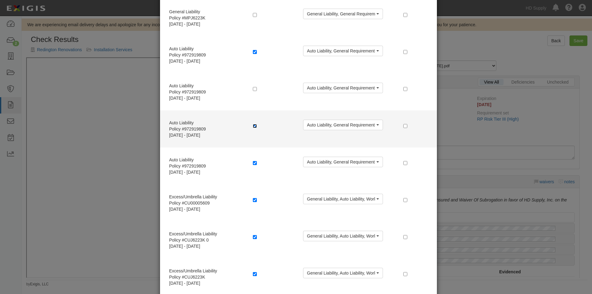
click at [253, 127] on input "checkbox" at bounding box center [255, 126] width 4 height 4
checkbox input "false"
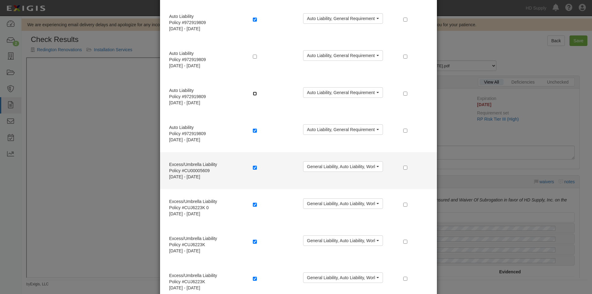
scroll to position [216, 0]
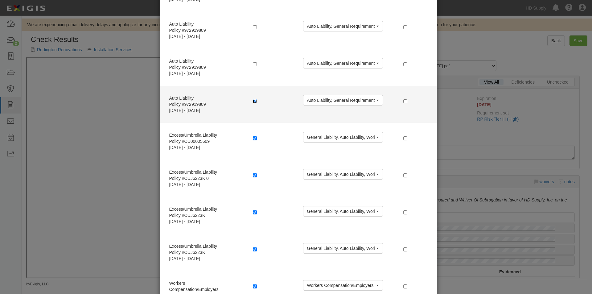
click at [253, 102] on input "checkbox" at bounding box center [255, 101] width 4 height 4
checkbox input "false"
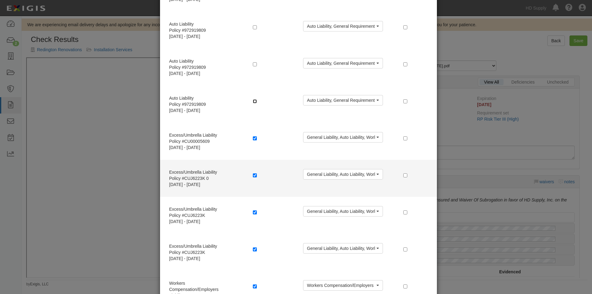
scroll to position [278, 0]
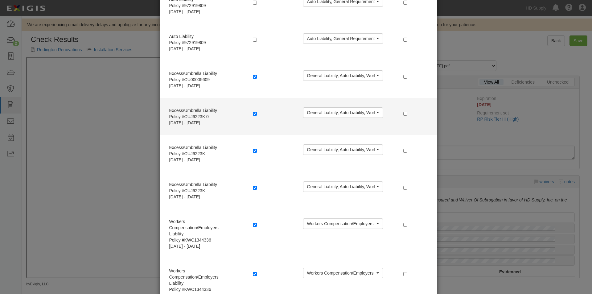
click at [255, 115] on label at bounding box center [256, 113] width 6 height 6
click at [253, 114] on input "checkbox" at bounding box center [255, 114] width 4 height 4
checkbox input "false"
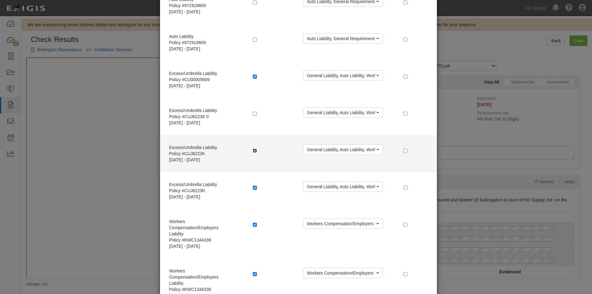
click at [253, 151] on input "checkbox" at bounding box center [255, 151] width 4 height 4
checkbox input "false"
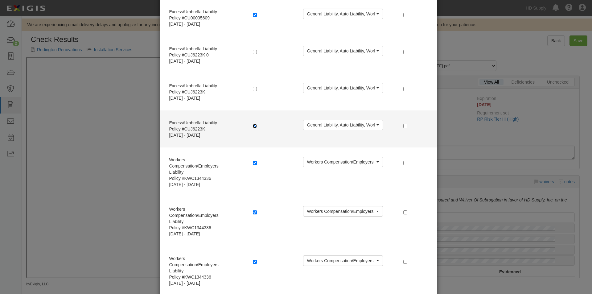
click at [253, 128] on input "checkbox" at bounding box center [255, 126] width 4 height 4
checkbox input "false"
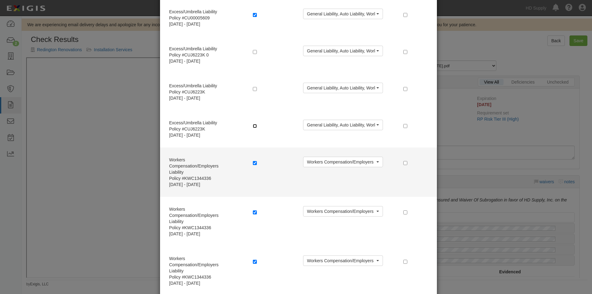
scroll to position [370, 0]
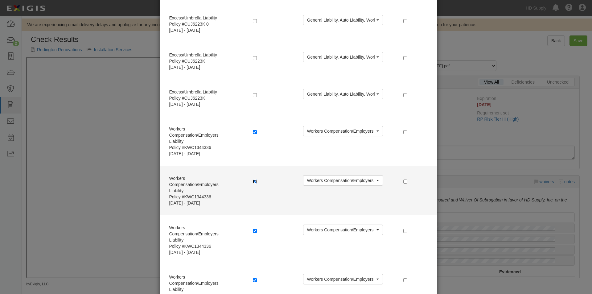
click at [253, 183] on input "checkbox" at bounding box center [255, 181] width 4 height 4
checkbox input "false"
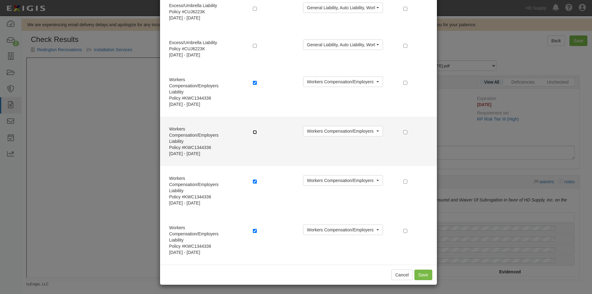
scroll to position [420, 0]
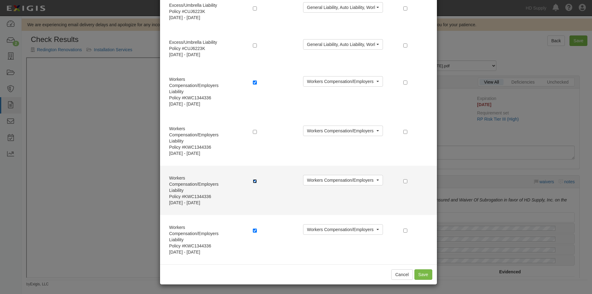
click at [253, 181] on input "checkbox" at bounding box center [255, 181] width 4 height 4
checkbox input "false"
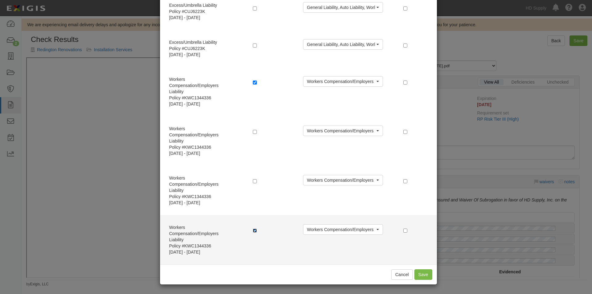
click at [253, 230] on input "checkbox" at bounding box center [255, 231] width 4 height 4
checkbox input "false"
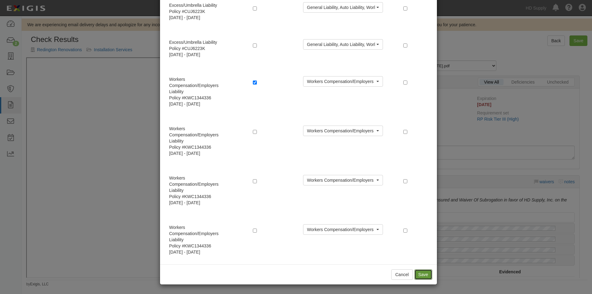
click at [423, 276] on button "Save" at bounding box center [423, 274] width 18 height 10
radio input "true"
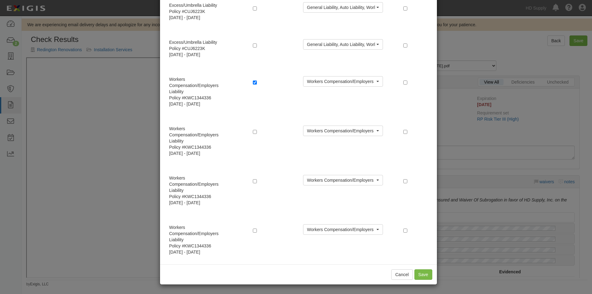
radio input "true"
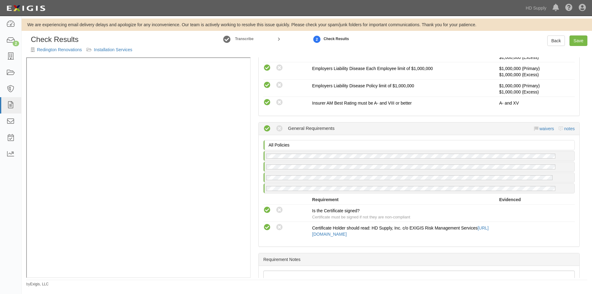
scroll to position [401, 0]
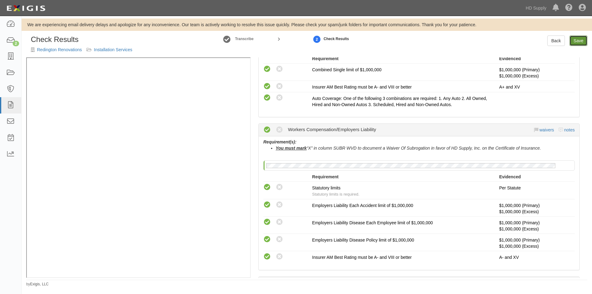
click at [579, 39] on link "Save" at bounding box center [579, 40] width 18 height 10
radio input "true"
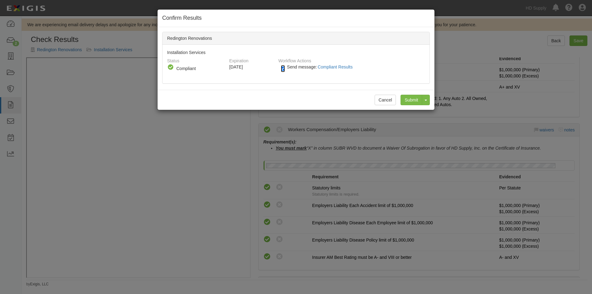
click at [284, 68] on input "Send message: Compliant Results" at bounding box center [283, 68] width 4 height 7
checkbox input "false"
click at [410, 101] on input "Submit" at bounding box center [412, 100] width 22 height 10
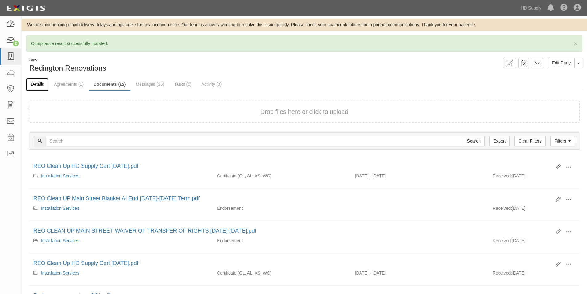
click at [41, 85] on link "Details" at bounding box center [37, 84] width 23 height 13
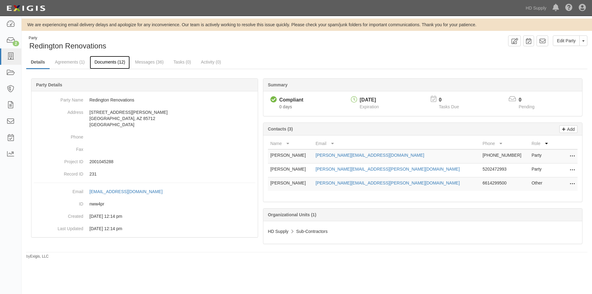
click at [109, 62] on link "Documents (12)" at bounding box center [110, 62] width 40 height 13
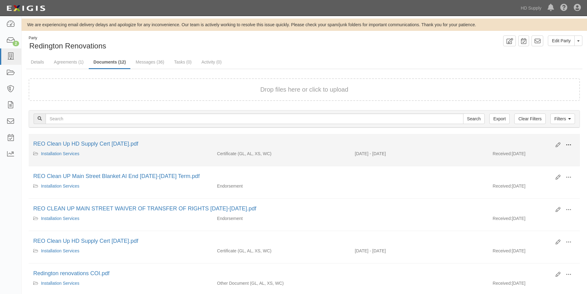
click at [570, 146] on span at bounding box center [569, 145] width 6 height 6
click at [527, 153] on link "View" at bounding box center [539, 153] width 49 height 11
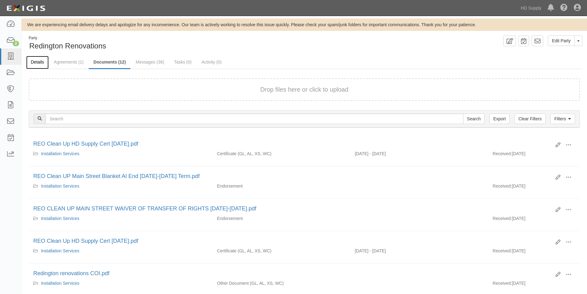
click at [41, 60] on link "Details" at bounding box center [37, 62] width 23 height 13
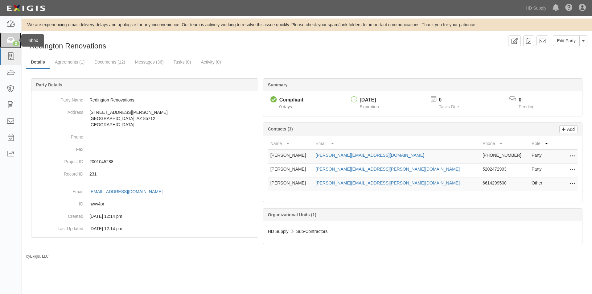
click at [10, 42] on icon at bounding box center [10, 40] width 9 height 7
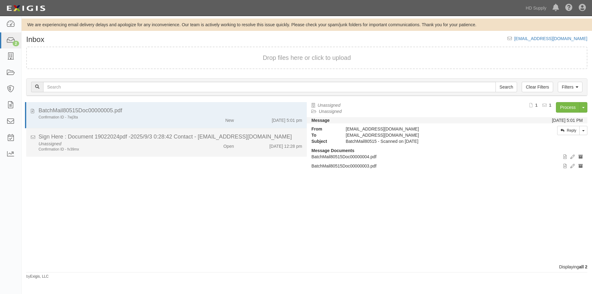
click at [123, 154] on li "Sign Here : Document 19022024pdf -2025/9/3 0:28:42 Contact - [EMAIL_ADDRESS][DO…" at bounding box center [166, 142] width 281 height 29
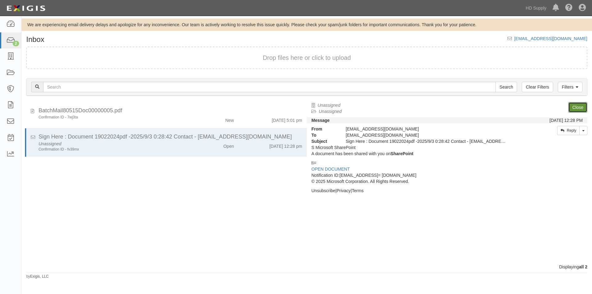
click at [575, 107] on link "Close" at bounding box center [577, 107] width 19 height 10
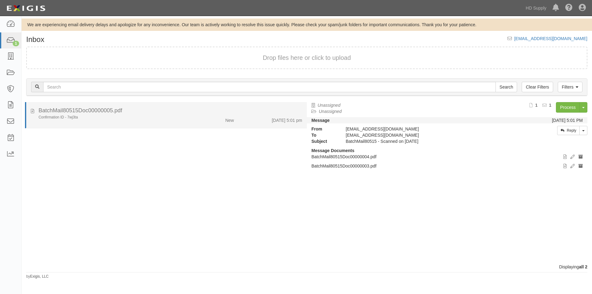
click at [180, 117] on div "Confirmation ID - 7wj3ta" at bounding box center [114, 117] width 150 height 5
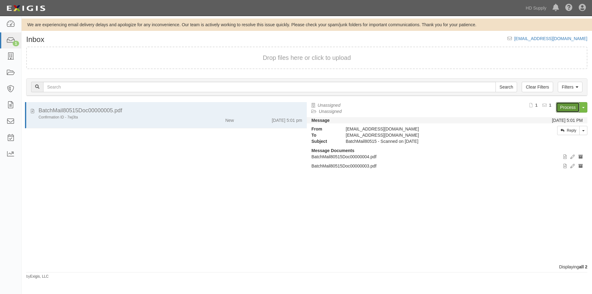
click at [567, 106] on link "Process" at bounding box center [568, 107] width 24 height 10
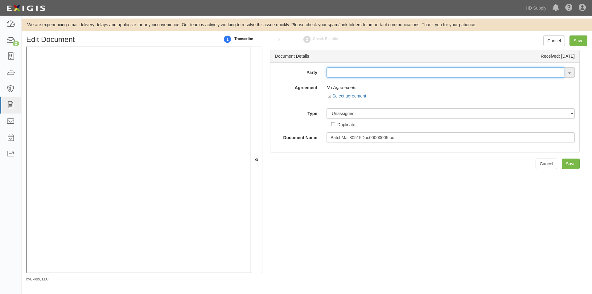
click at [366, 73] on input "text" at bounding box center [445, 72] width 237 height 10
type input "[PERSON_NAME]"
click at [347, 83] on link "[PERSON_NAME] Kool Services LLC" at bounding box center [369, 84] width 84 height 8
type input "[PERSON_NAME] Kool Services LLC"
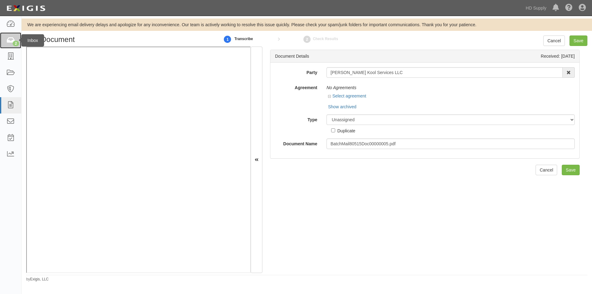
click at [10, 39] on icon at bounding box center [10, 40] width 9 height 7
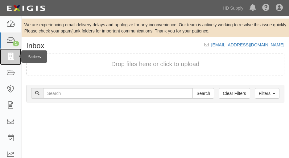
click at [13, 55] on icon at bounding box center [10, 56] width 9 height 7
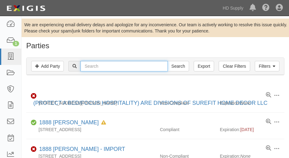
click at [96, 65] on input "text" at bounding box center [123, 66] width 87 height 10
type input "[PERSON_NAME] kool"
click at [167, 61] on input "Search" at bounding box center [178, 66] width 22 height 10
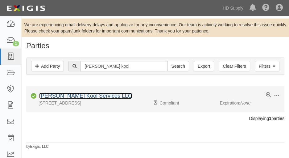
click at [74, 94] on link "[PERSON_NAME] Kool Services LLC" at bounding box center [85, 96] width 93 height 6
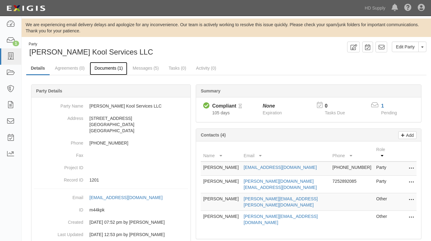
click at [111, 67] on link "Documents (1)" at bounding box center [109, 68] width 38 height 13
click at [289, 106] on link "1" at bounding box center [382, 105] width 3 height 5
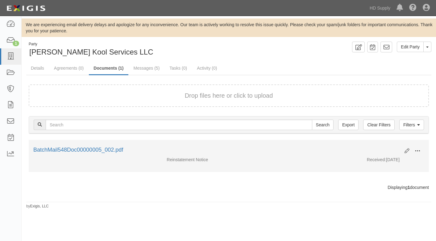
click at [416, 150] on span at bounding box center [417, 151] width 6 height 6
click at [386, 162] on link "View" at bounding box center [387, 159] width 49 height 11
click at [405, 150] on icon at bounding box center [406, 151] width 5 height 5
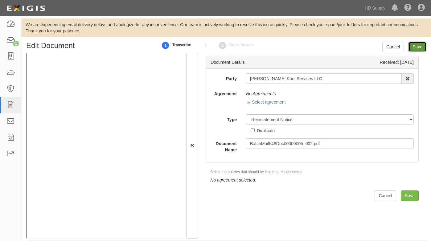
click at [418, 44] on input "Save" at bounding box center [418, 47] width 18 height 10
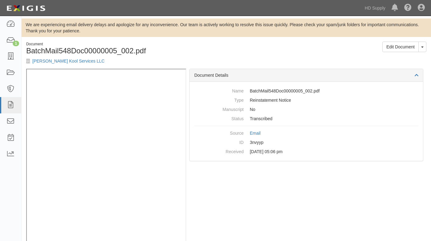
click at [55, 58] on div "[PERSON_NAME] Kool Services LLC" at bounding box center [124, 61] width 196 height 6
click at [53, 62] on link "[PERSON_NAME] Kool Services LLC" at bounding box center [68, 61] width 72 height 5
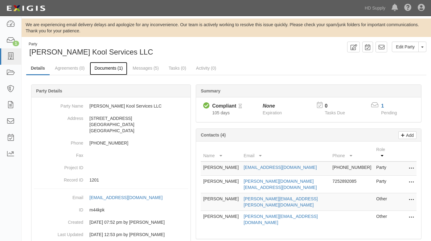
click at [105, 68] on link "Documents (1)" at bounding box center [109, 68] width 38 height 13
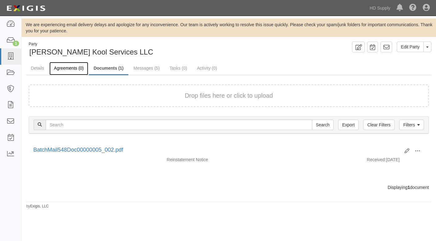
click at [67, 69] on link "Agreements (0)" at bounding box center [68, 68] width 39 height 13
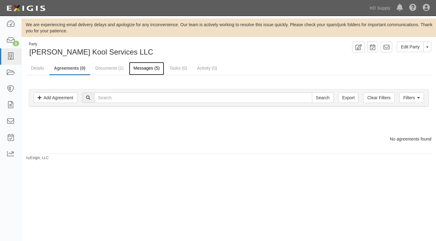
click at [142, 68] on link "Messages (5)" at bounding box center [146, 68] width 35 height 13
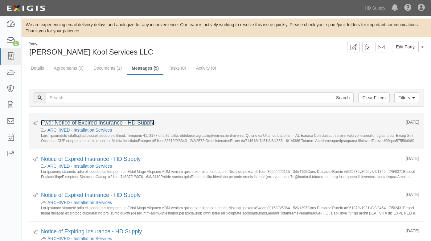
click at [90, 121] on link "Fwd: Notice of Expired Insurance - HD Supply" at bounding box center [97, 123] width 113 height 6
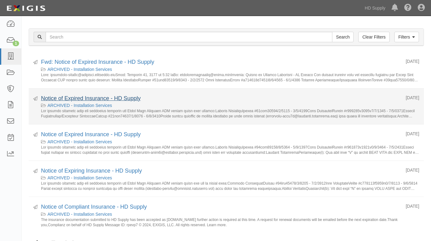
scroll to position [90, 0]
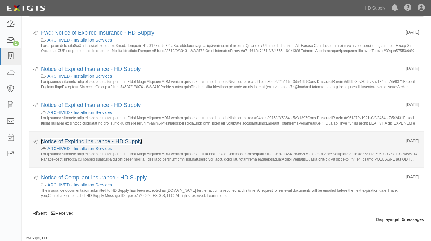
click at [77, 142] on link "Notice of Expiring Insurance - HD Supply" at bounding box center [91, 141] width 101 height 6
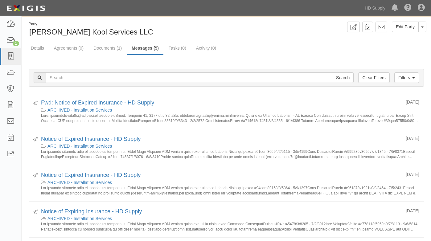
scroll to position [16, 0]
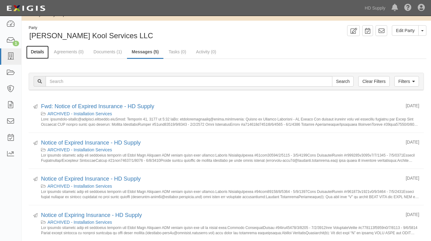
click at [41, 51] on link "Details" at bounding box center [37, 52] width 23 height 13
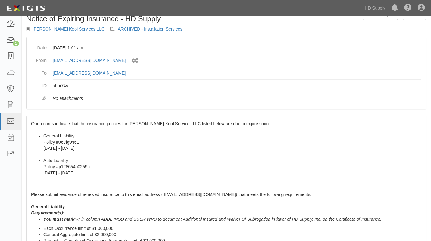
scroll to position [93, 0]
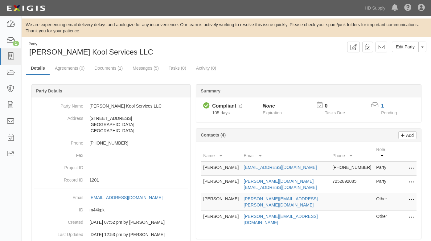
click at [26, 183] on div "Party Ezell Kool Services LLC Edit Party Toggle Party Dropdown View Audit Trail…" at bounding box center [227, 169] width 410 height 255
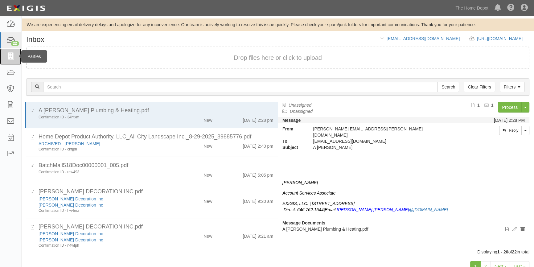
click at [9, 57] on icon at bounding box center [10, 56] width 9 height 7
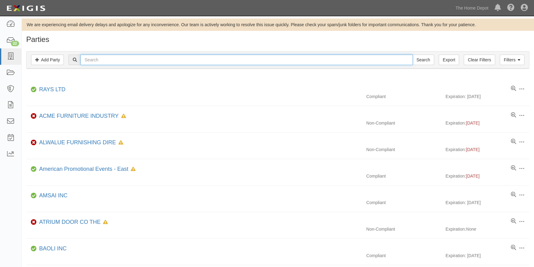
click at [90, 61] on input "text" at bounding box center [246, 60] width 332 height 10
type input "mixa door"
click at [413, 55] on input "Search" at bounding box center [424, 60] width 22 height 10
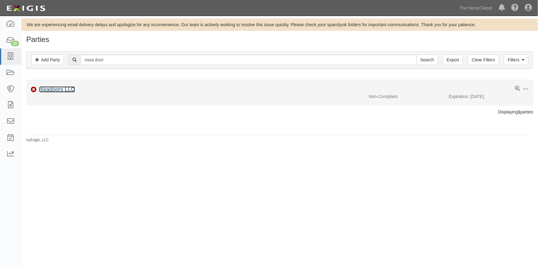
click at [39, 89] on link "nixadoors LLC" at bounding box center [57, 89] width 36 height 6
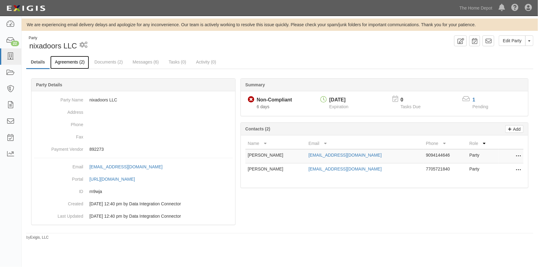
click at [73, 63] on link "Agreements (2)" at bounding box center [69, 62] width 39 height 13
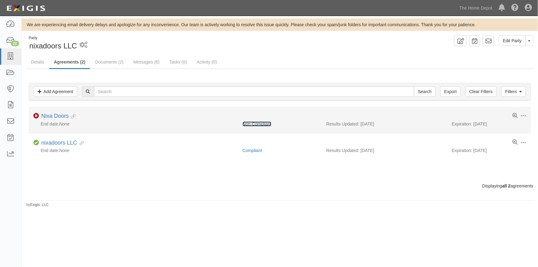
click at [253, 125] on link "Non-Compliant" at bounding box center [257, 123] width 29 height 5
click at [62, 116] on link "Nixa Doors" at bounding box center [54, 116] width 27 height 6
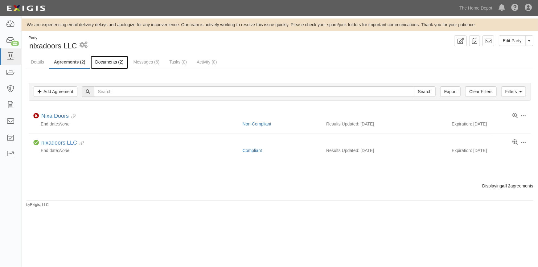
click at [104, 62] on link "Documents (2)" at bounding box center [110, 62] width 38 height 13
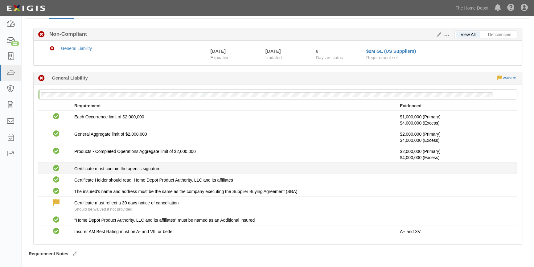
scroll to position [70, 0]
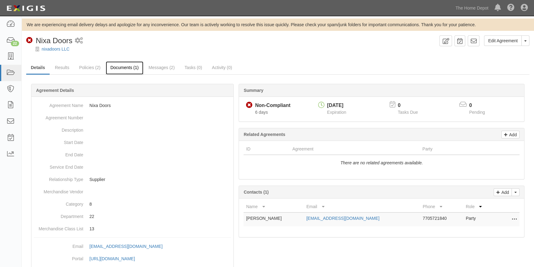
click at [125, 69] on link "Documents (1)" at bounding box center [125, 67] width 38 height 13
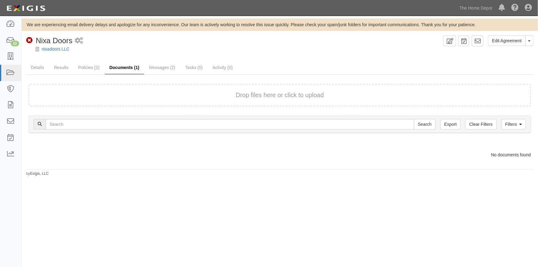
click at [126, 67] on link "Documents (1)" at bounding box center [124, 67] width 39 height 13
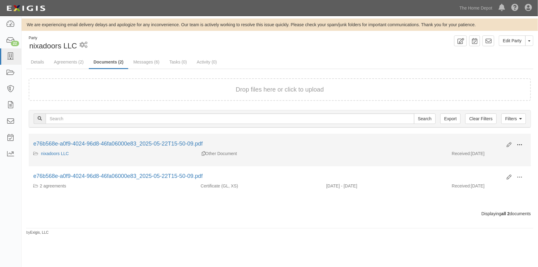
click at [522, 144] on span at bounding box center [520, 145] width 6 height 6
click at [476, 151] on link "View" at bounding box center [489, 153] width 49 height 11
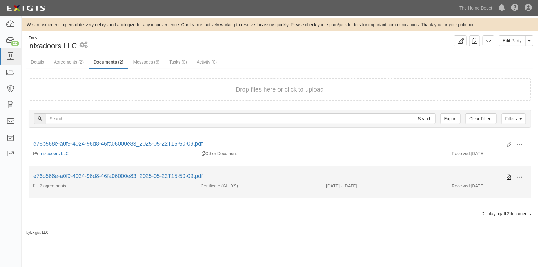
click at [509, 177] on icon at bounding box center [509, 177] width 5 height 5
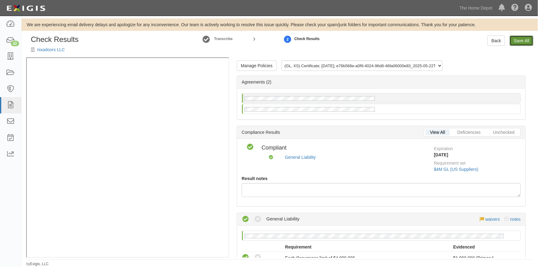
click at [518, 41] on link "Save All" at bounding box center [522, 40] width 24 height 10
radio input "false"
radio input "true"
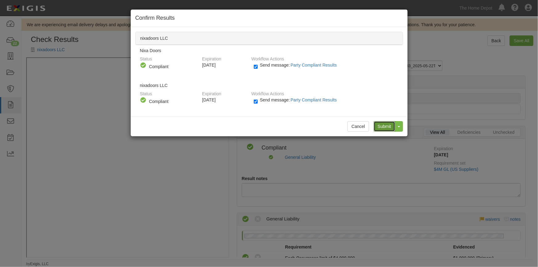
click at [380, 126] on input "Submit" at bounding box center [385, 126] width 22 height 10
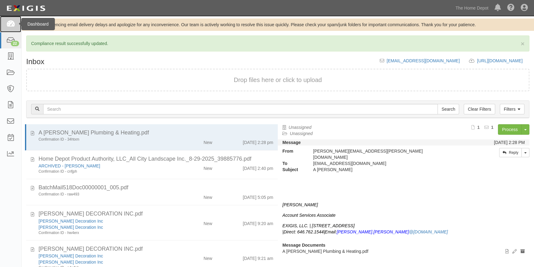
click at [12, 25] on icon at bounding box center [10, 24] width 9 height 7
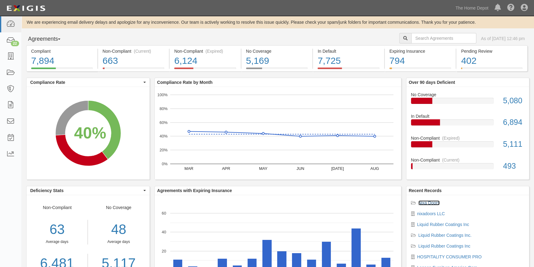
click at [426, 202] on link "Nixa Doors" at bounding box center [428, 202] width 21 height 5
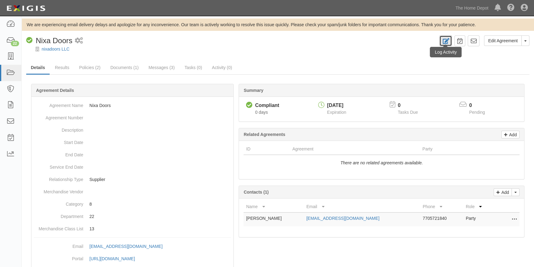
click at [443, 43] on icon at bounding box center [445, 41] width 7 height 6
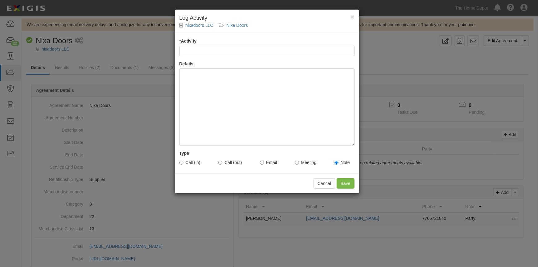
click at [236, 54] on input "* Activity" at bounding box center [266, 51] width 175 height 10
type input "Account status"
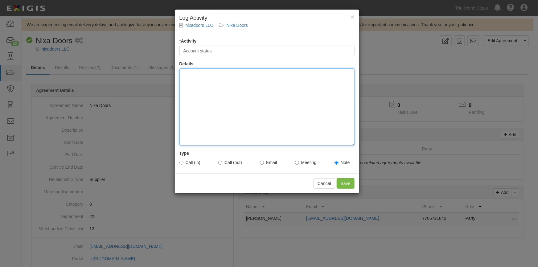
click at [191, 76] on div at bounding box center [266, 106] width 175 height 77
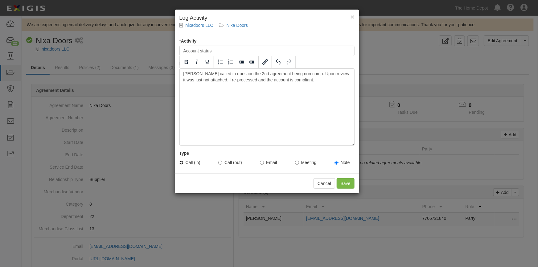
click at [179, 163] on input "Call (in)" at bounding box center [181, 163] width 4 height 4
radio input "true"
click at [347, 182] on input "Save" at bounding box center [346, 183] width 18 height 10
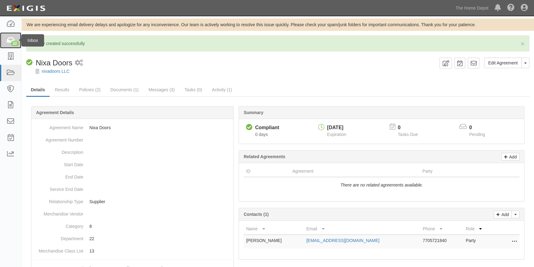
click at [11, 39] on icon at bounding box center [10, 40] width 9 height 7
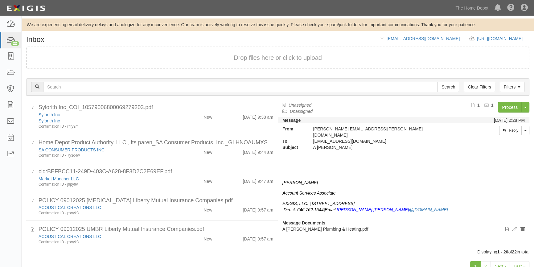
scroll to position [196, 0]
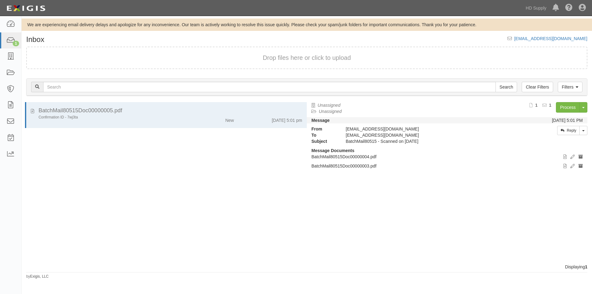
click at [192, 181] on div "BatchMail80515Doc00000005.pdf Confirmation ID - 7wj3ta New 8/29/25 5:01 pm" at bounding box center [164, 183] width 285 height 162
